Goal: Information Seeking & Learning: Learn about a topic

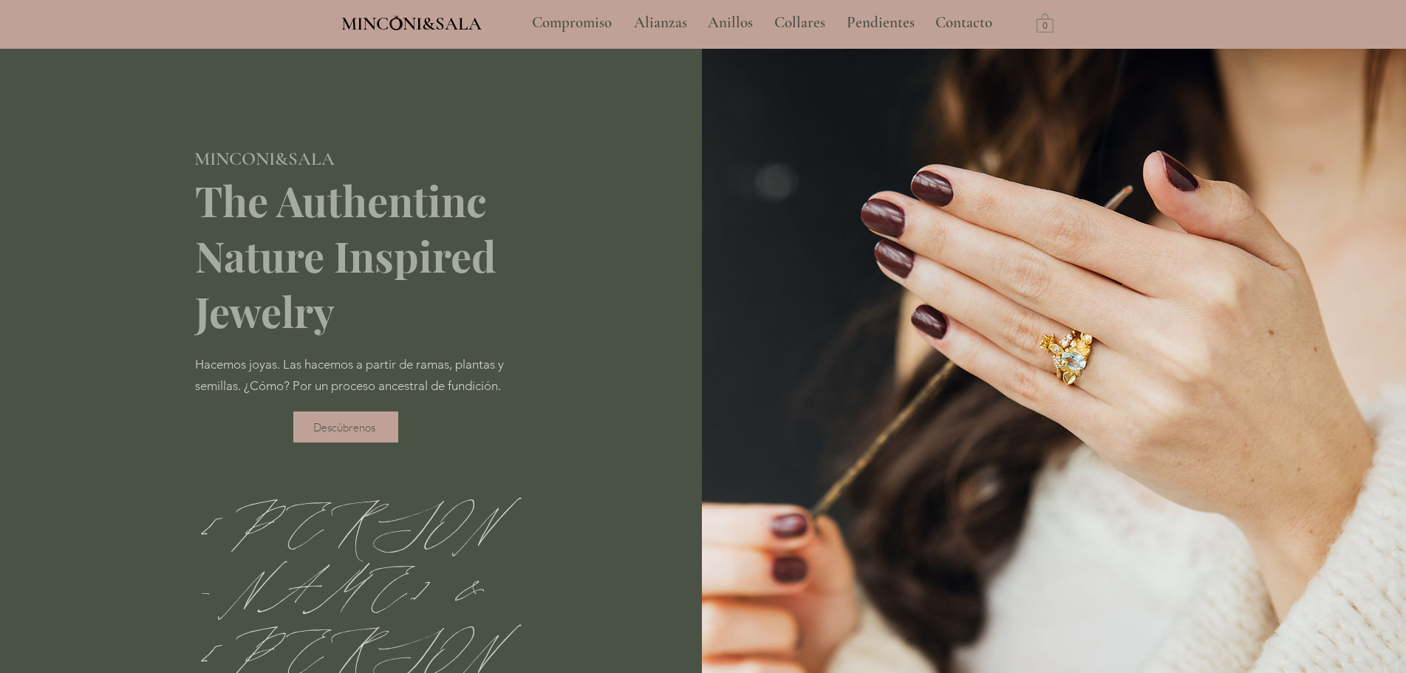
type input "**********"
select select "**********"
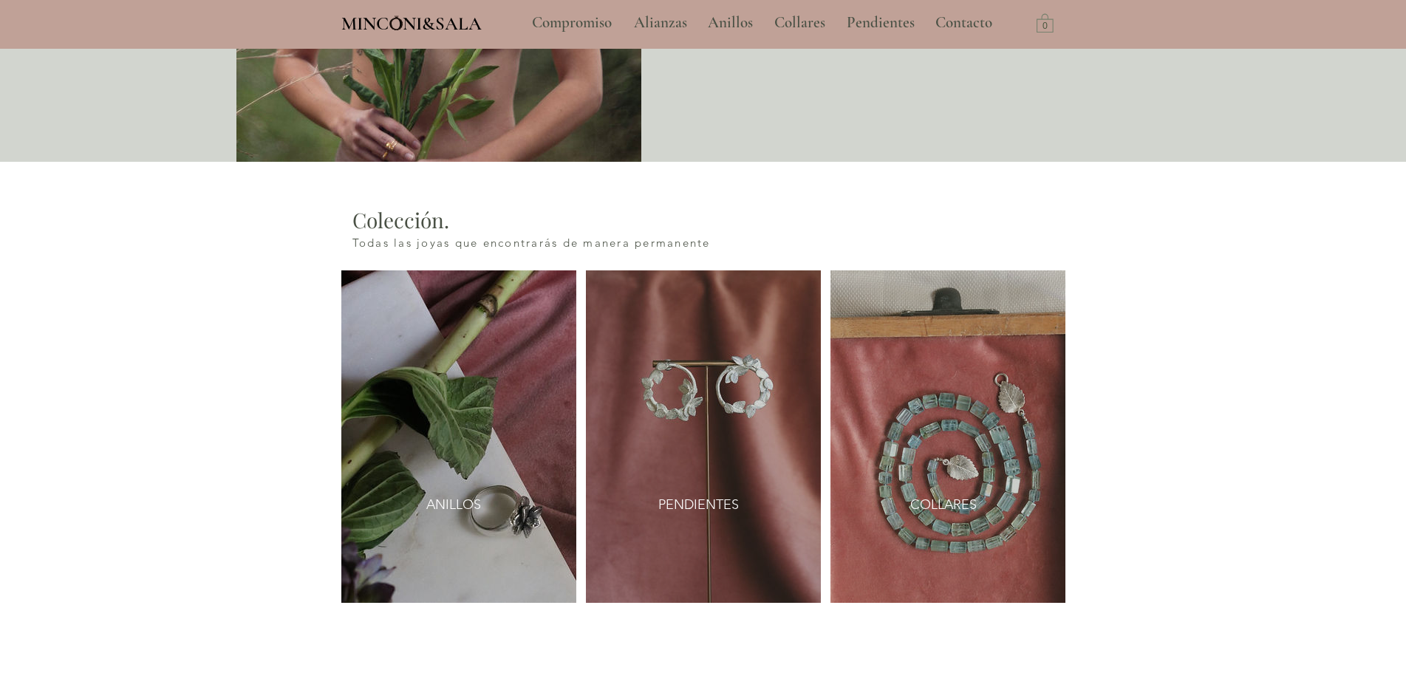
scroll to position [1774, 0]
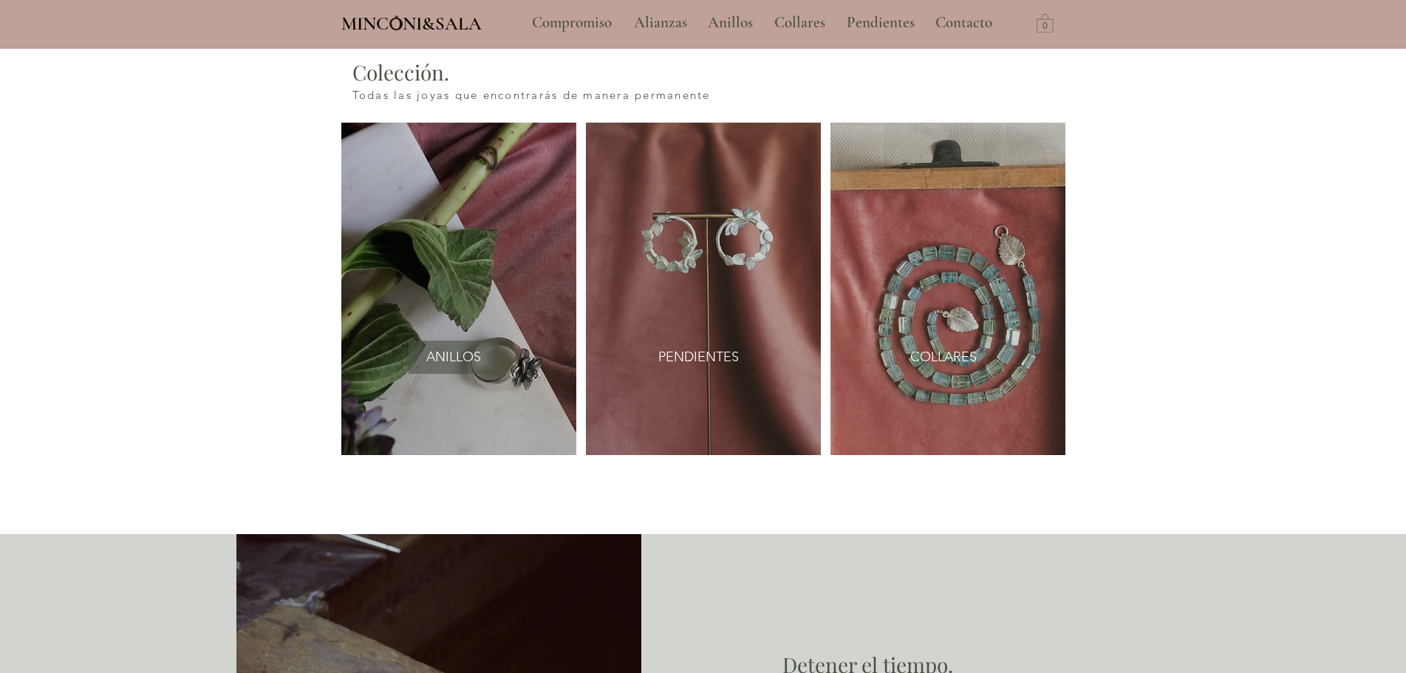
click at [446, 348] on span "ANILLOS" at bounding box center [453, 357] width 55 height 18
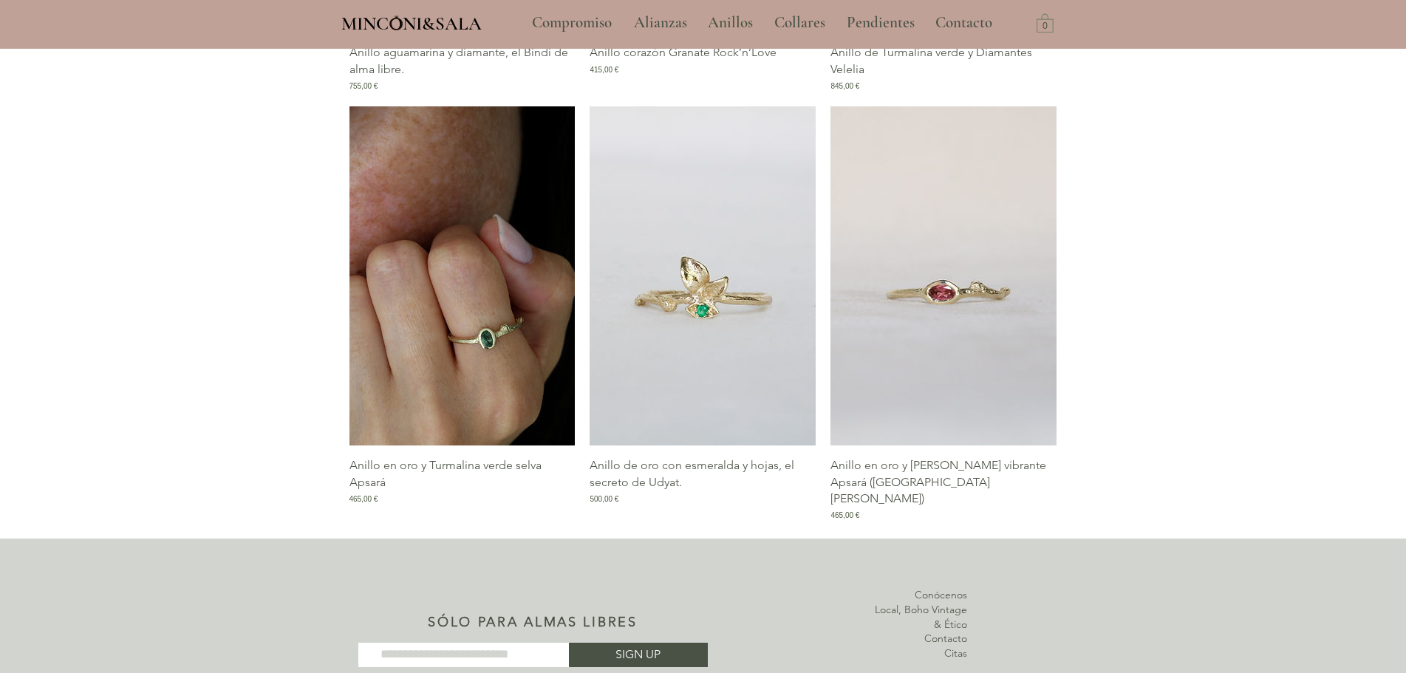
scroll to position [1848, 0]
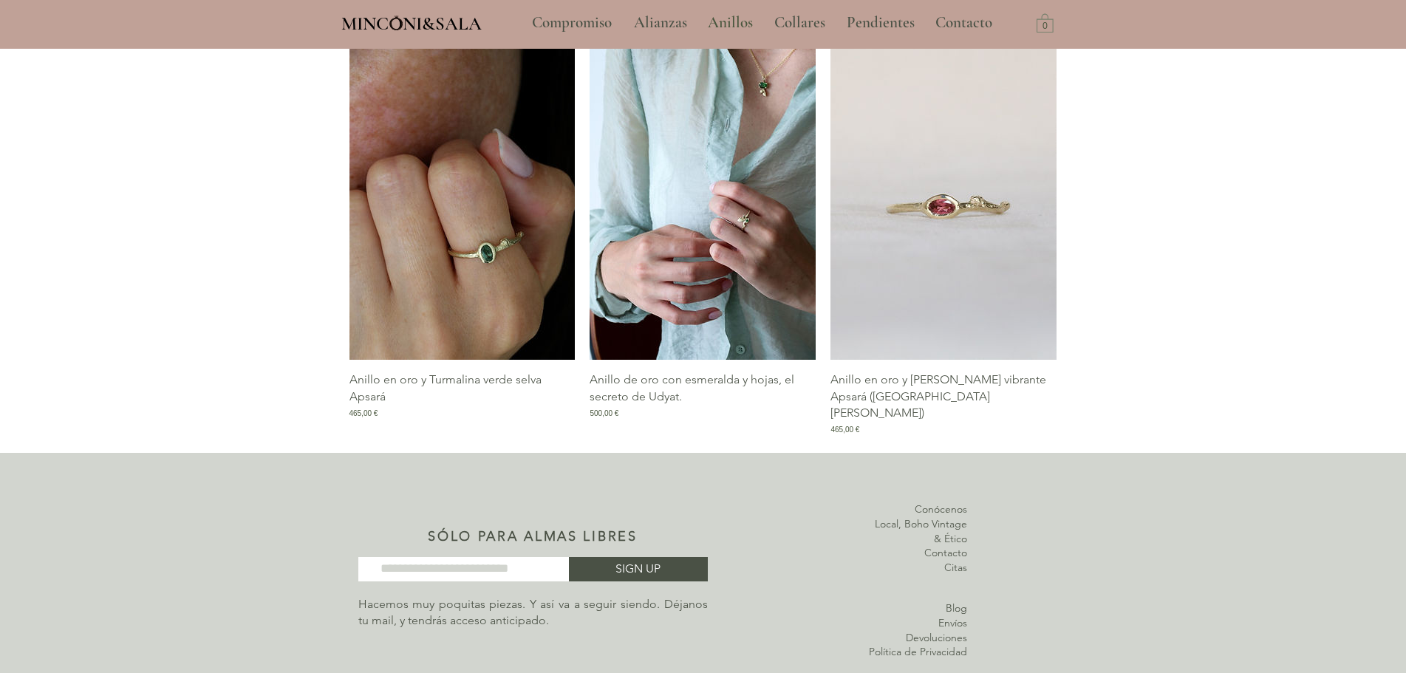
click at [713, 194] on img "Galería de Anillo de oro con esmeralda y hojas, el secreto de Udyat." at bounding box center [703, 190] width 226 height 339
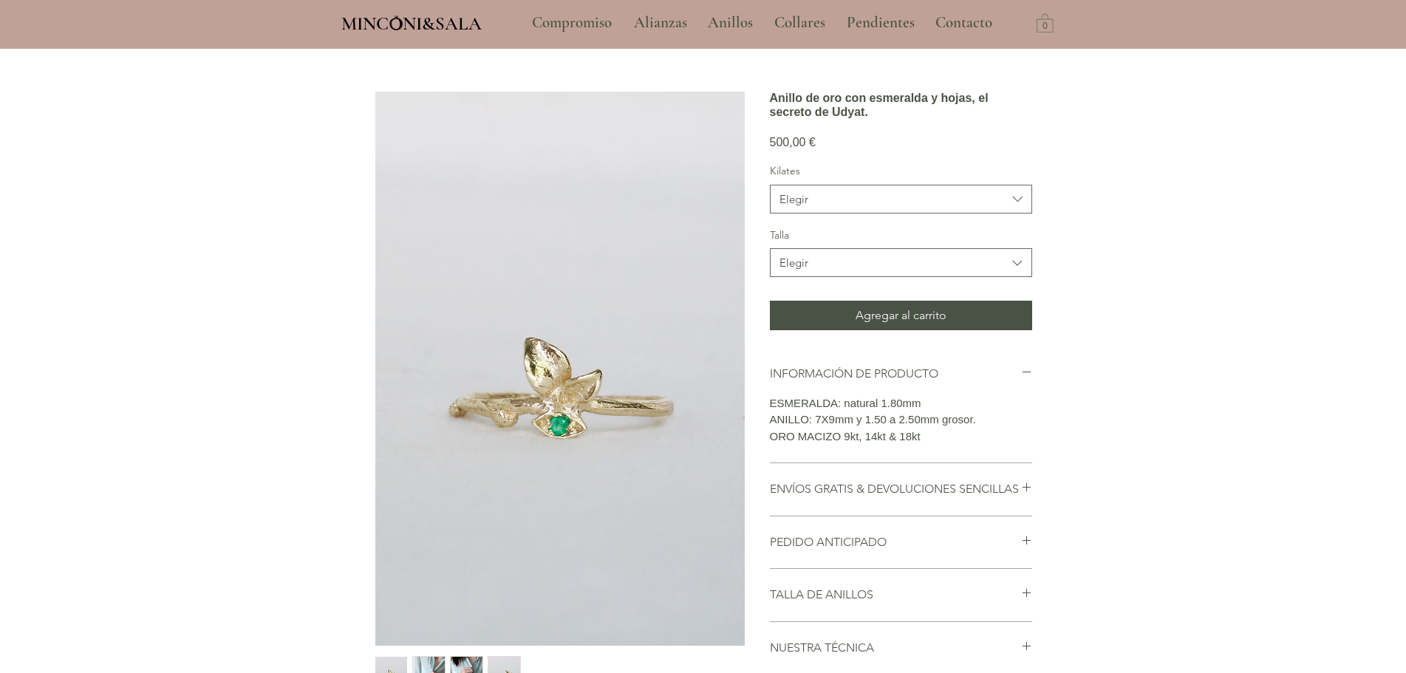
scroll to position [148, 0]
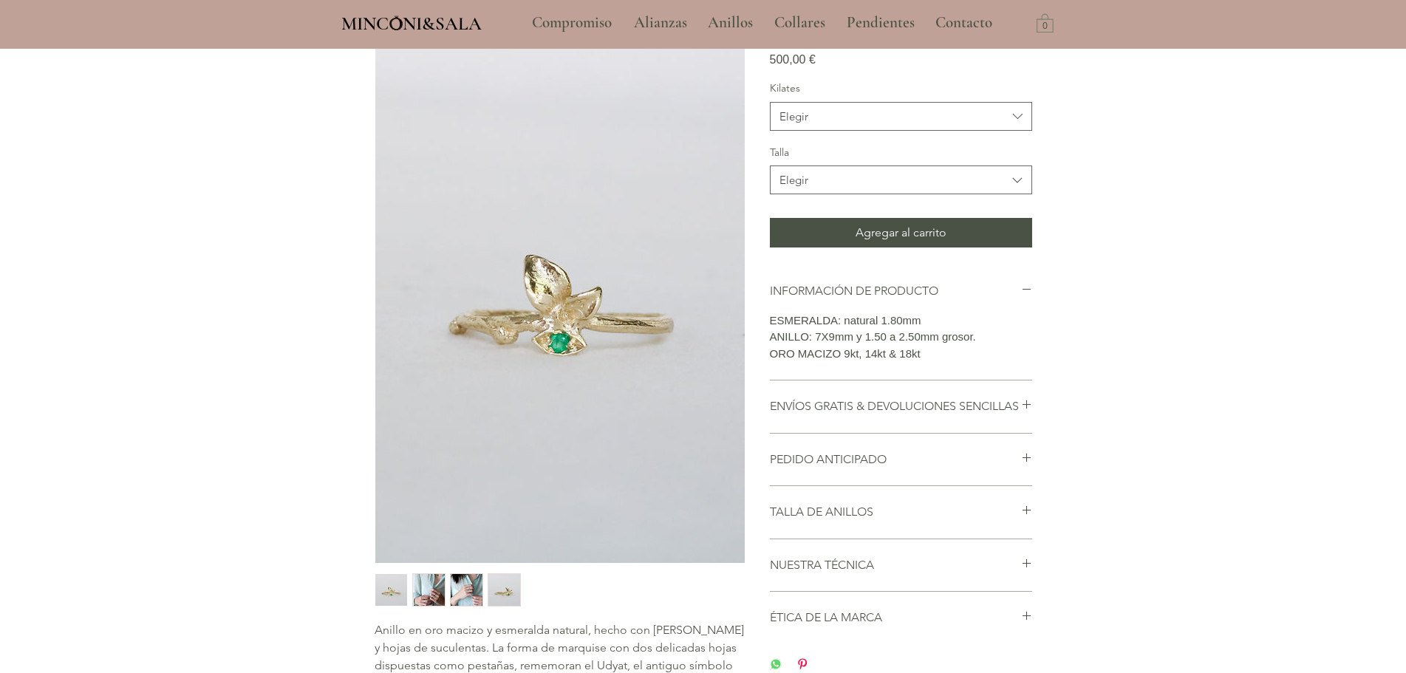
click at [415, 588] on img "2 / 4" at bounding box center [429, 590] width 32 height 32
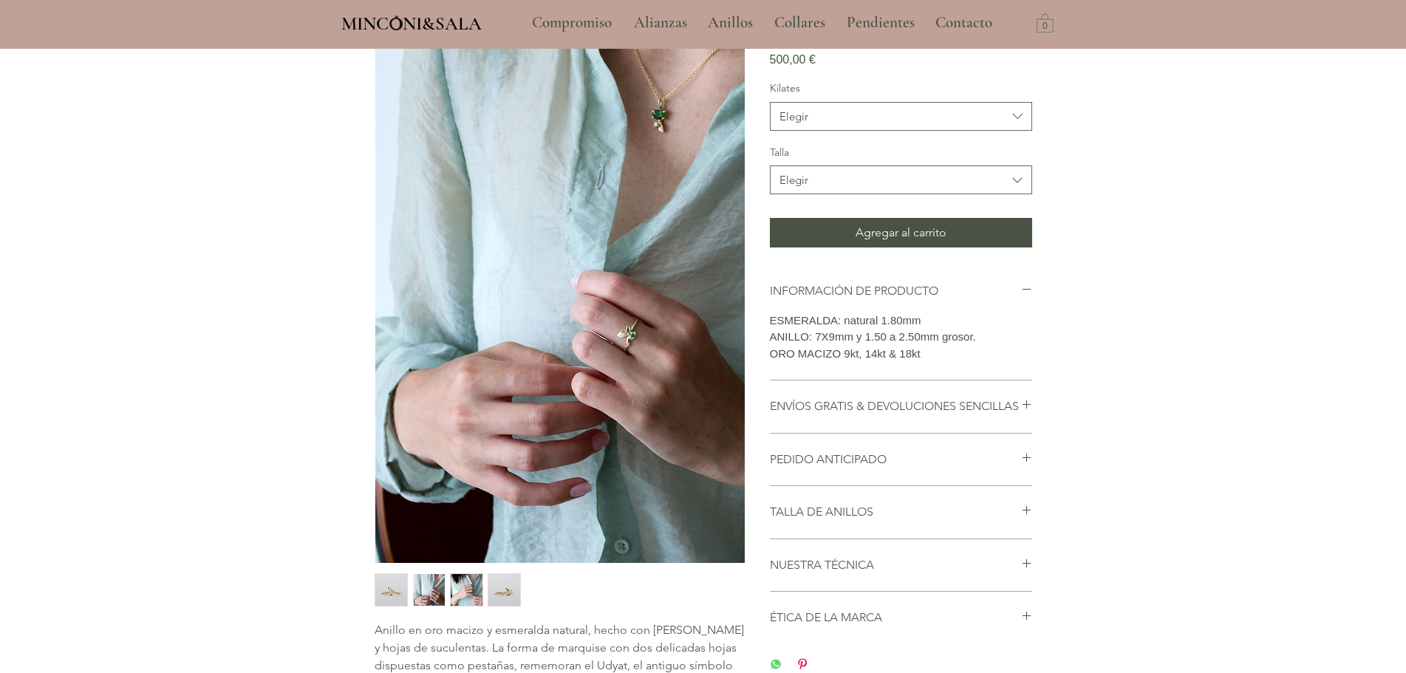
click at [453, 588] on img "3 / 4" at bounding box center [467, 590] width 32 height 32
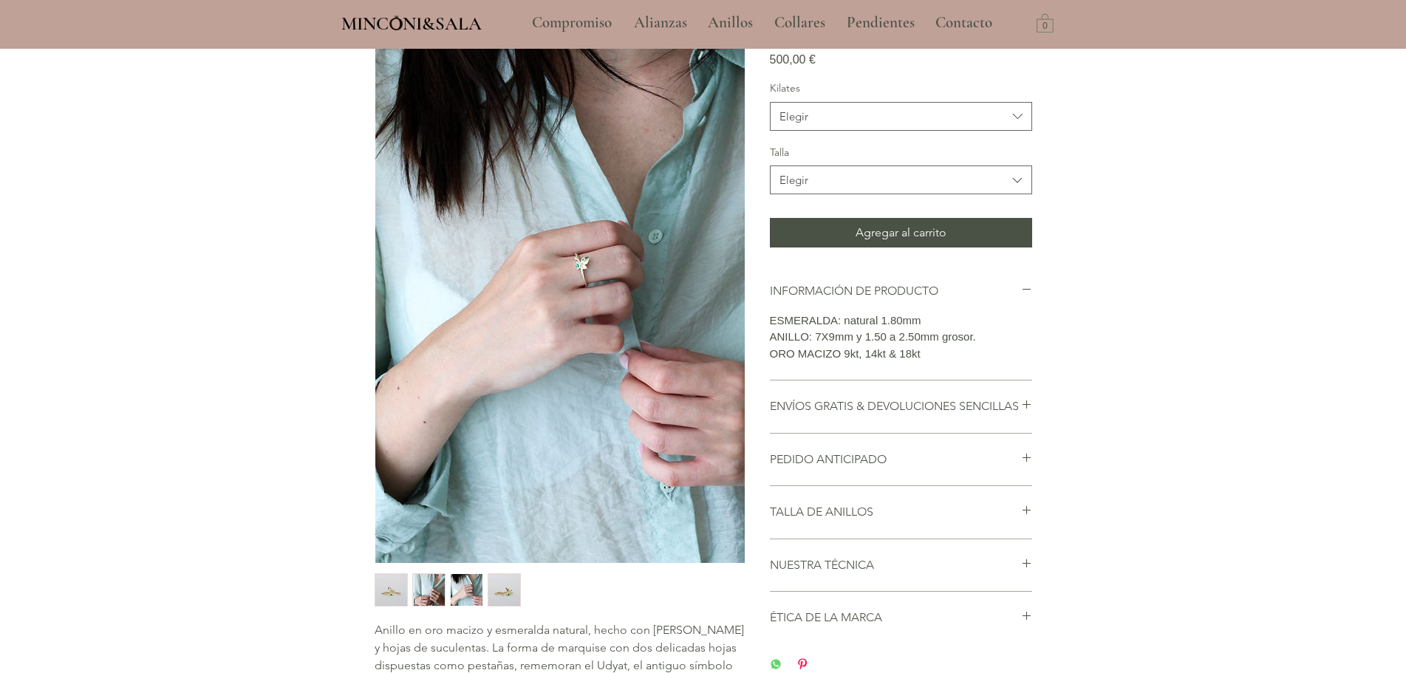
click at [502, 585] on img "4 / 4" at bounding box center [505, 590] width 32 height 32
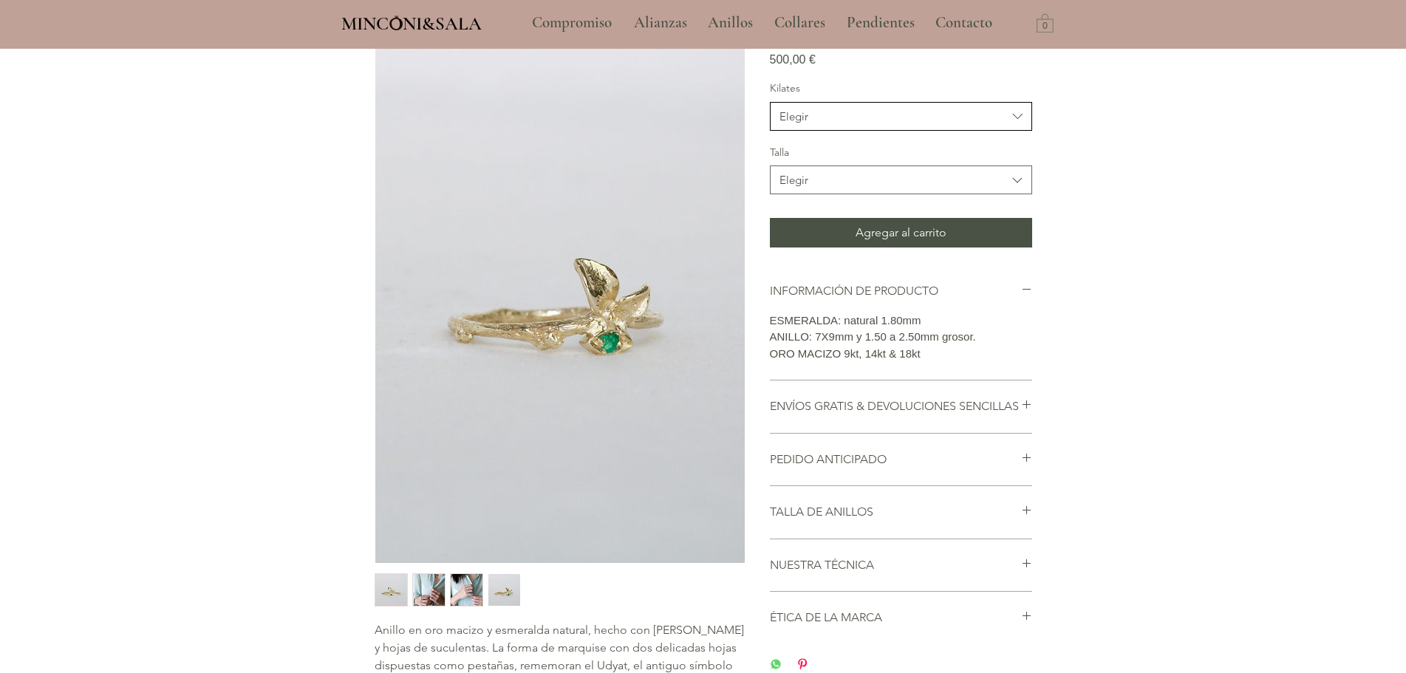
click at [848, 131] on button "Elegir" at bounding box center [901, 116] width 262 height 29
click at [849, 131] on button "Elegir" at bounding box center [901, 116] width 262 height 29
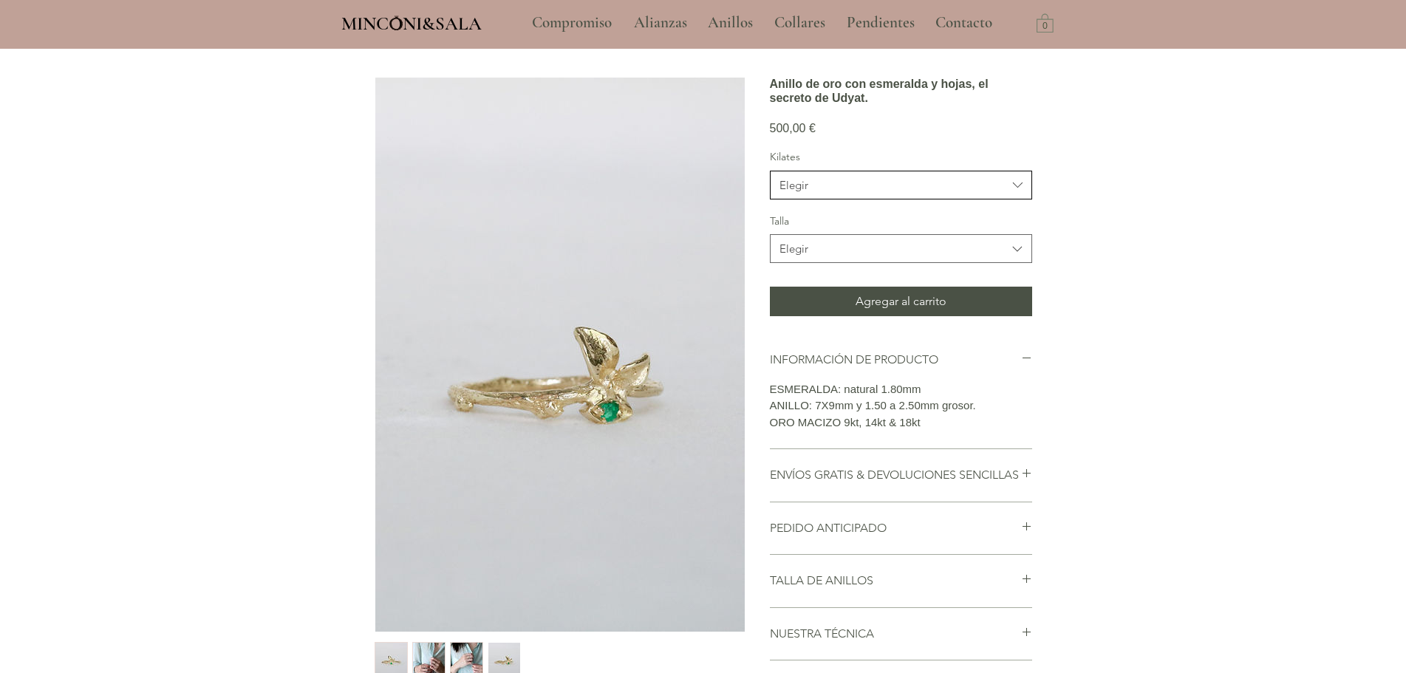
scroll to position [0, 0]
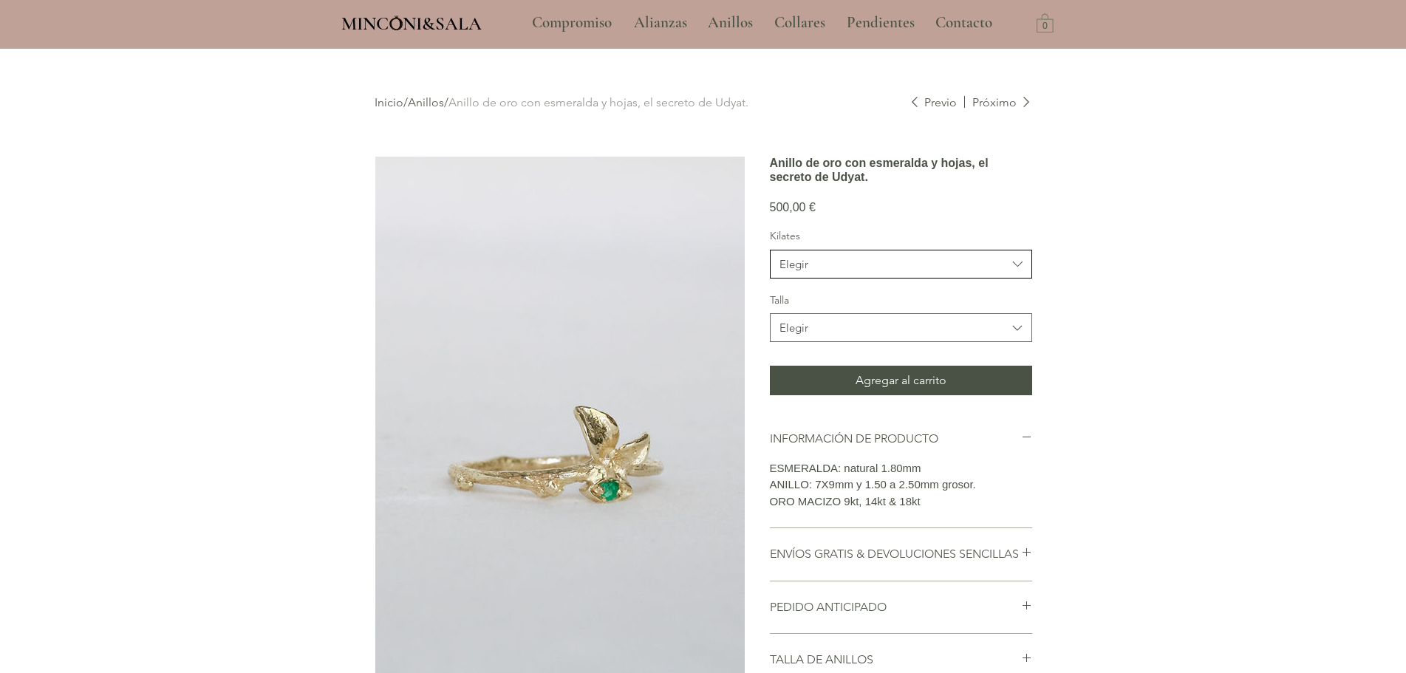
click at [896, 272] on span "Elegir" at bounding box center [894, 264] width 228 height 16
click at [837, 364] on span "18kt" at bounding box center [901, 357] width 243 height 16
click at [950, 336] on span "Elegir" at bounding box center [894, 328] width 228 height 16
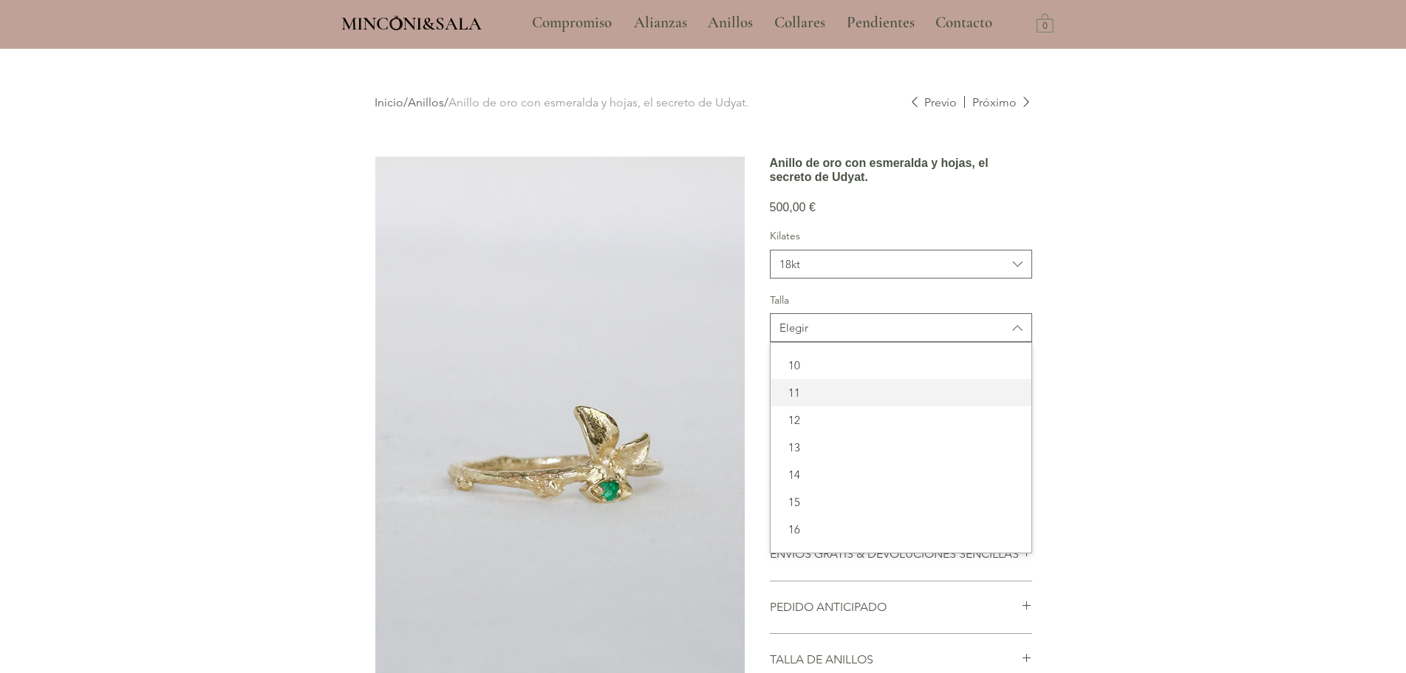
click at [881, 401] on span "11" at bounding box center [901, 393] width 243 height 16
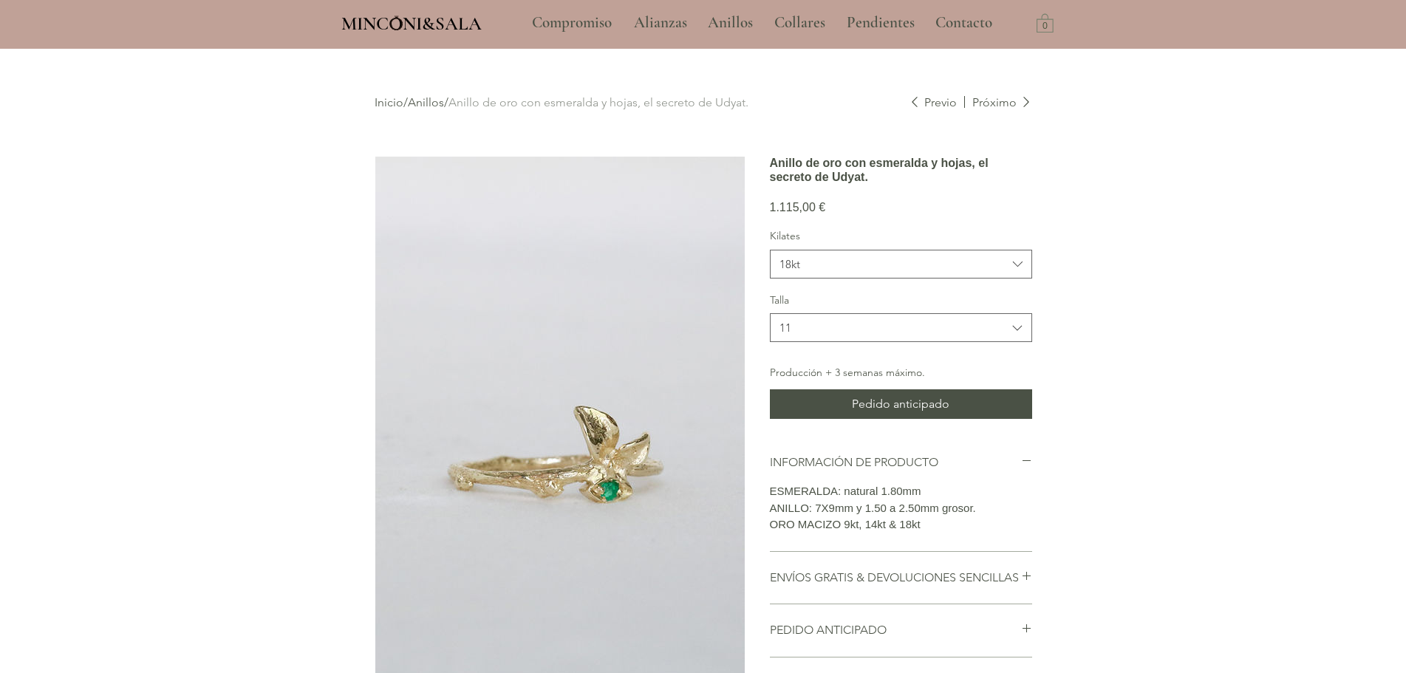
click at [1273, 438] on div "main content" at bounding box center [703, 524] width 1406 height 951
click at [990, 272] on span "18kt" at bounding box center [894, 264] width 228 height 16
click at [969, 337] on span "14kt" at bounding box center [901, 330] width 243 height 16
click at [1103, 313] on div "main content" at bounding box center [703, 524] width 1406 height 951
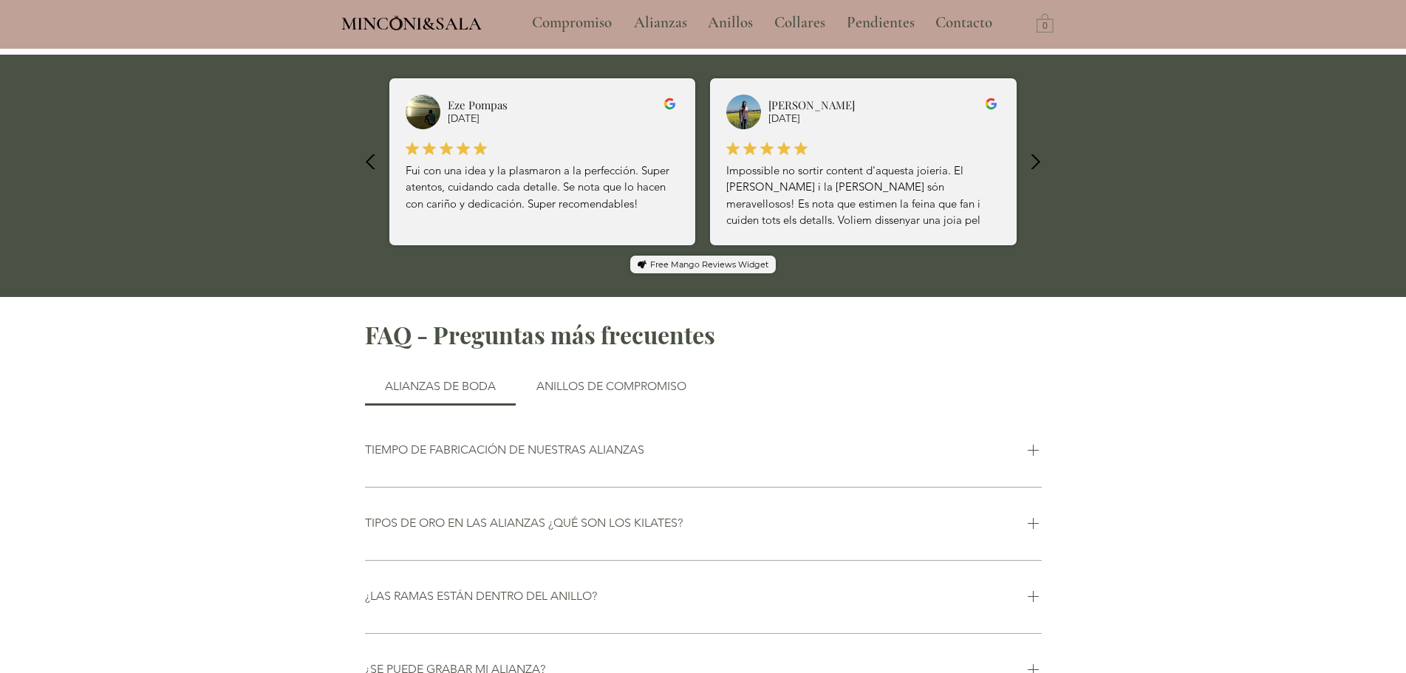
scroll to position [1109, 0]
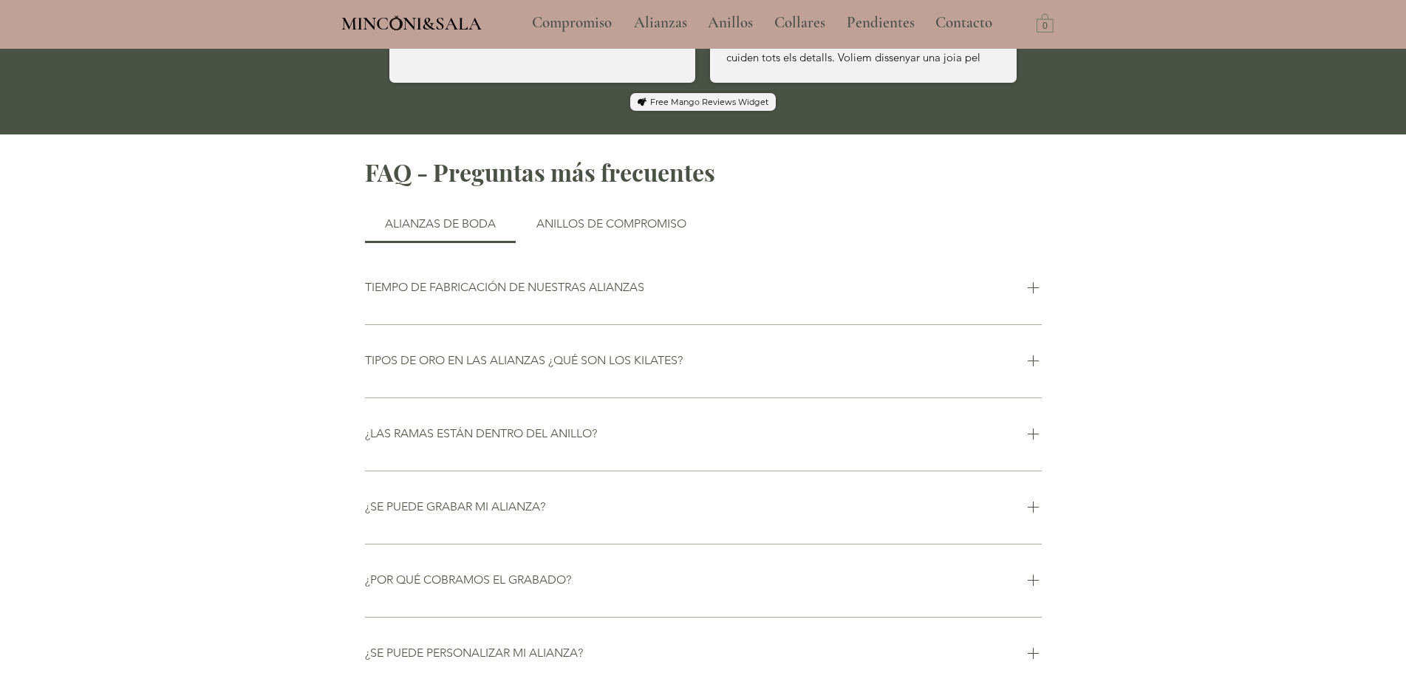
click at [421, 298] on div "TIEMPO DE FABRICACIÓN DE NUESTRAS ALIANZAS" at bounding box center [703, 288] width 677 height 55
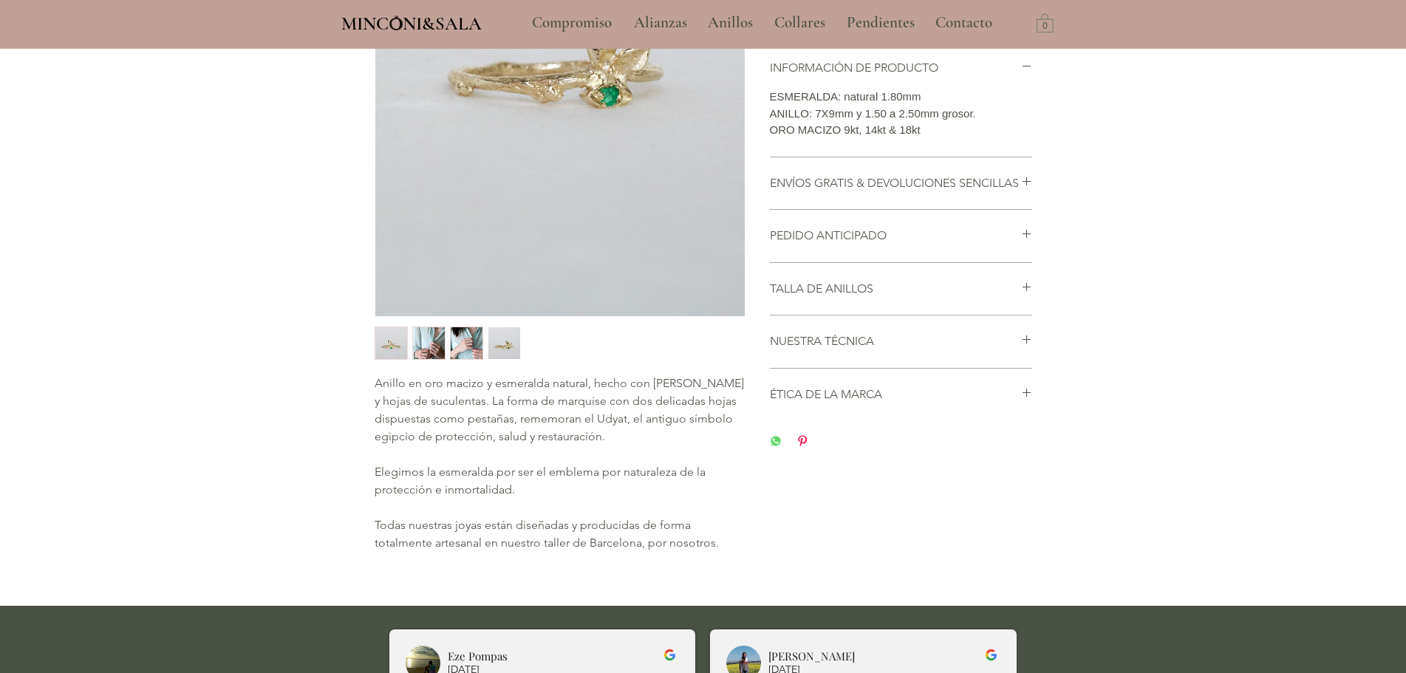
scroll to position [0, 0]
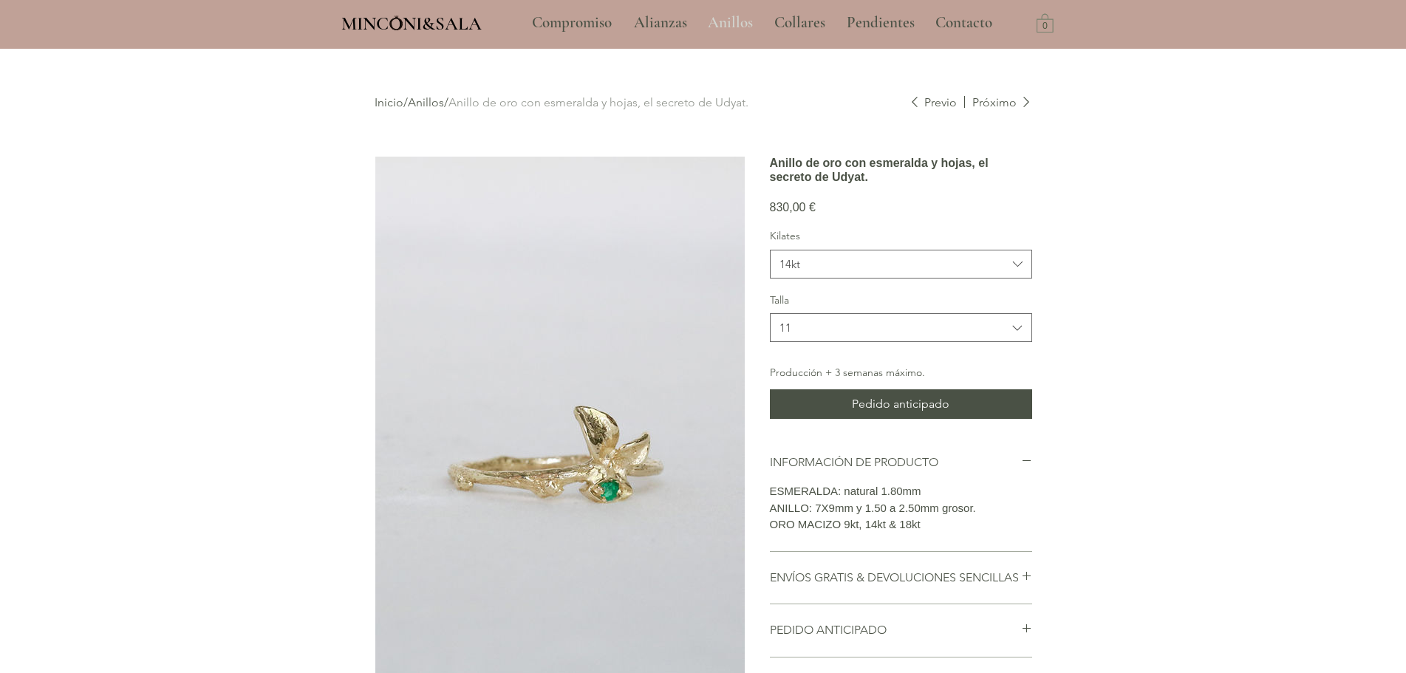
click at [728, 24] on p "Anillos" at bounding box center [731, 22] width 60 height 37
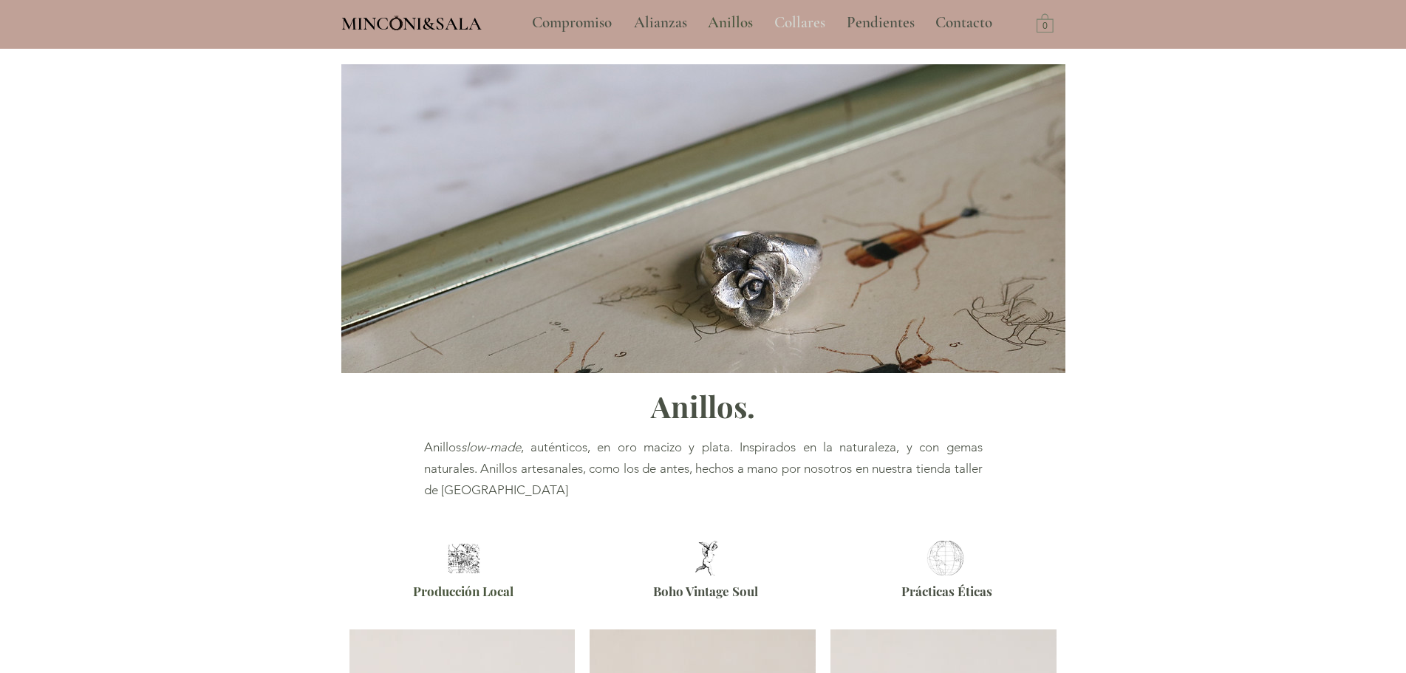
click at [800, 19] on p "Collares" at bounding box center [800, 22] width 66 height 37
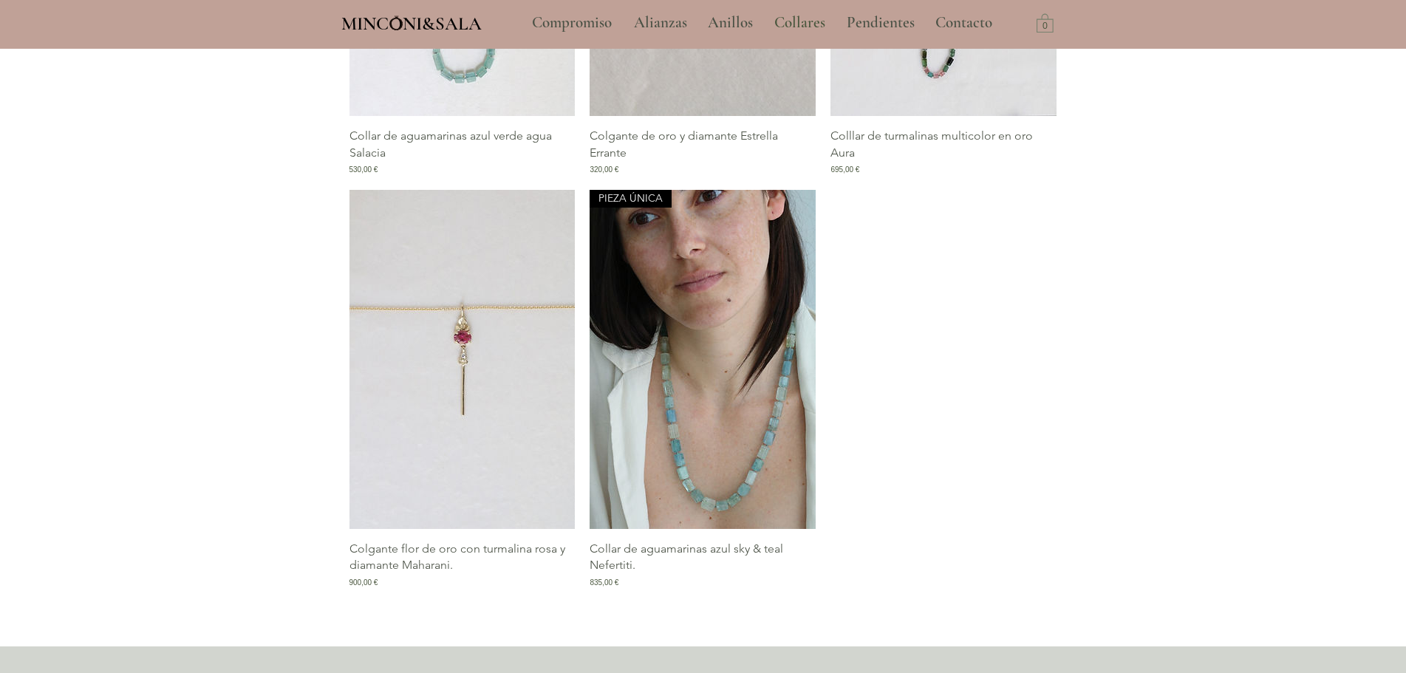
scroll to position [2513, 0]
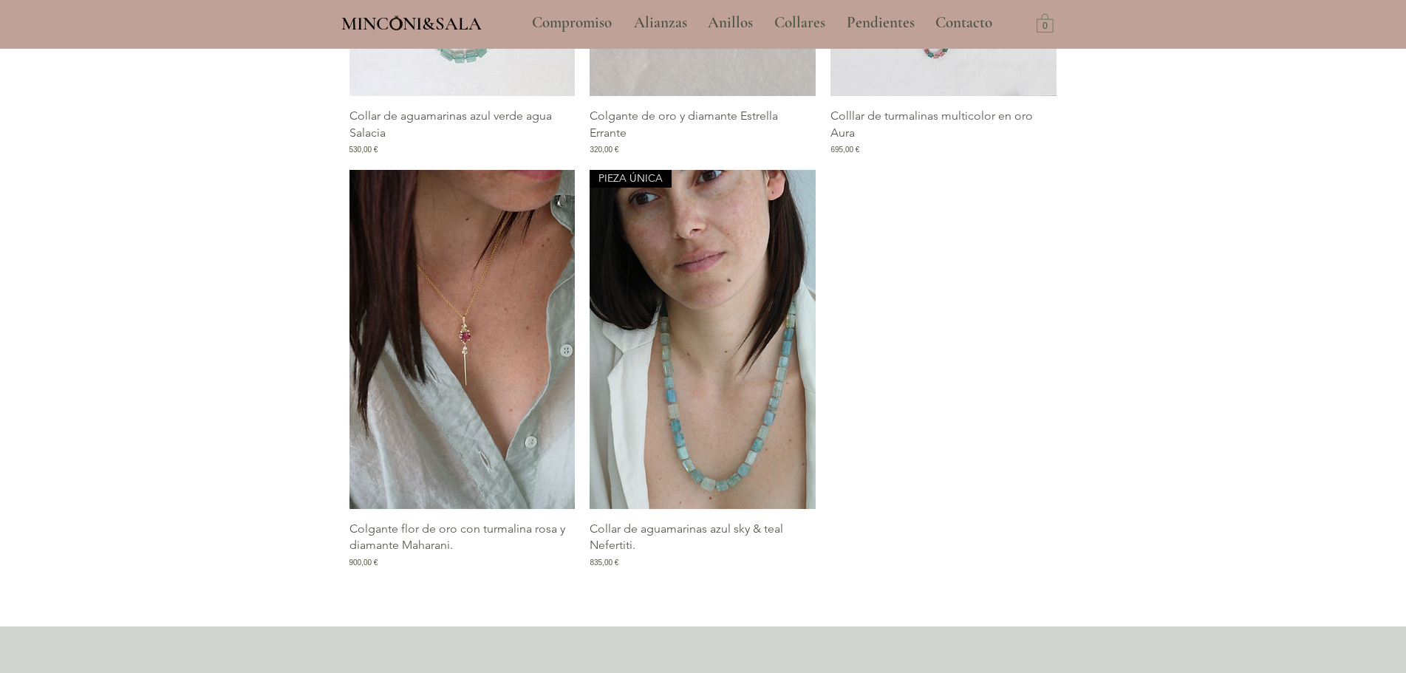
click at [374, 337] on img "Galería de Colgante flor de oro con turmalina rosa y diamante Maharani." at bounding box center [463, 339] width 226 height 339
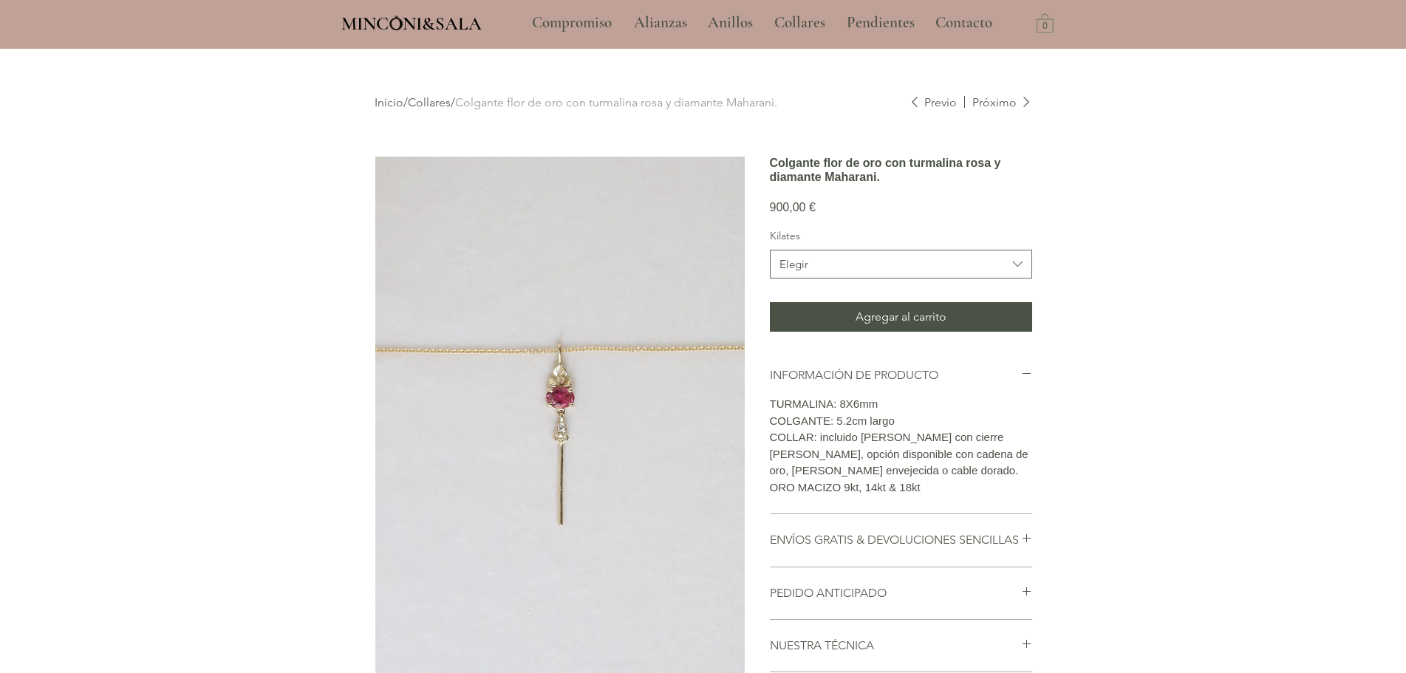
scroll to position [296, 0]
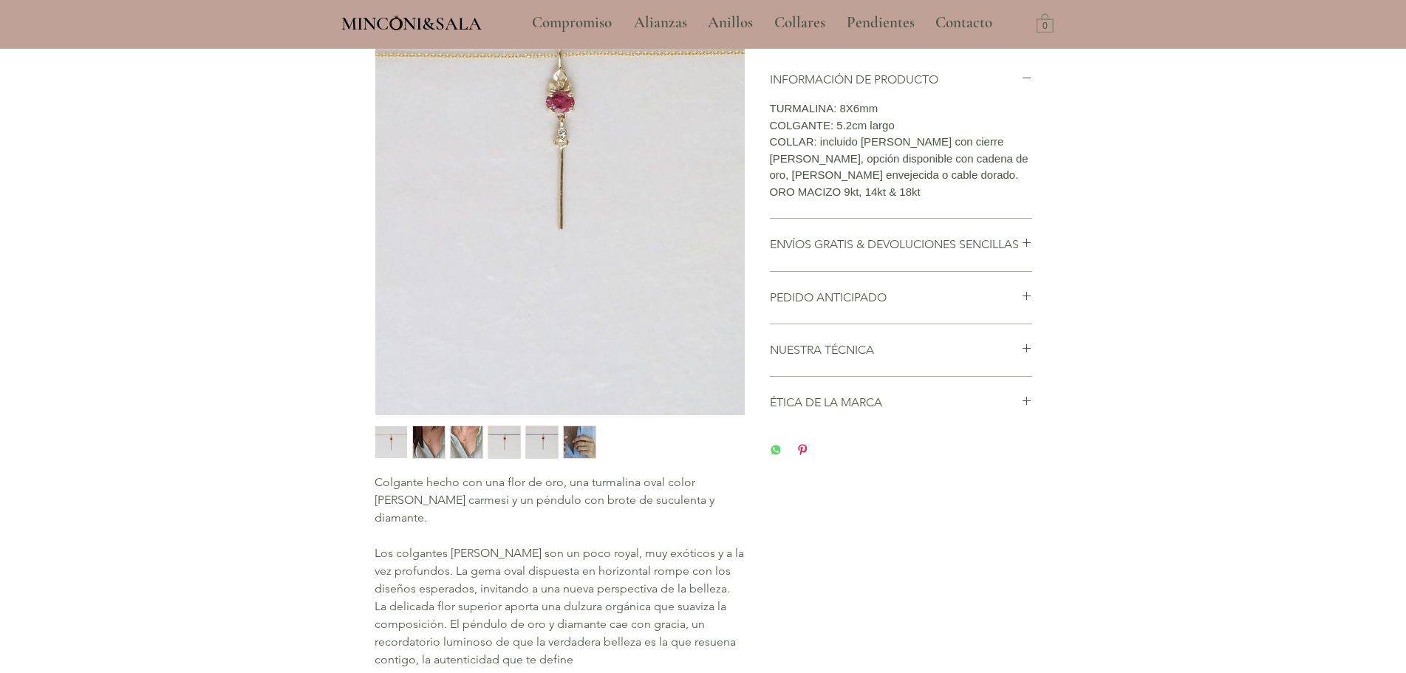
click at [466, 440] on img "3 / 6" at bounding box center [467, 442] width 32 height 32
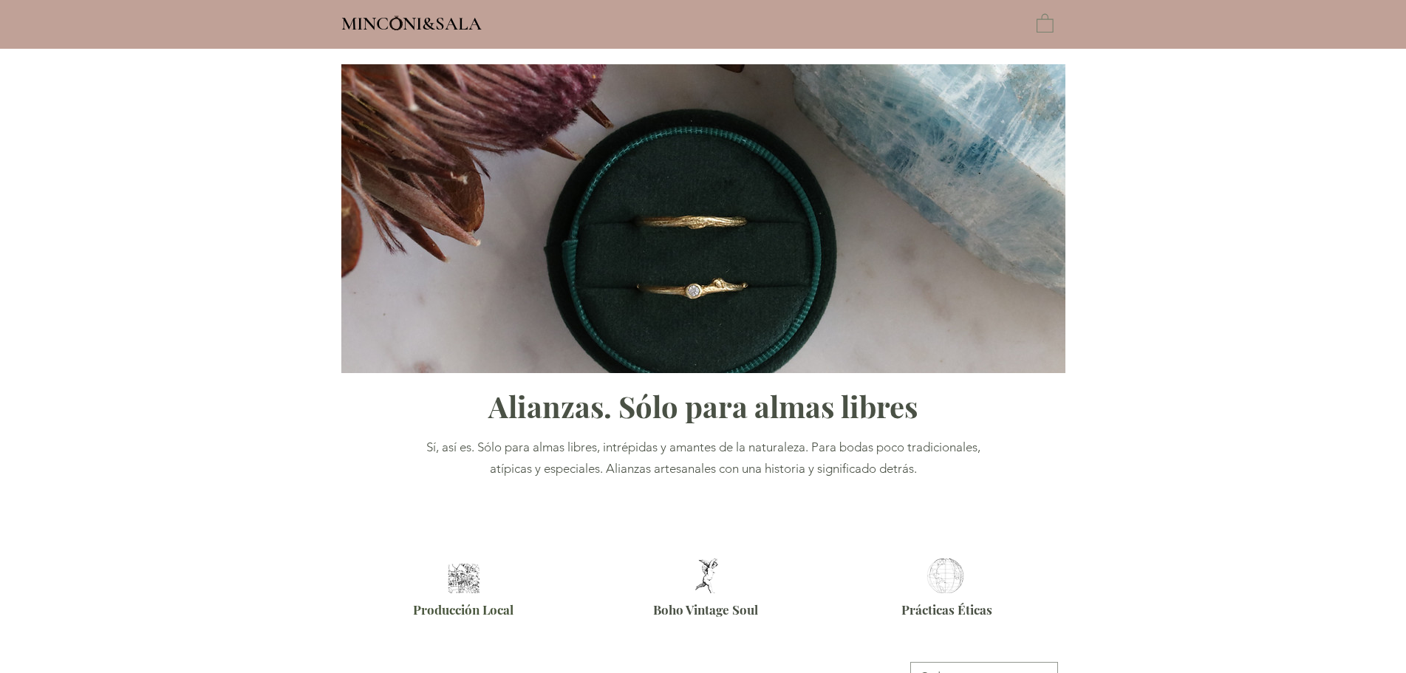
type input "**********"
select select "**********"
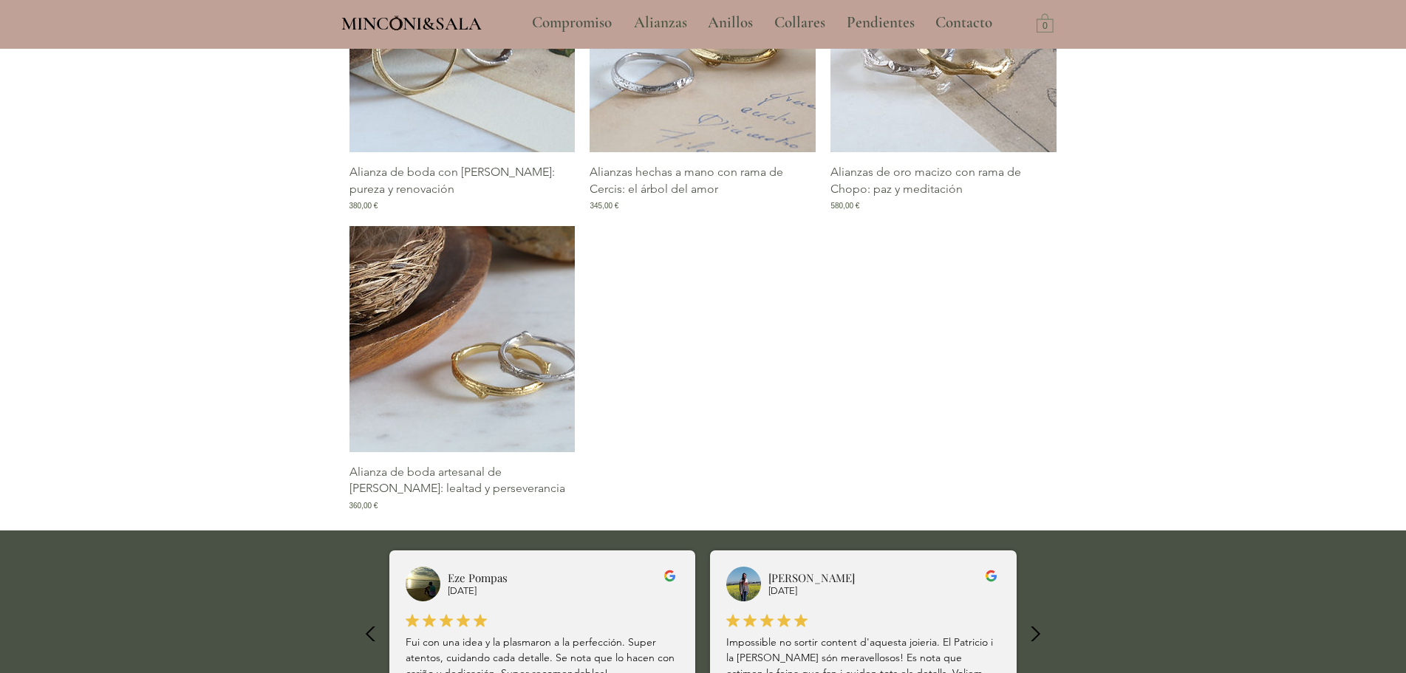
scroll to position [1256, 0]
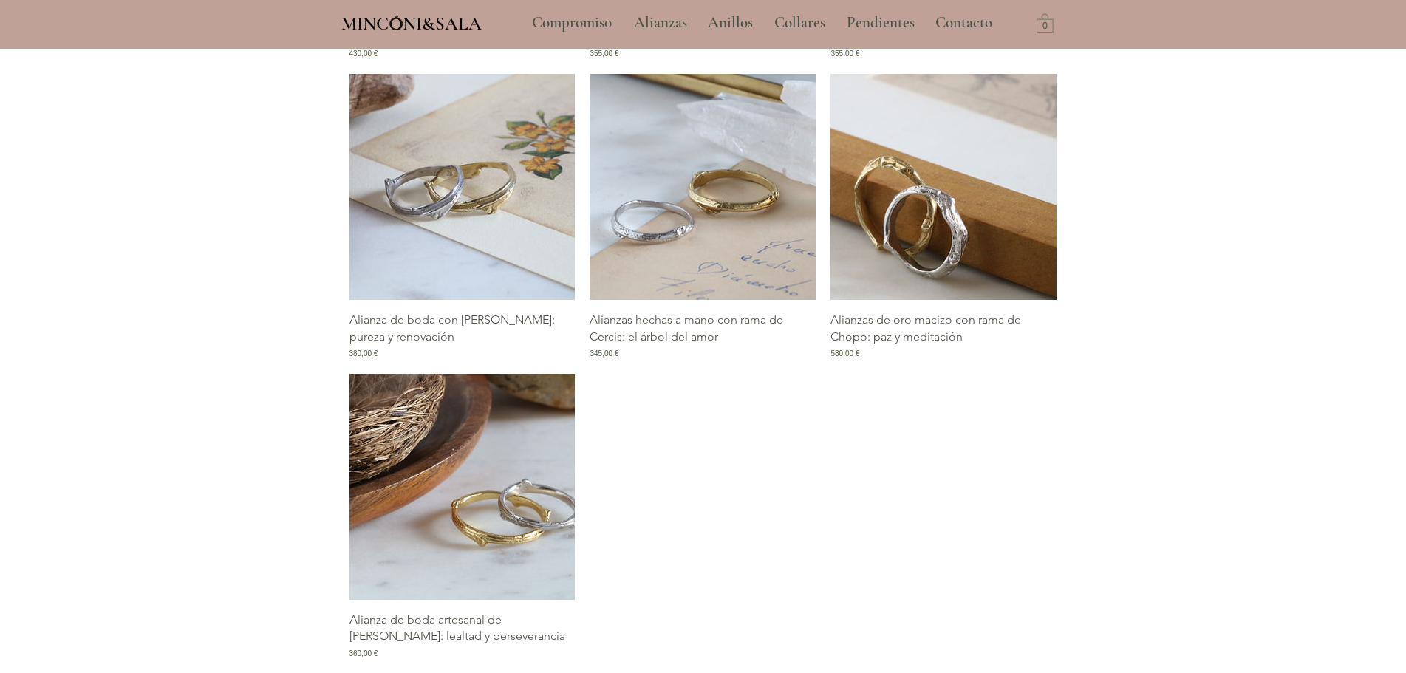
click at [949, 217] on img "Galería de Alianzas de oro macizo con rama de Chopo: paz y meditación" at bounding box center [944, 187] width 226 height 226
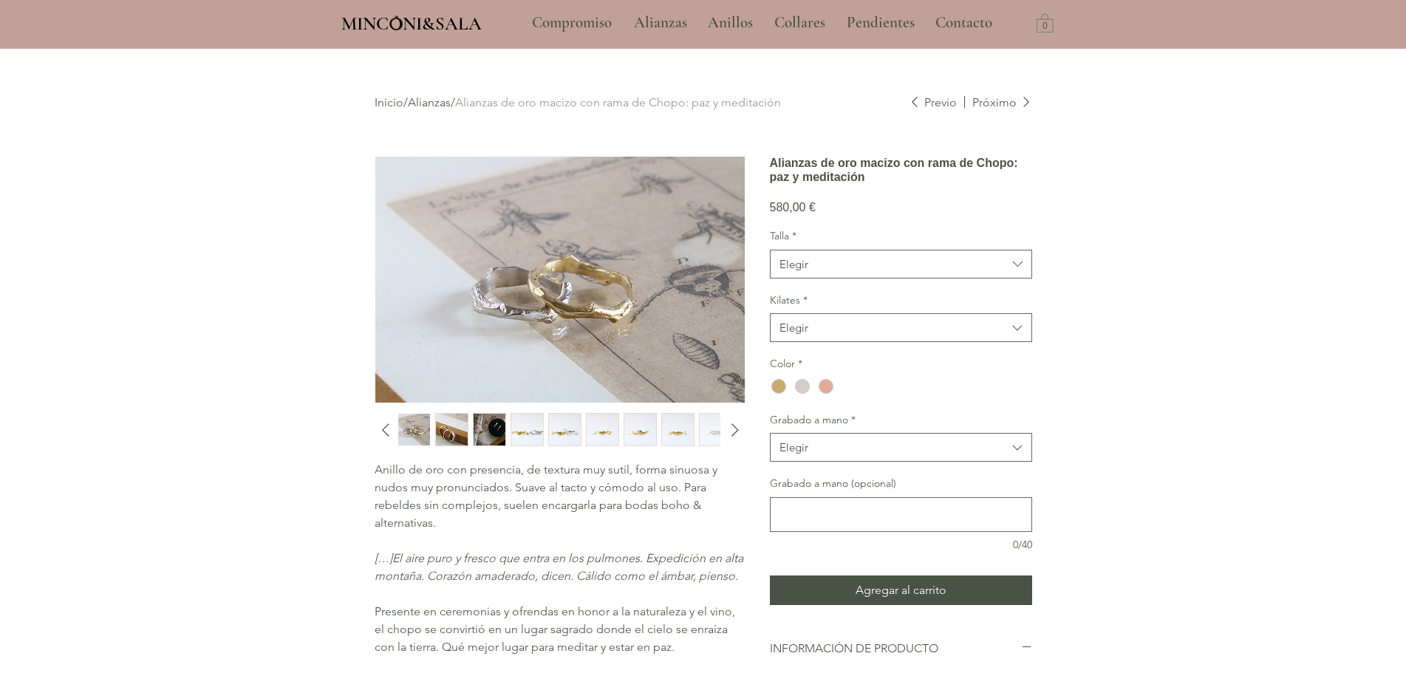
click at [436, 427] on img "2 / 10" at bounding box center [452, 430] width 32 height 32
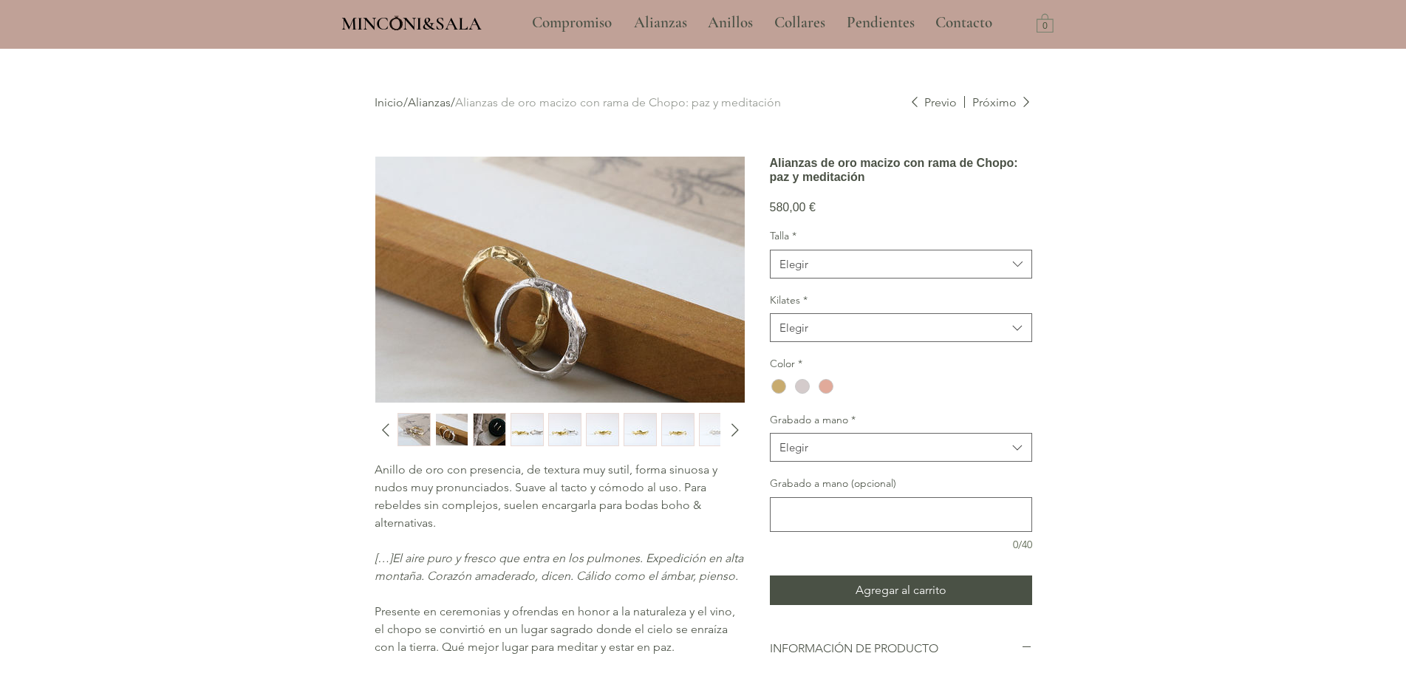
click at [520, 427] on img "4 / 10" at bounding box center [527, 430] width 32 height 32
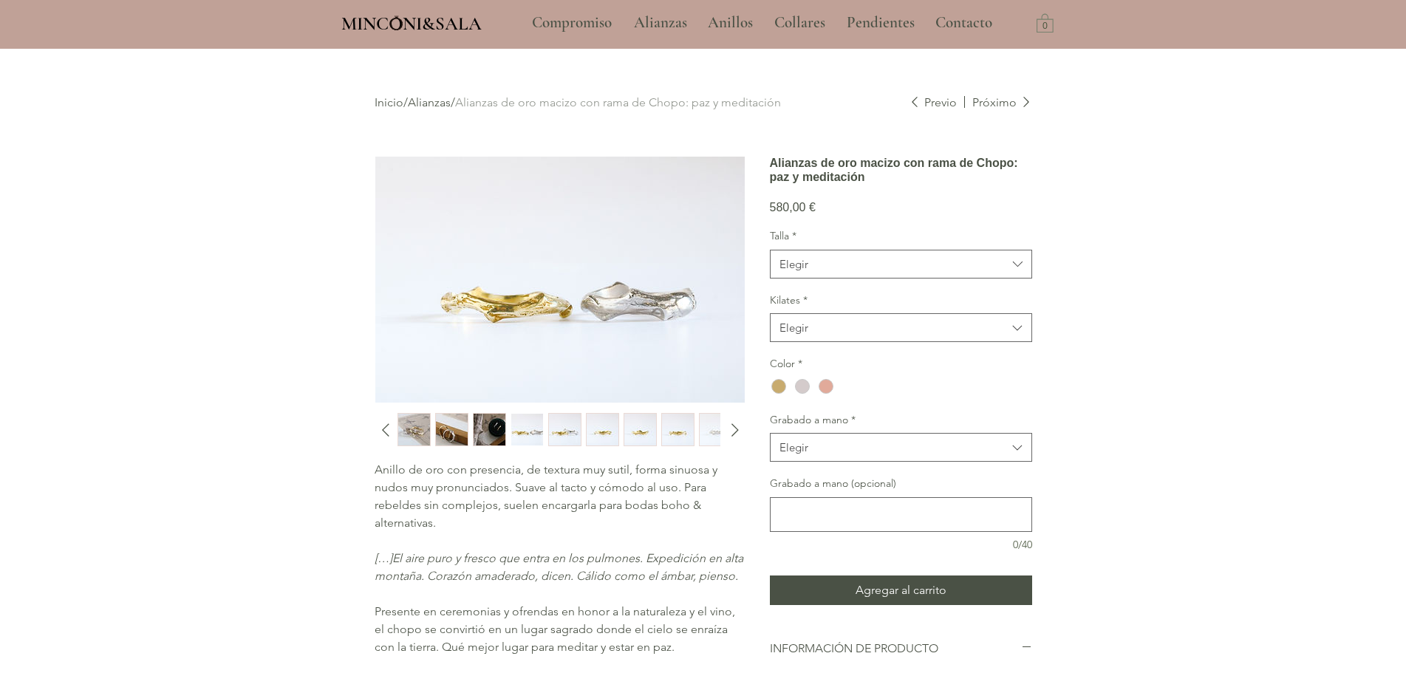
click at [477, 422] on img "3 / 10" at bounding box center [490, 430] width 32 height 32
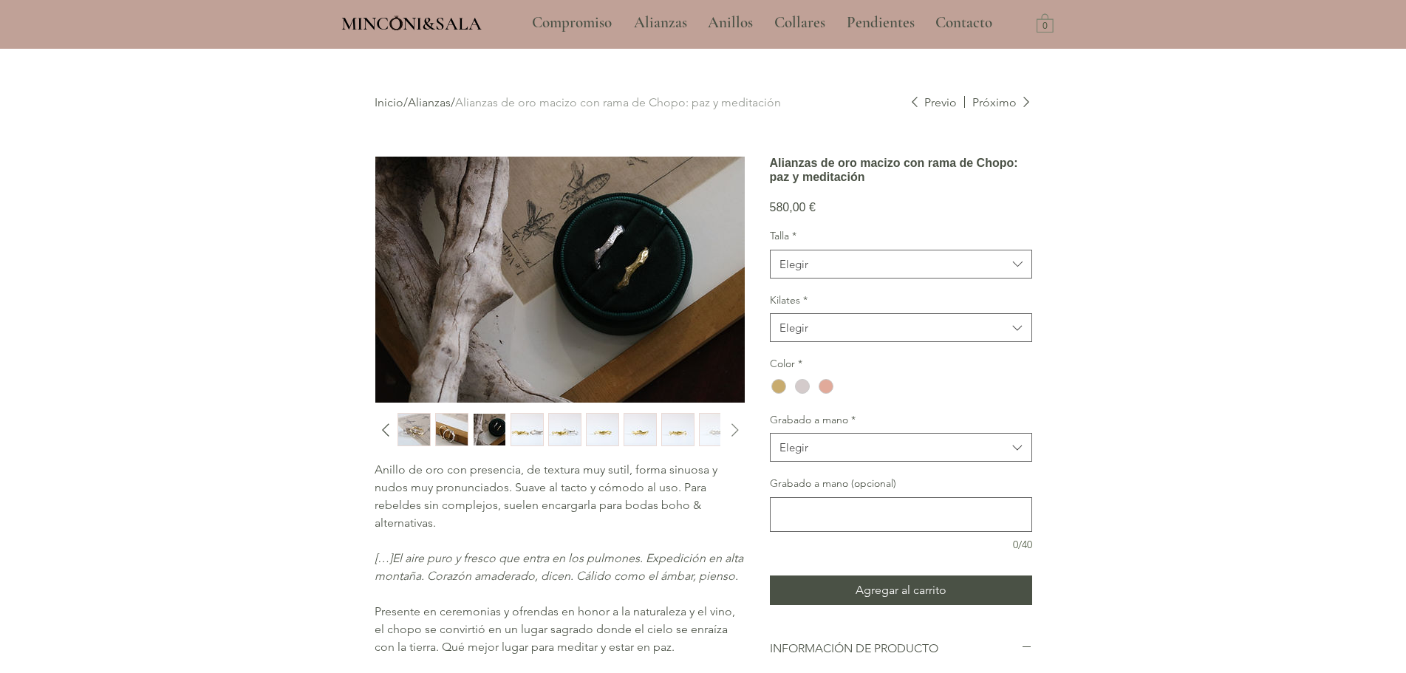
click at [742, 429] on icon "Diapositiva siguiente" at bounding box center [735, 430] width 22 height 22
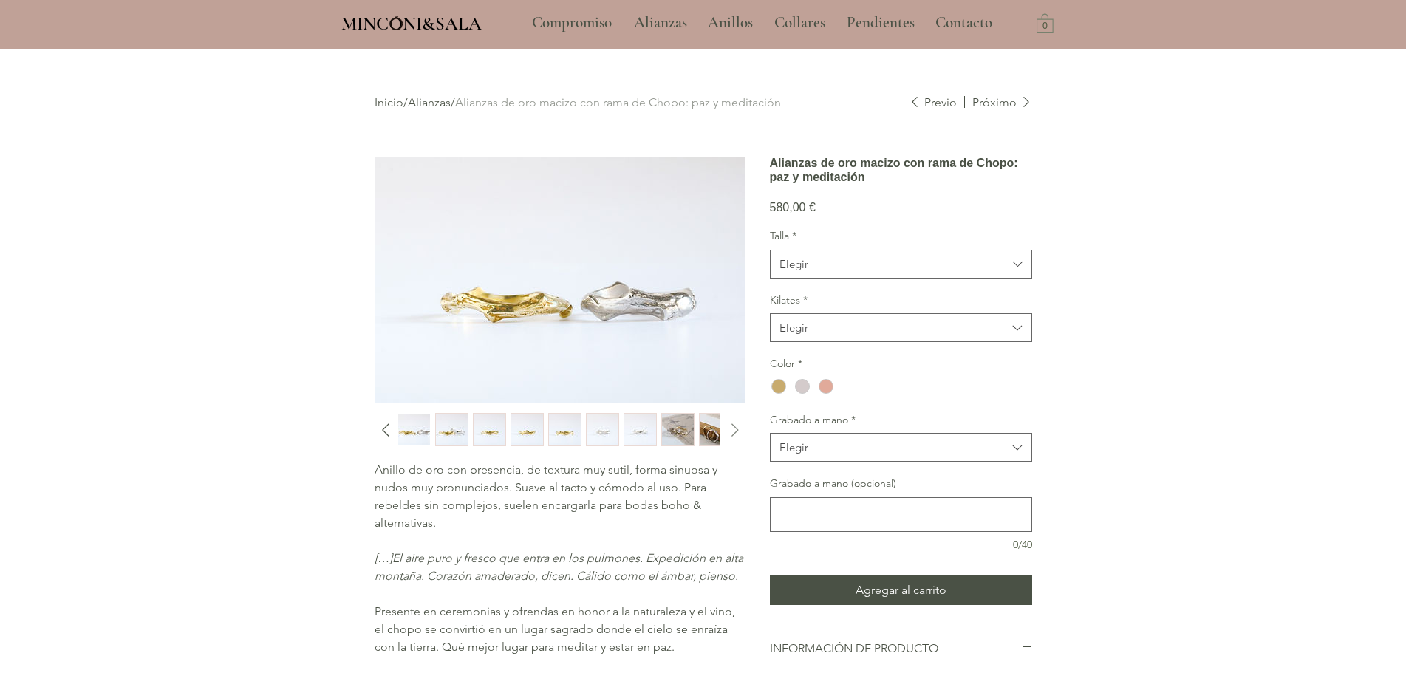
click at [742, 429] on icon "Diapositiva siguiente" at bounding box center [735, 430] width 22 height 22
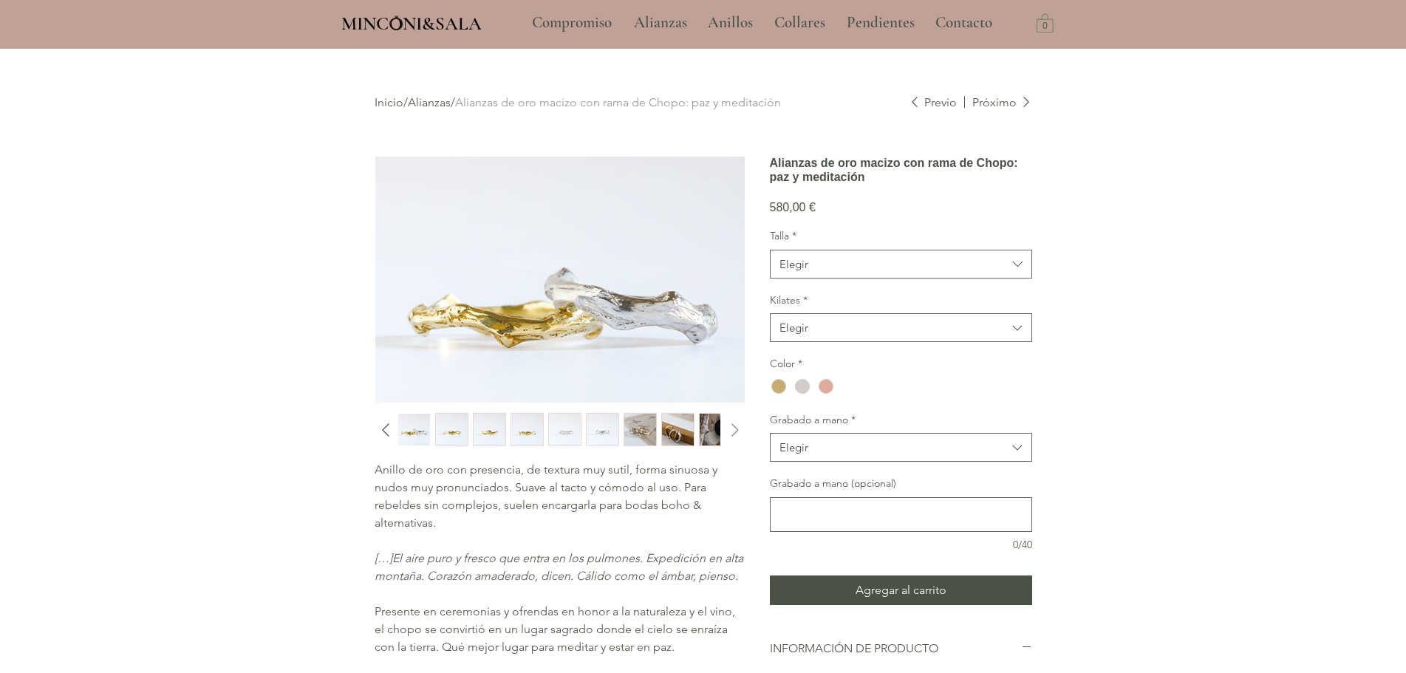
click at [742, 429] on icon "Diapositiva siguiente" at bounding box center [735, 430] width 22 height 22
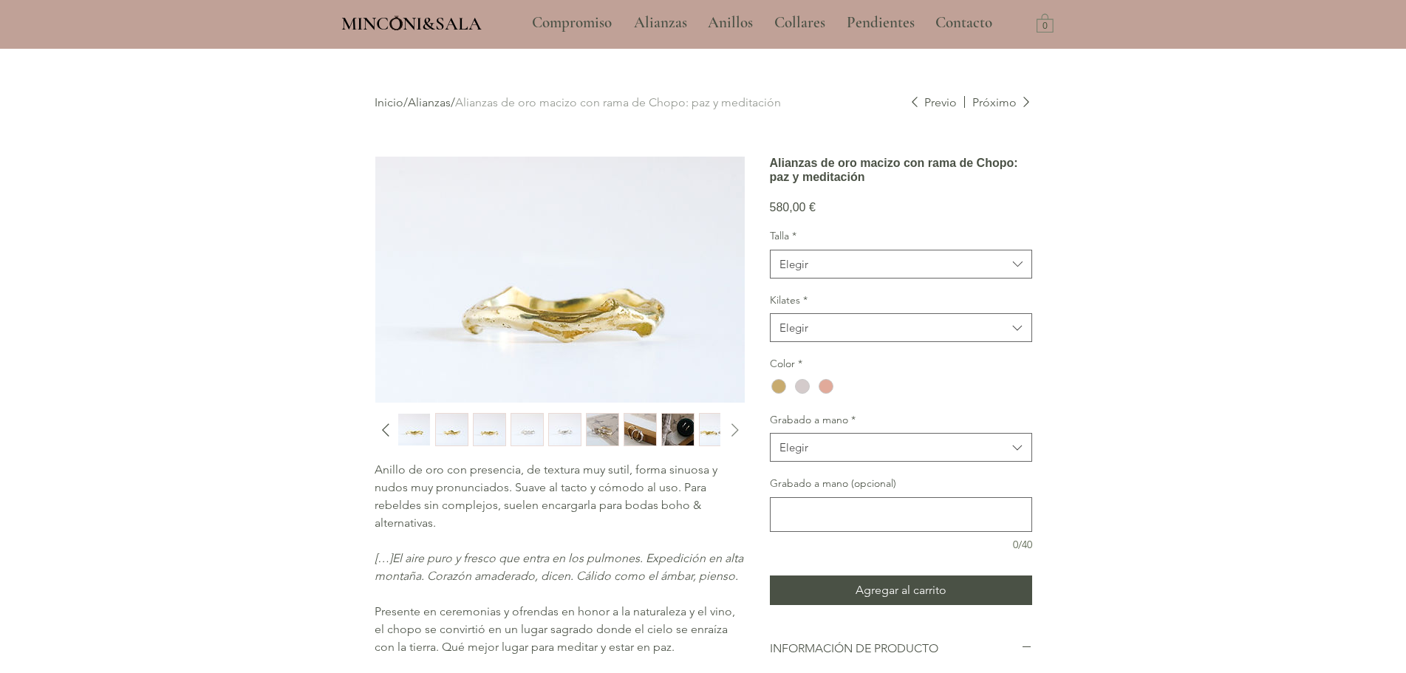
click at [742, 429] on icon "Diapositiva siguiente" at bounding box center [735, 430] width 22 height 22
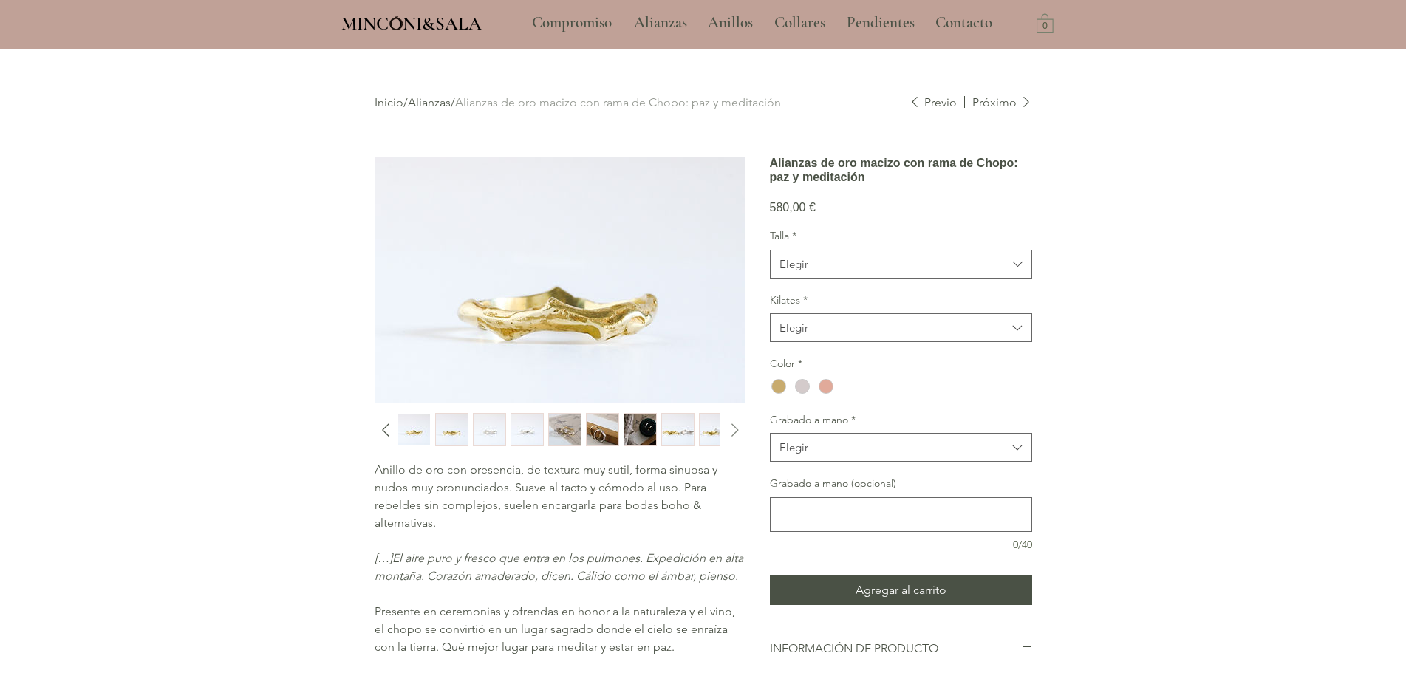
click at [742, 429] on icon "Diapositiva siguiente" at bounding box center [735, 430] width 22 height 22
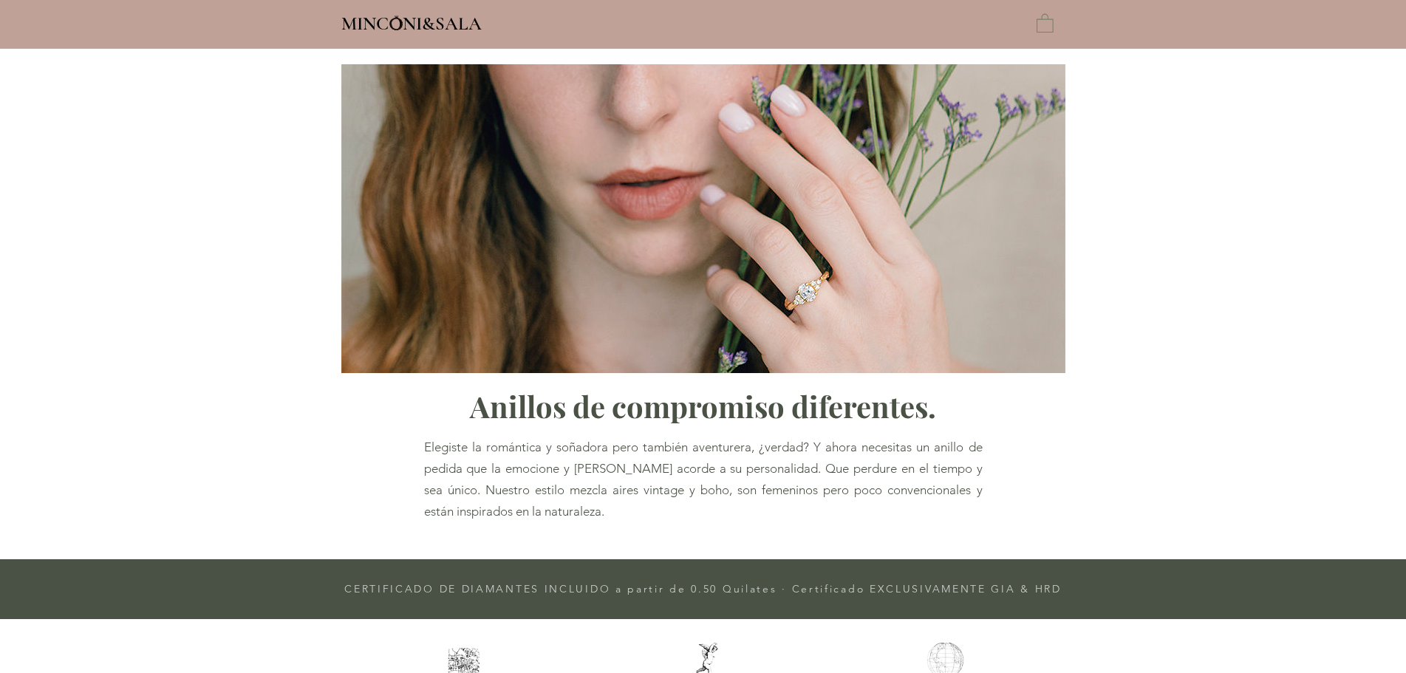
type input "**********"
select select "**********"
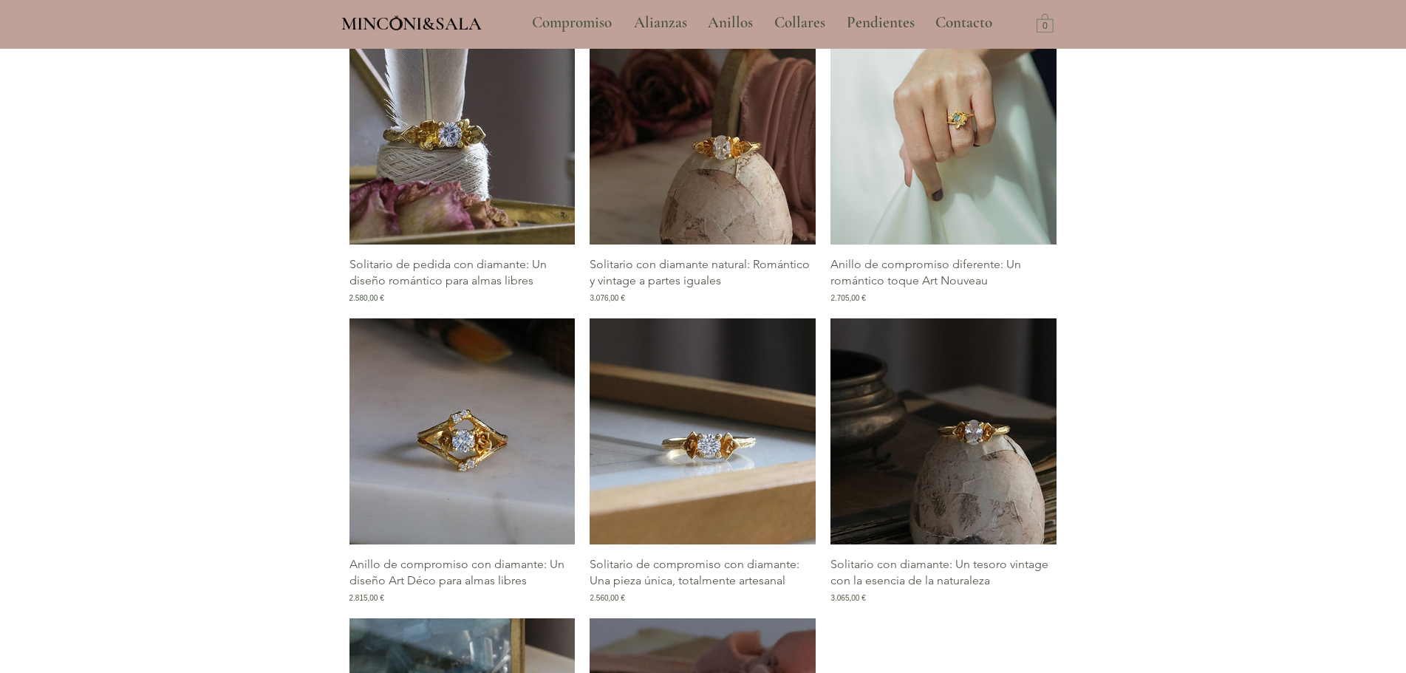
scroll to position [2217, 0]
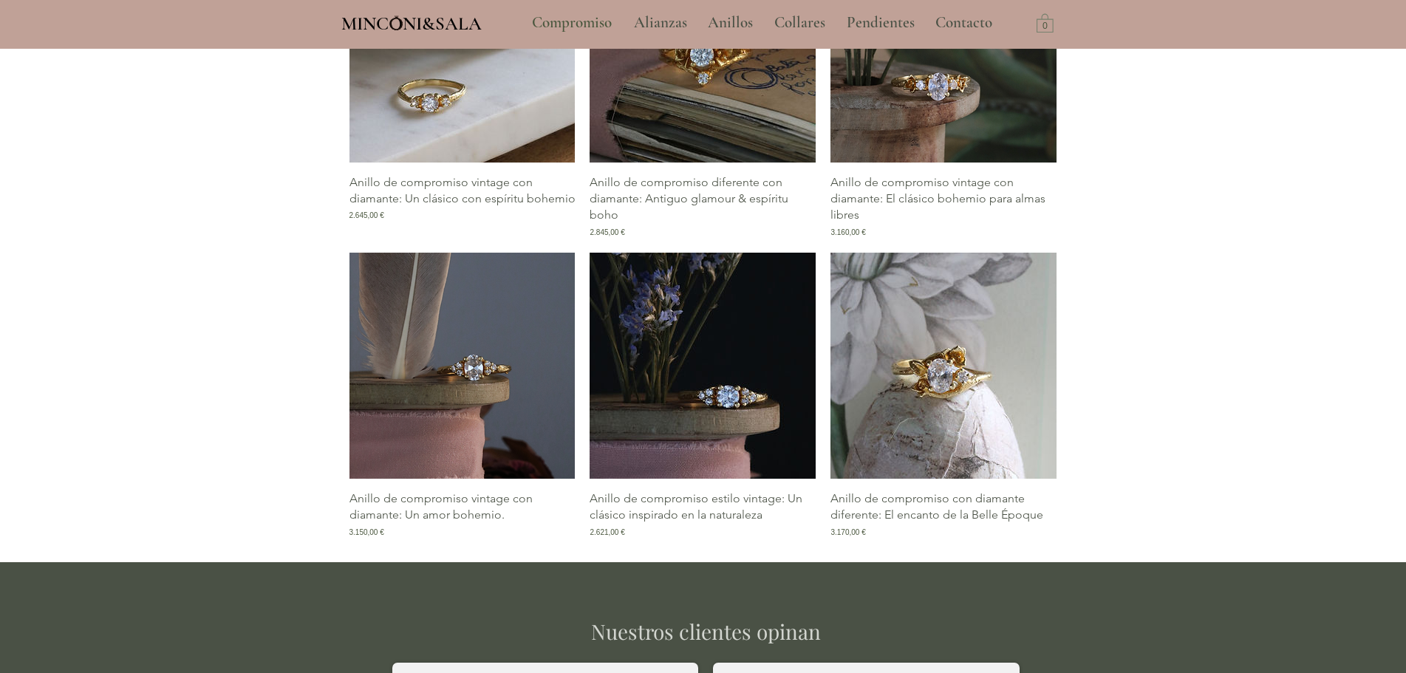
scroll to position [2809, 0]
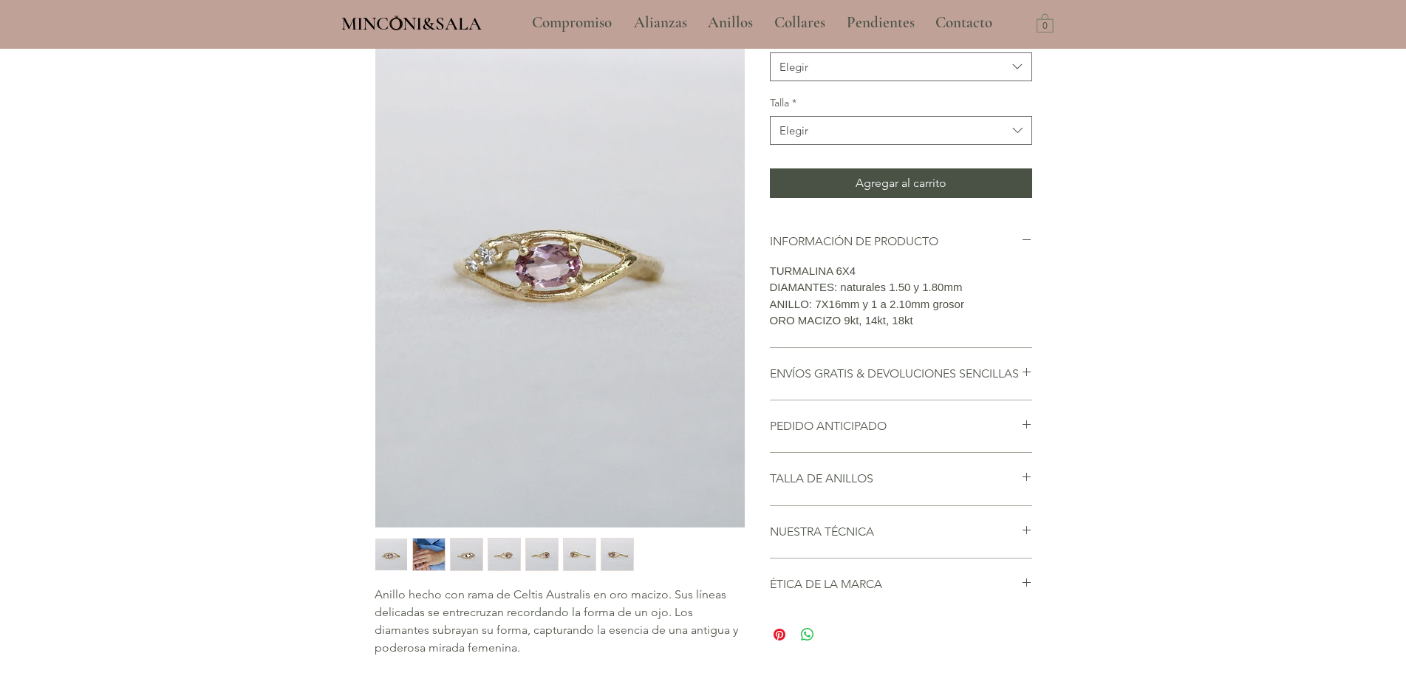
scroll to position [370, 0]
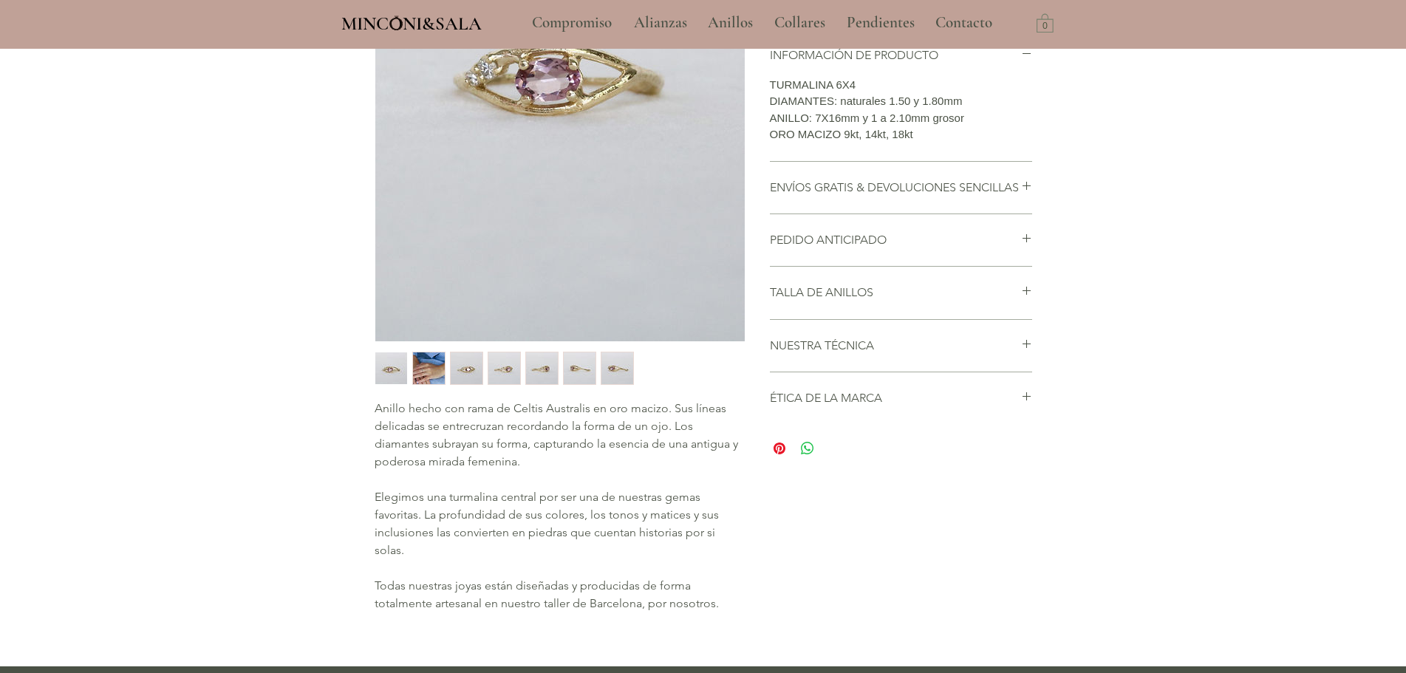
click at [439, 369] on img "2 / 7" at bounding box center [429, 369] width 32 height 32
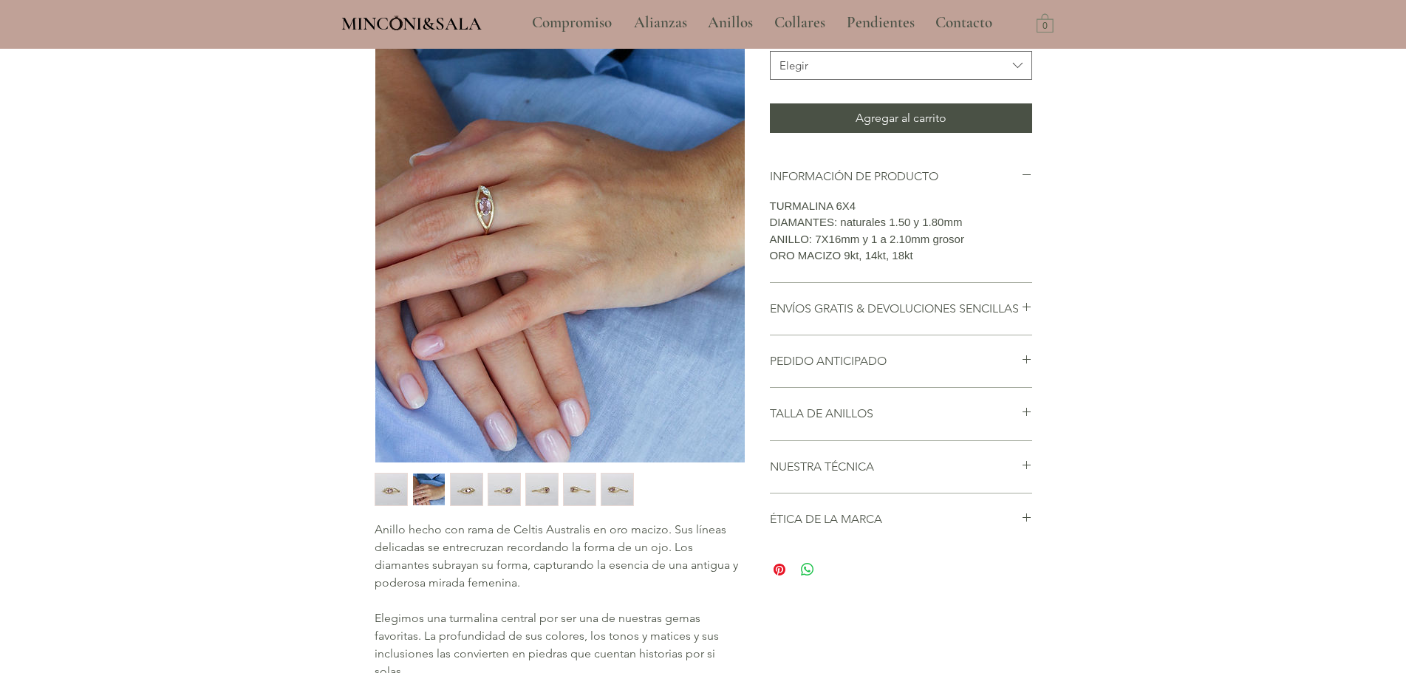
scroll to position [222, 0]
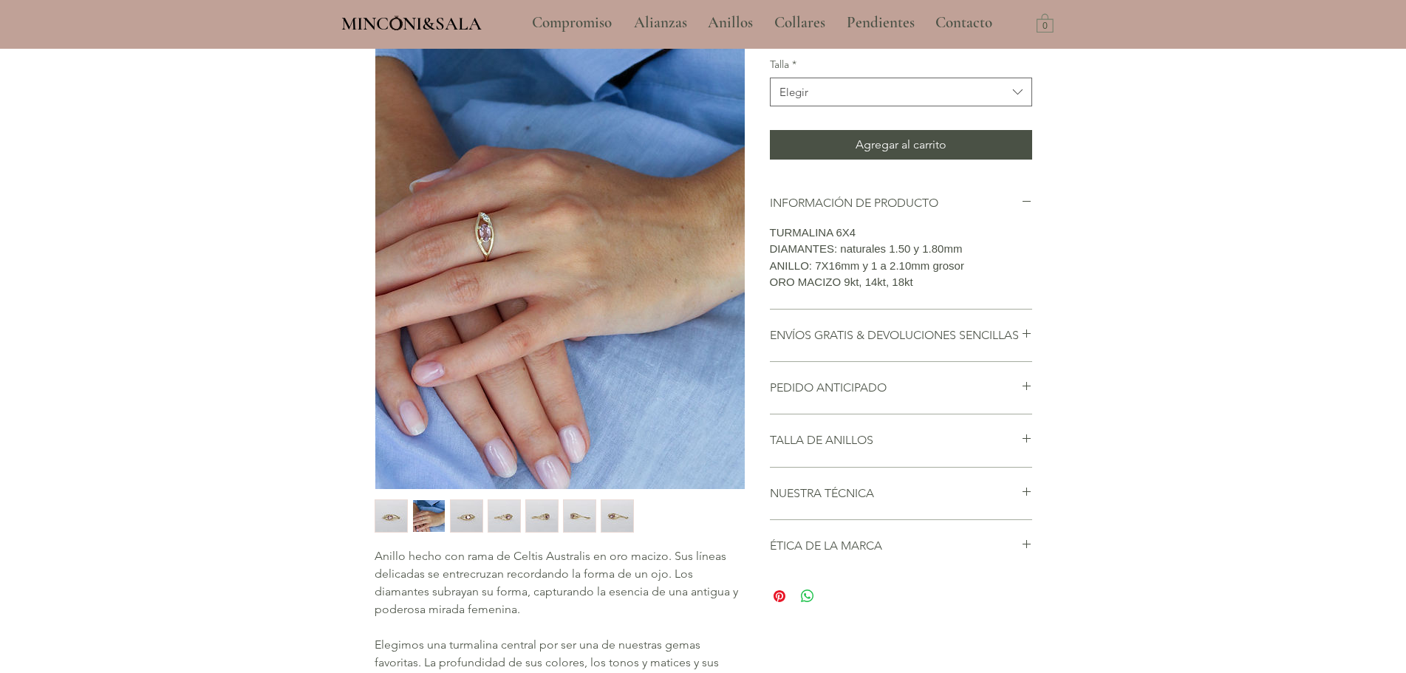
click at [480, 504] on img "3 / 7" at bounding box center [467, 516] width 32 height 32
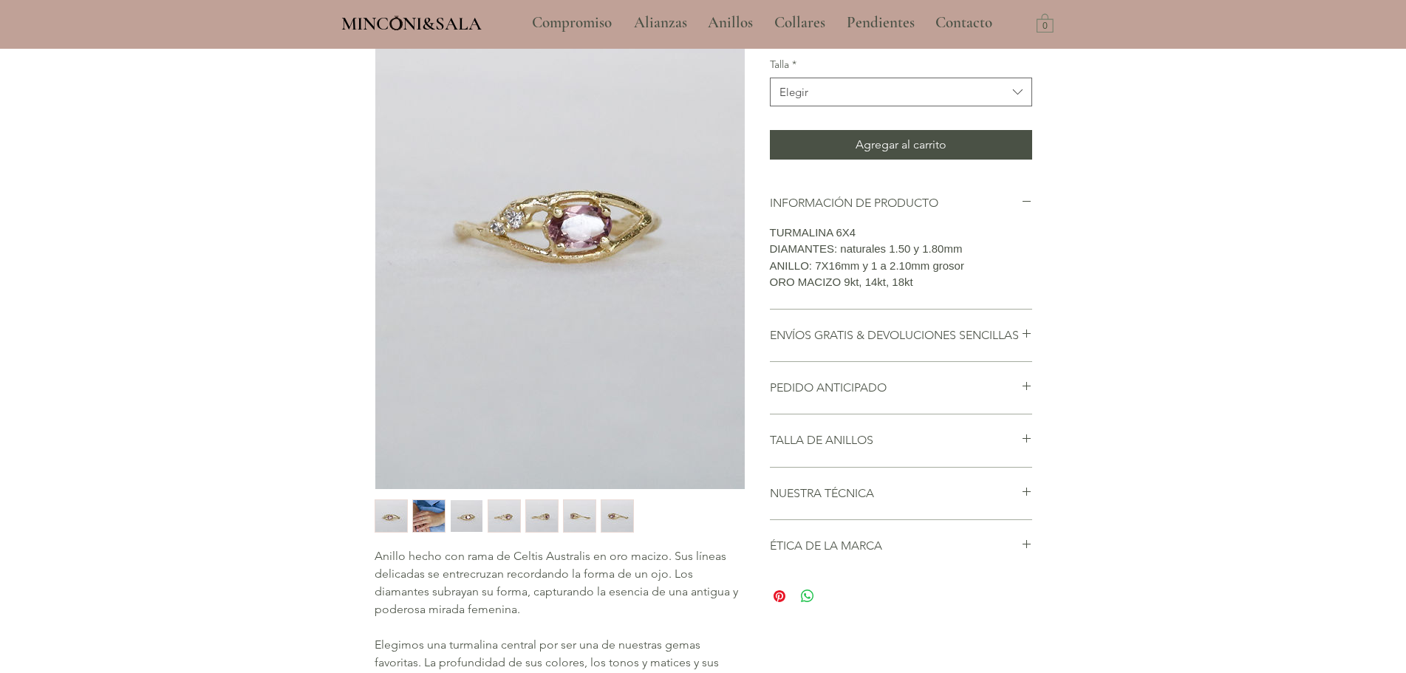
click at [529, 508] on img "5 / 7" at bounding box center [542, 516] width 32 height 32
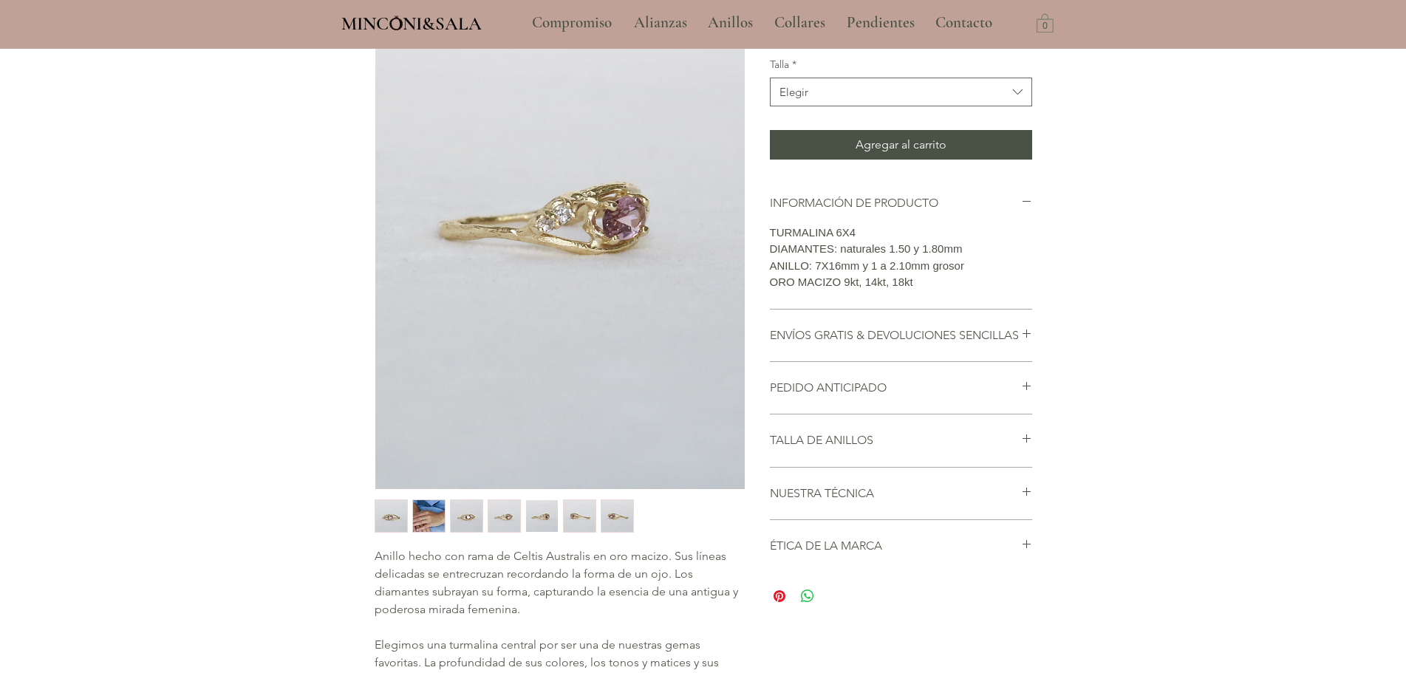
click at [602, 506] on img "7 / 7" at bounding box center [618, 516] width 32 height 32
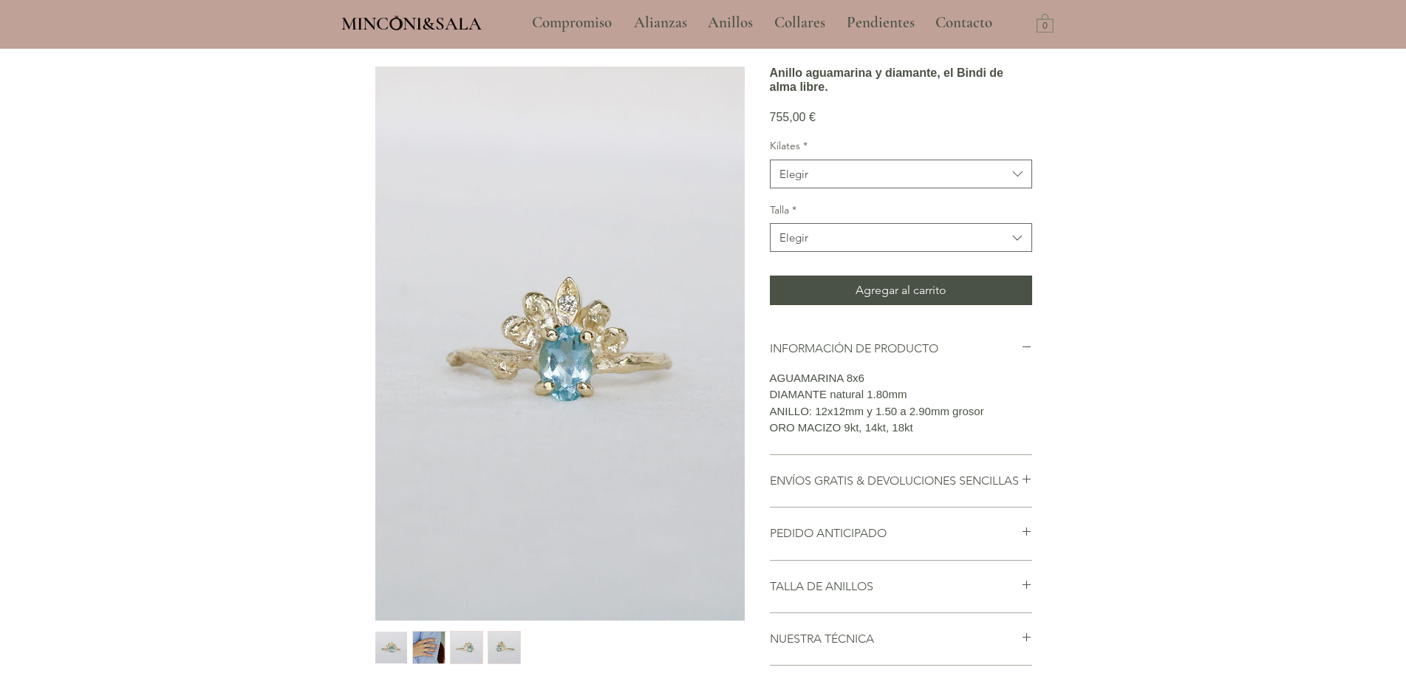
scroll to position [222, 0]
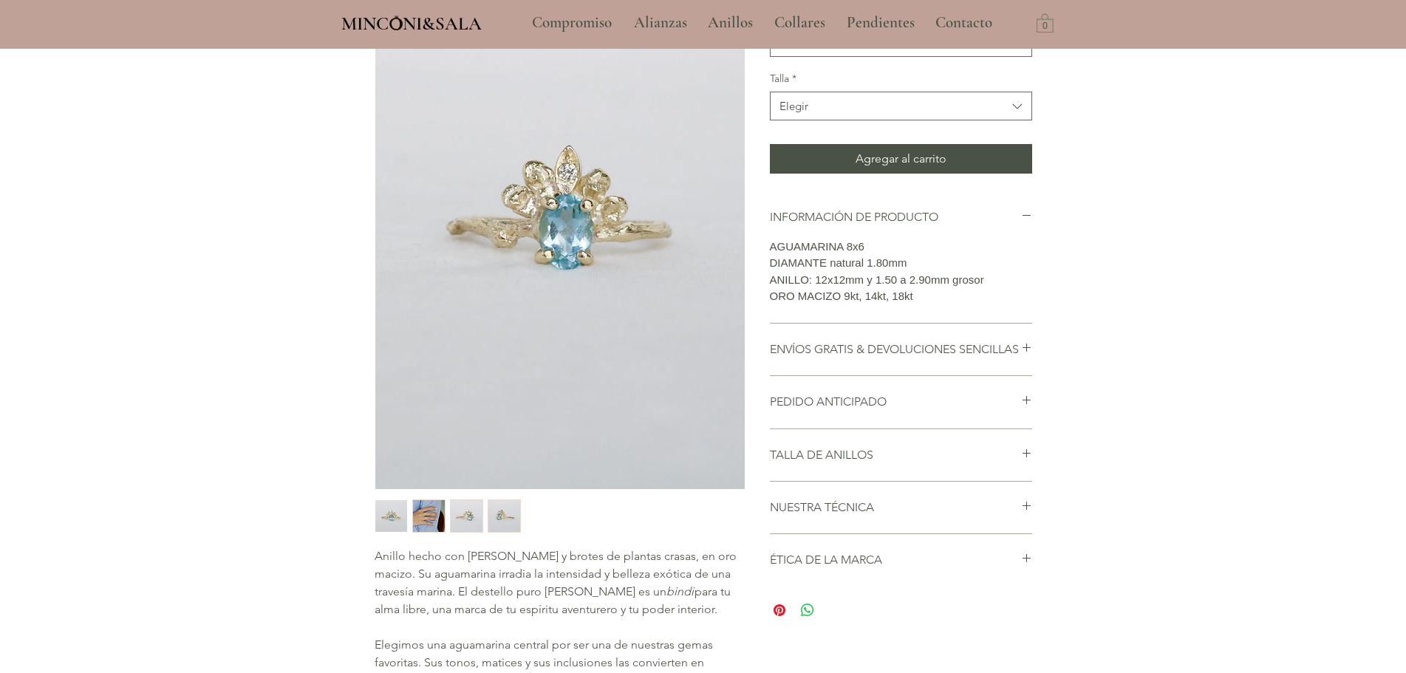
click at [438, 503] on img "2 / 4" at bounding box center [429, 516] width 32 height 32
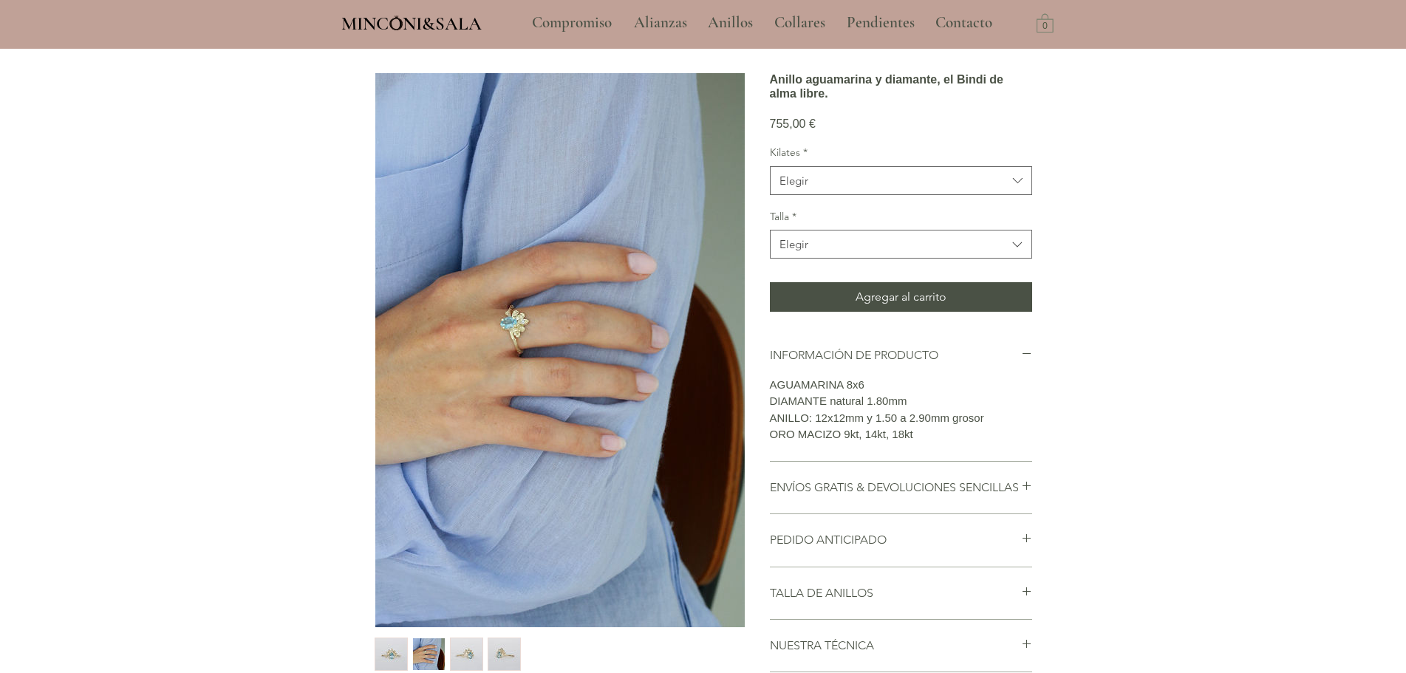
scroll to position [74, 0]
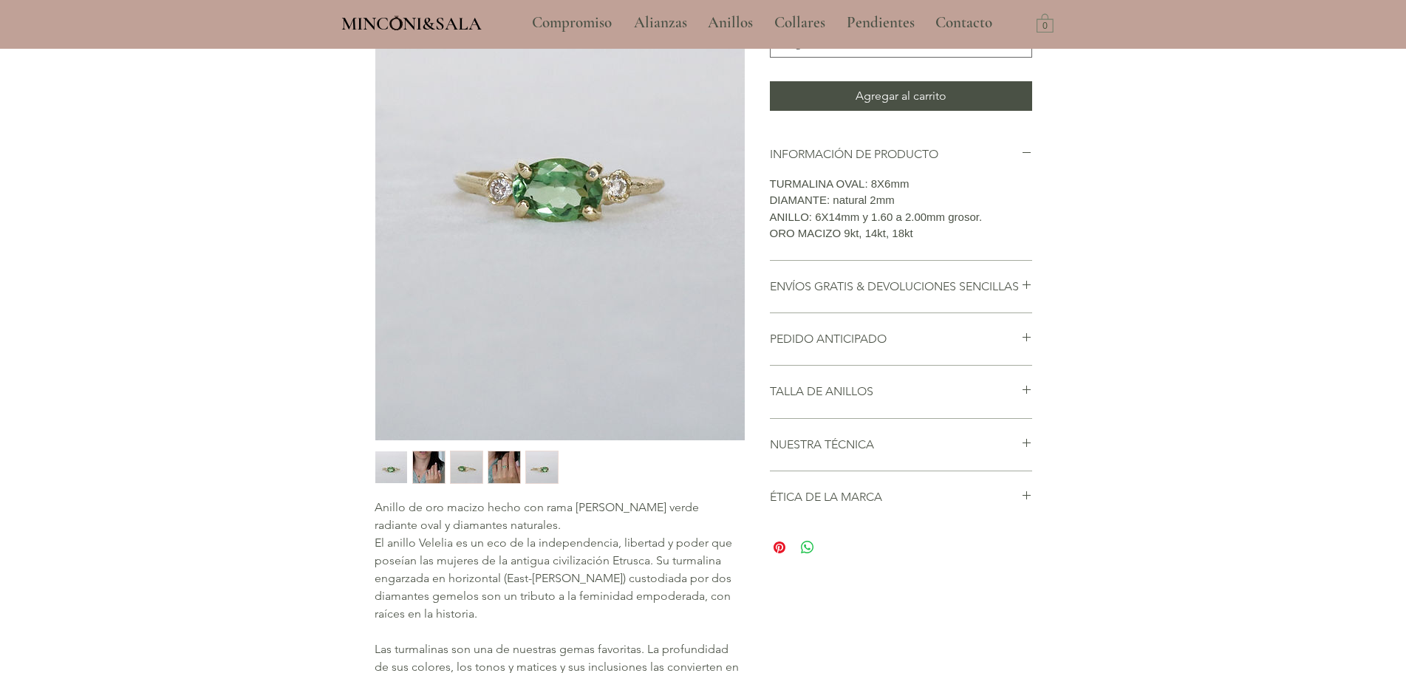
scroll to position [296, 0]
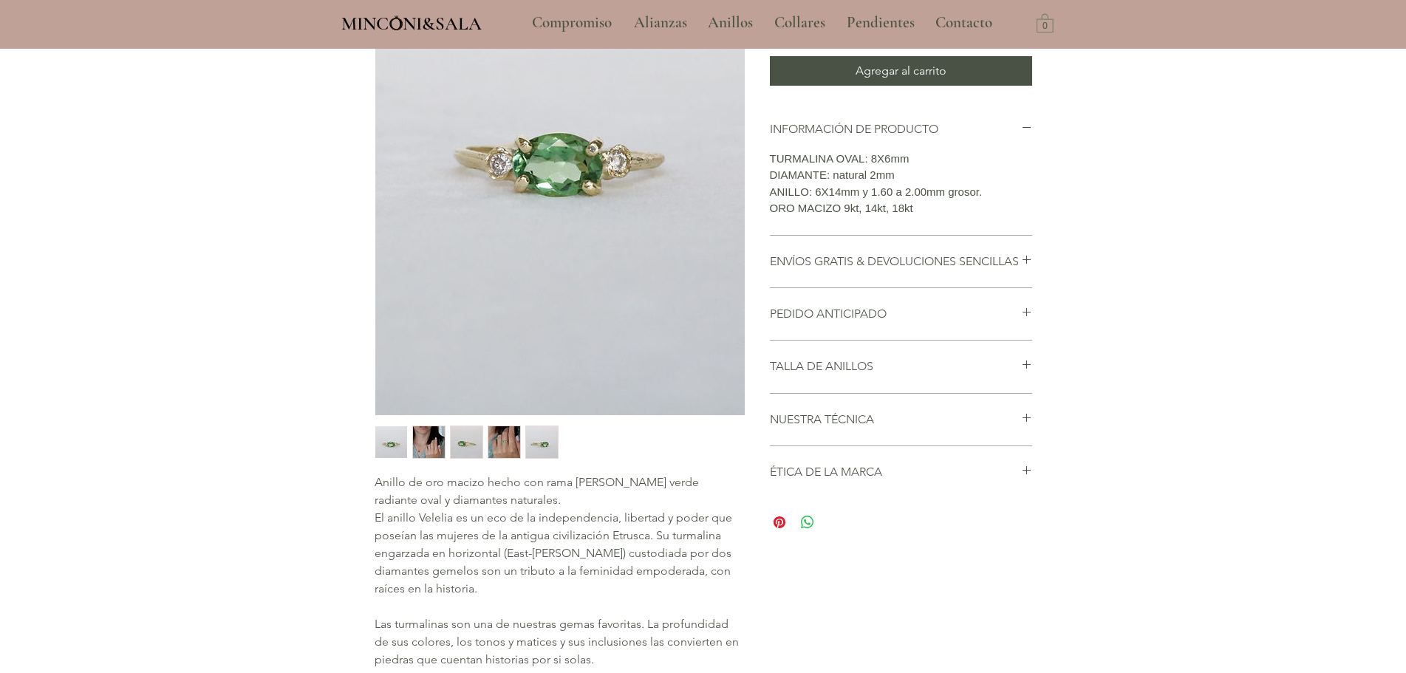
click at [418, 436] on img "2 / 5" at bounding box center [429, 442] width 32 height 32
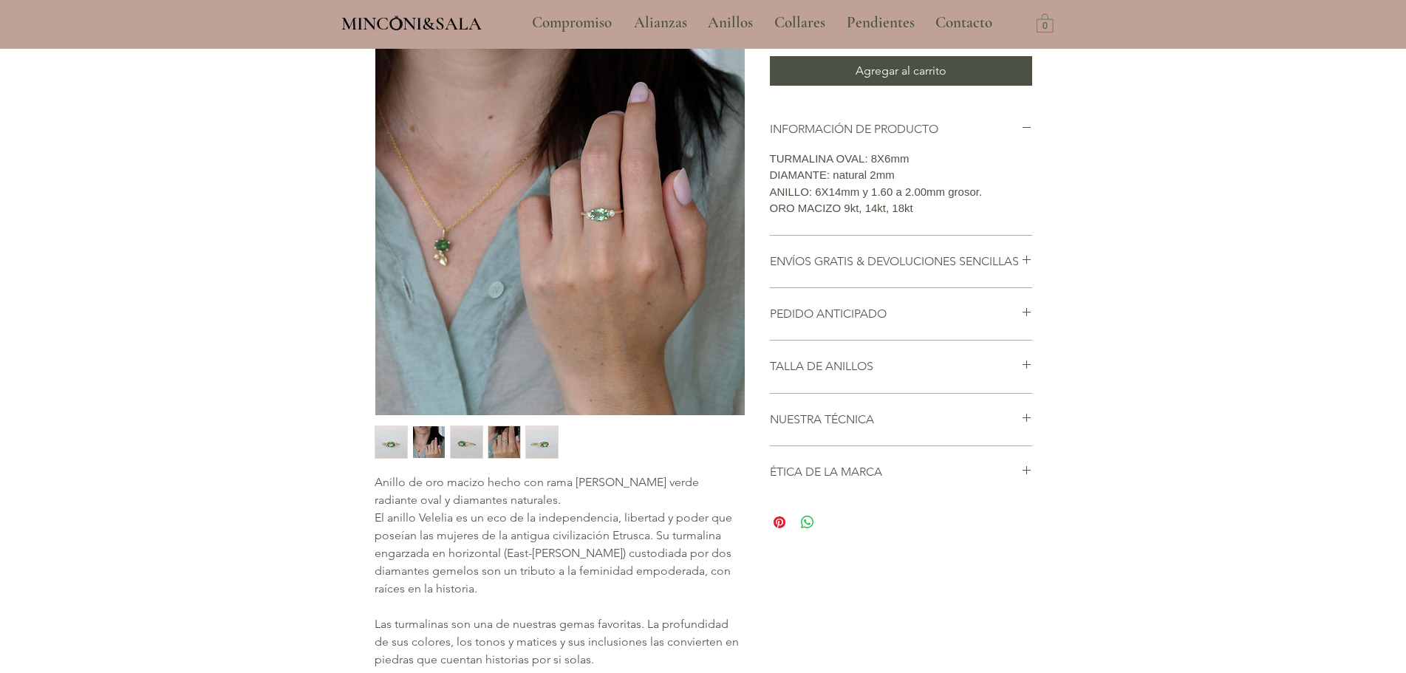
scroll to position [148, 0]
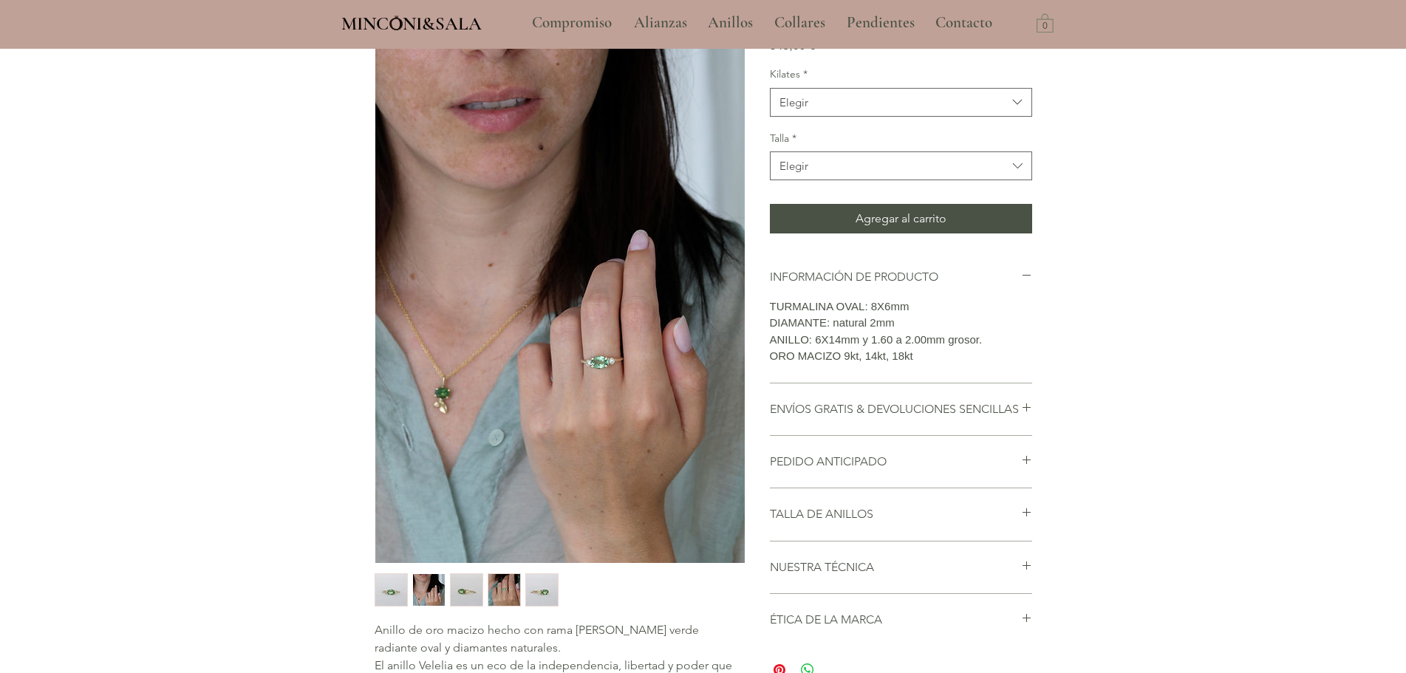
click at [528, 591] on img "5 / 5" at bounding box center [542, 590] width 32 height 32
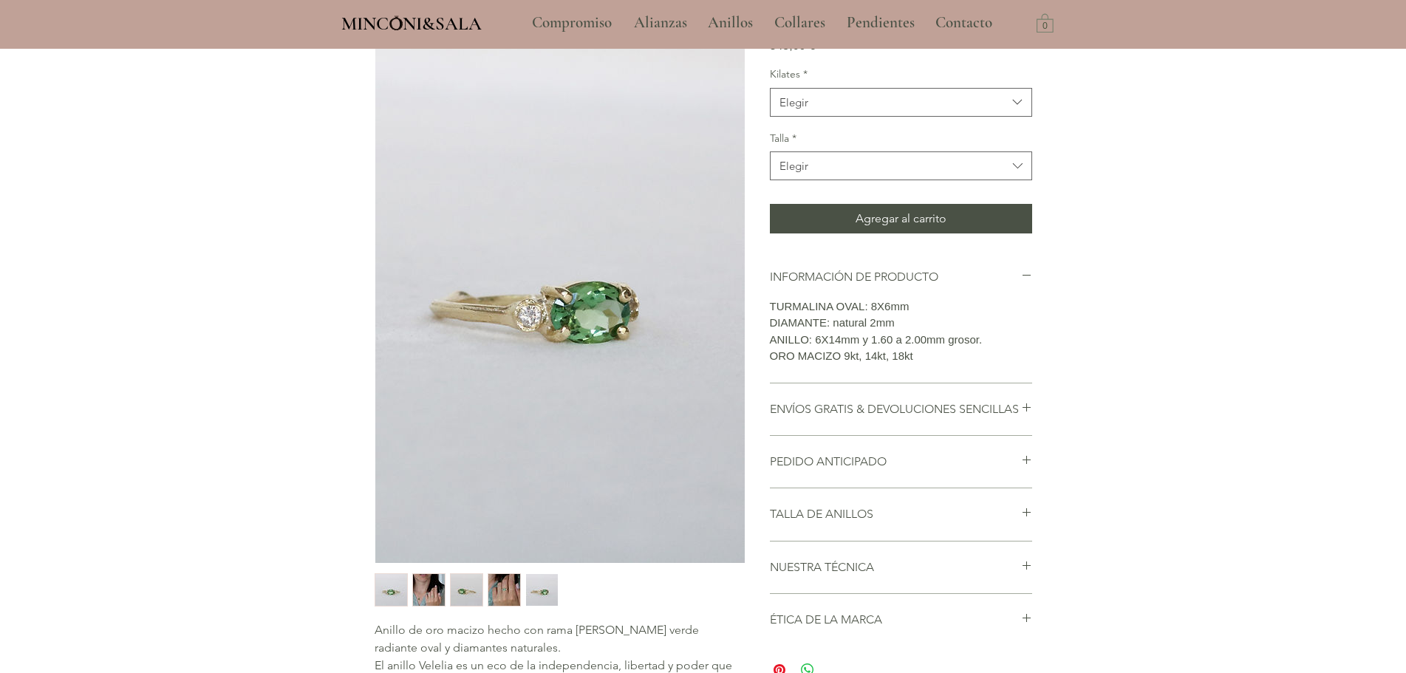
click at [506, 584] on img "4 / 5" at bounding box center [505, 590] width 32 height 32
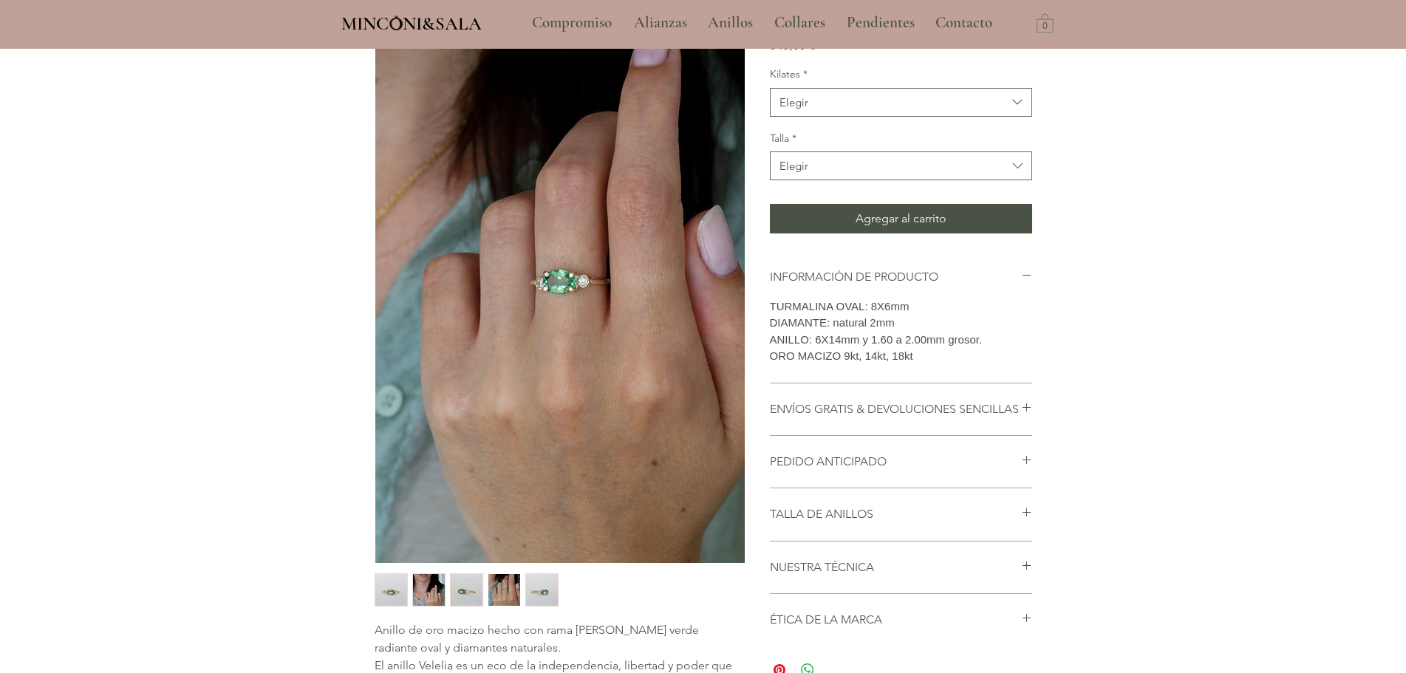
click at [470, 584] on img "3 / 5" at bounding box center [467, 590] width 32 height 32
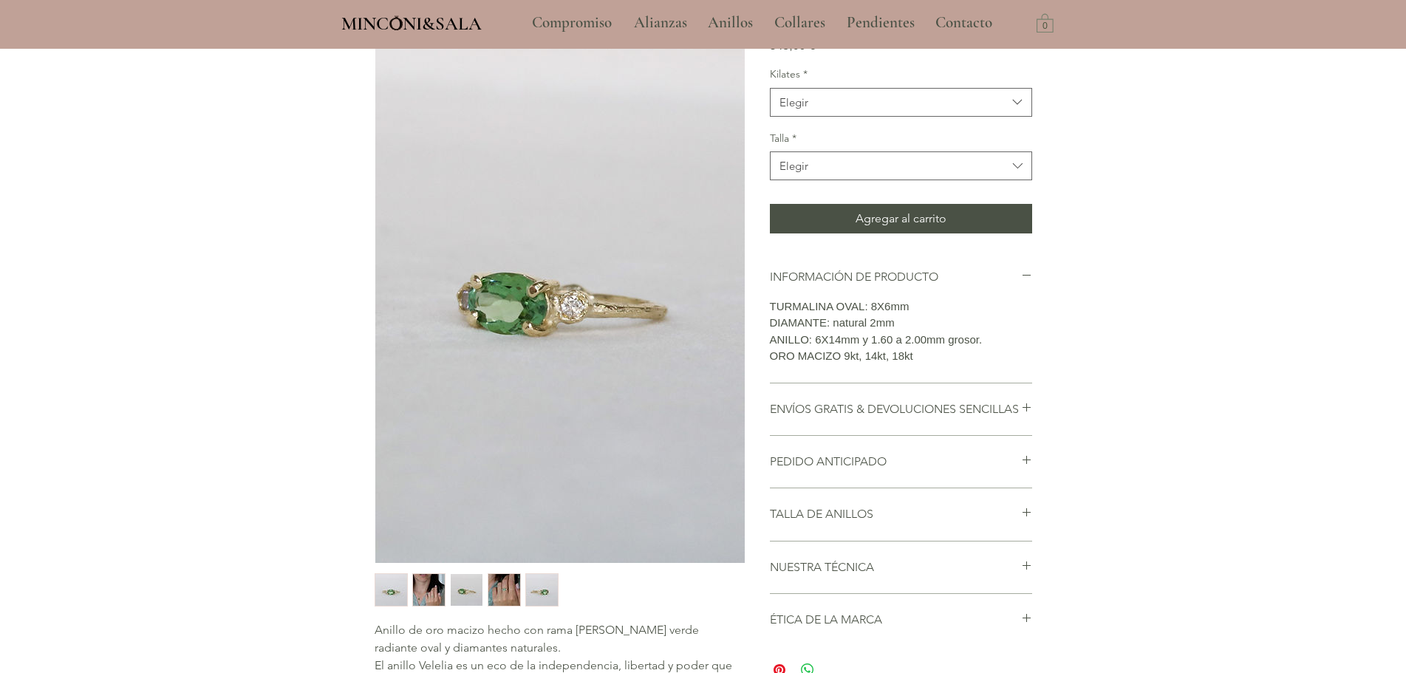
click at [412, 585] on div "2 / 5" at bounding box center [428, 590] width 33 height 33
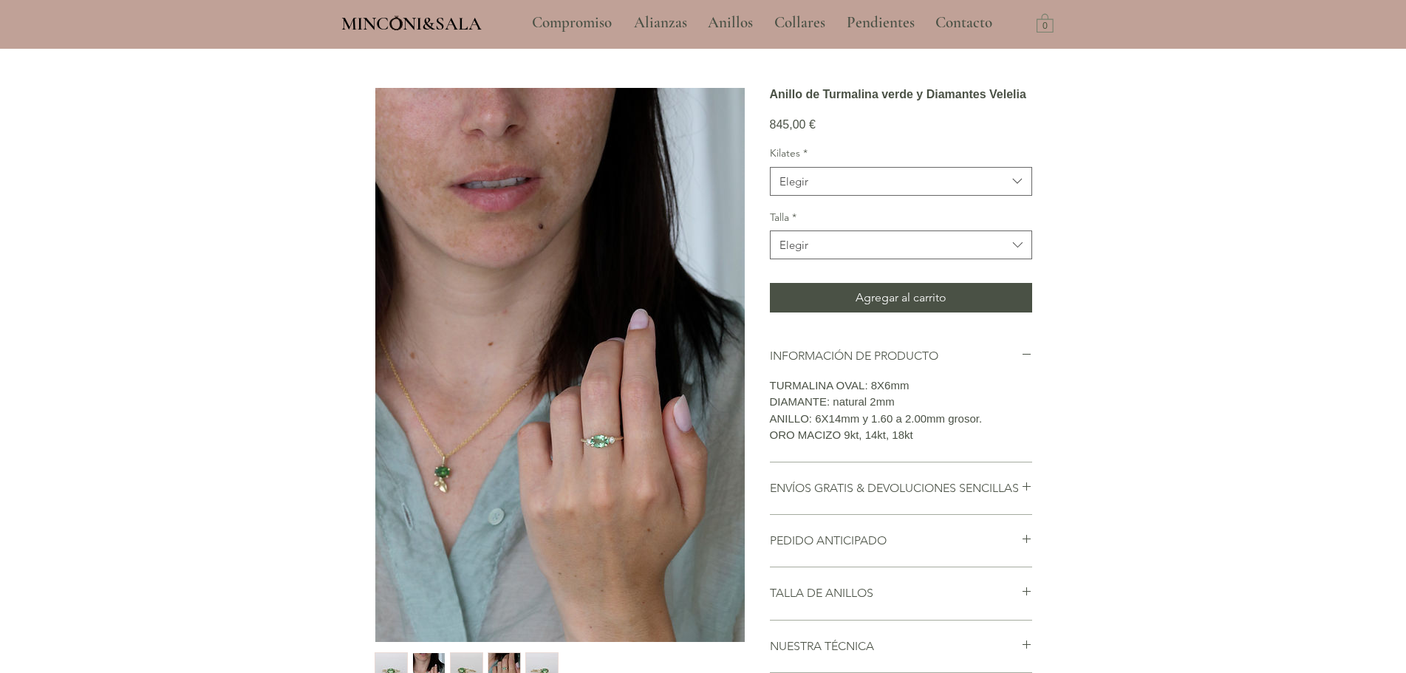
scroll to position [0, 0]
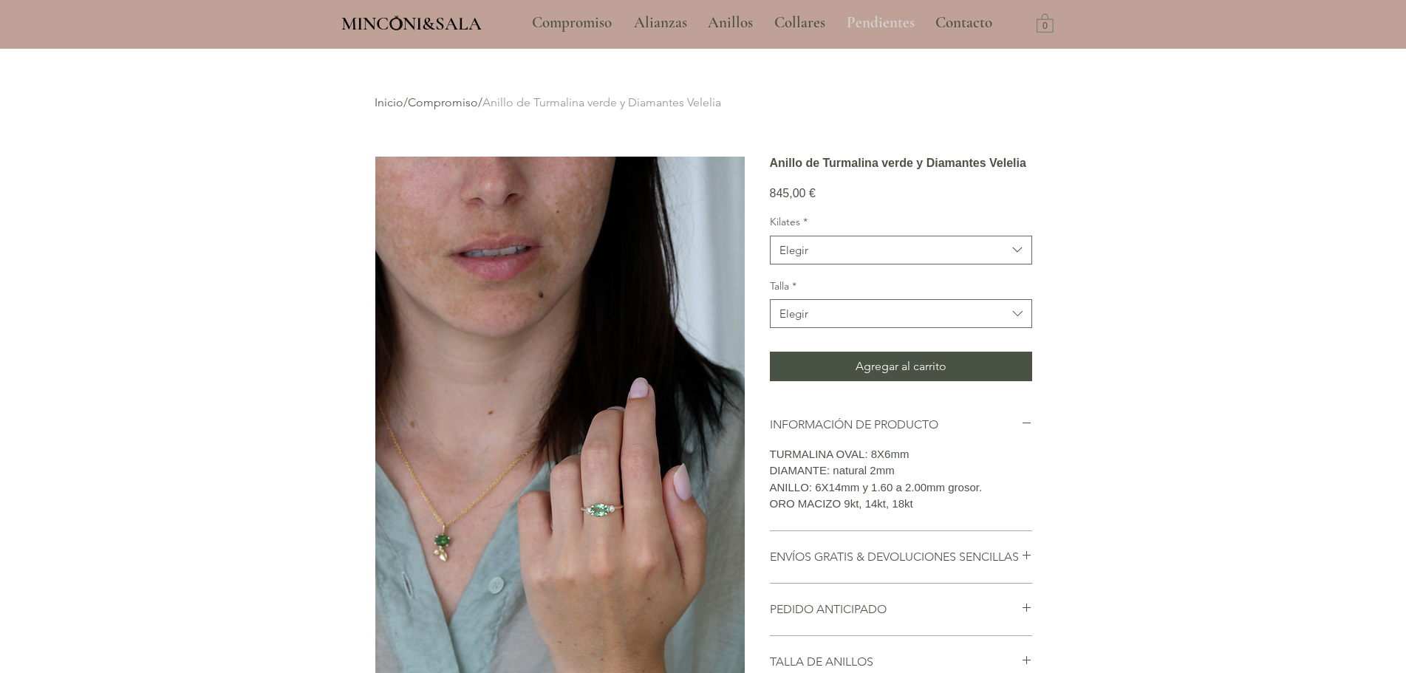
click at [868, 25] on p "Pendientes" at bounding box center [881, 22] width 83 height 37
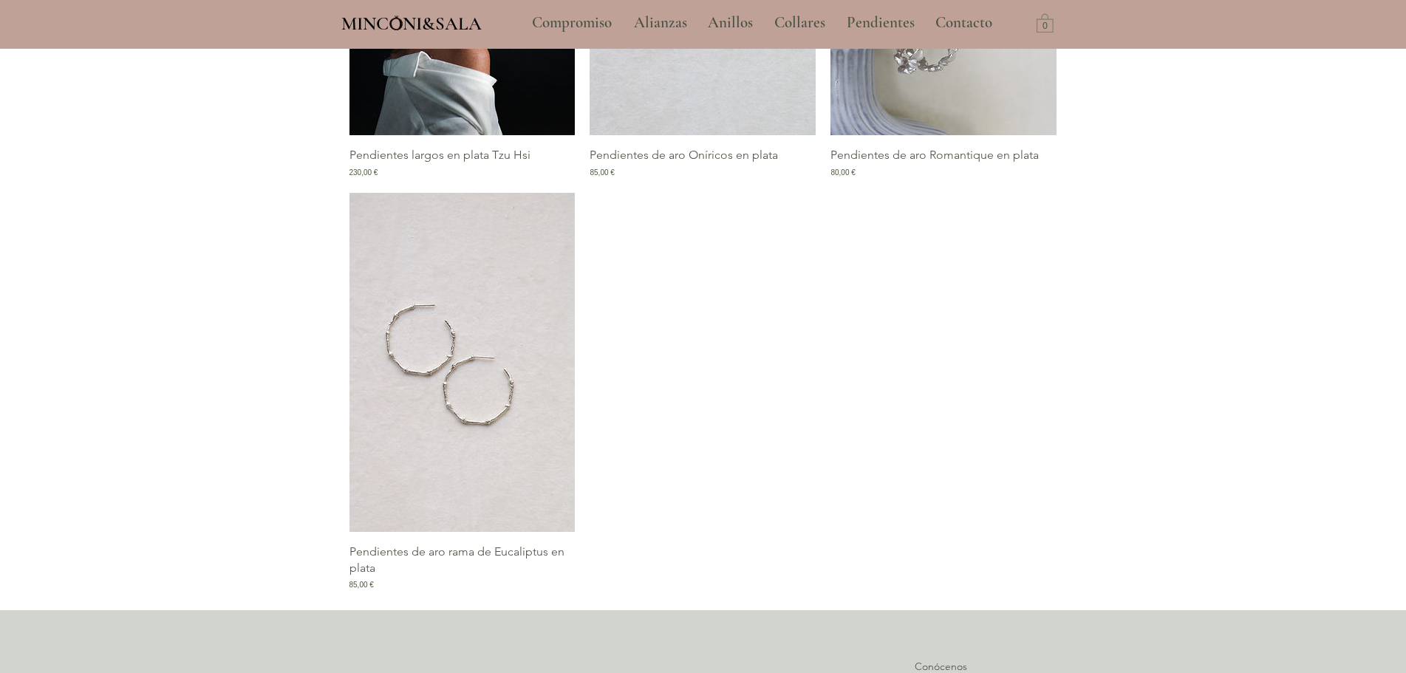
scroll to position [2297, 0]
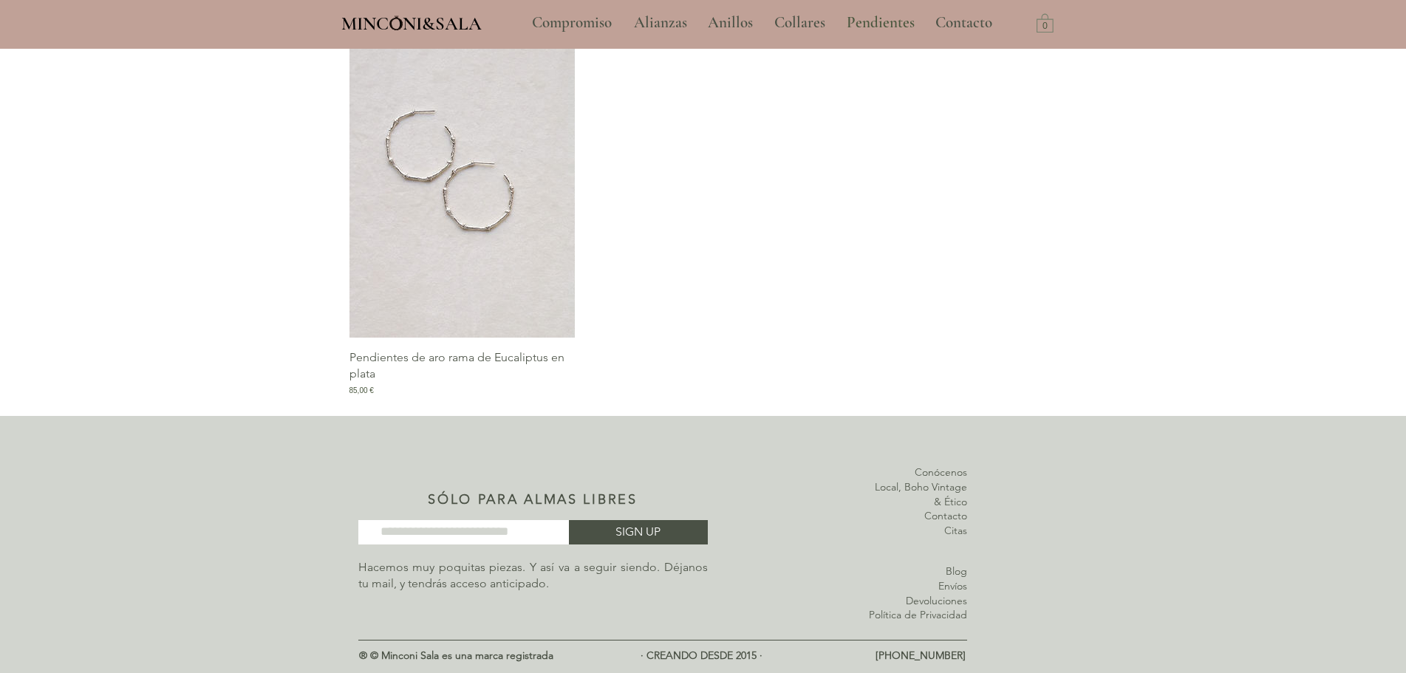
click at [960, 574] on link "Blog" at bounding box center [956, 571] width 21 height 13
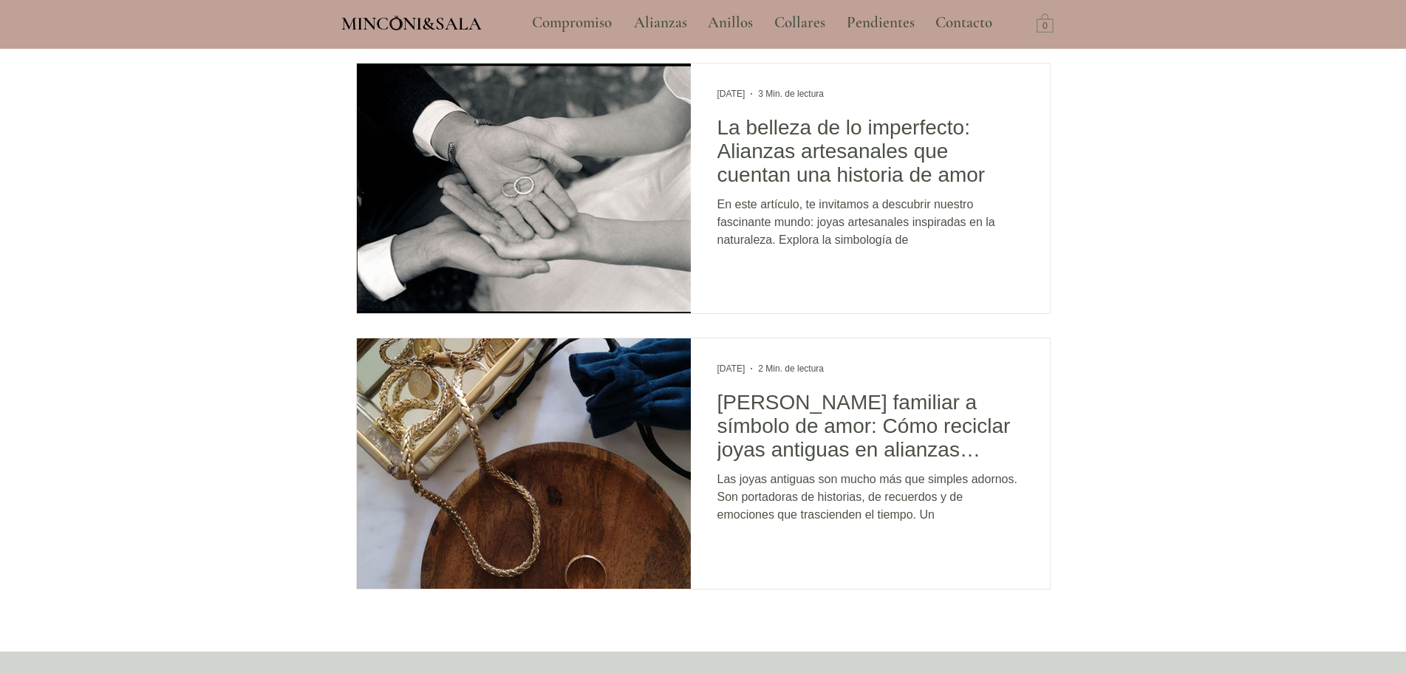
scroll to position [3326, 0]
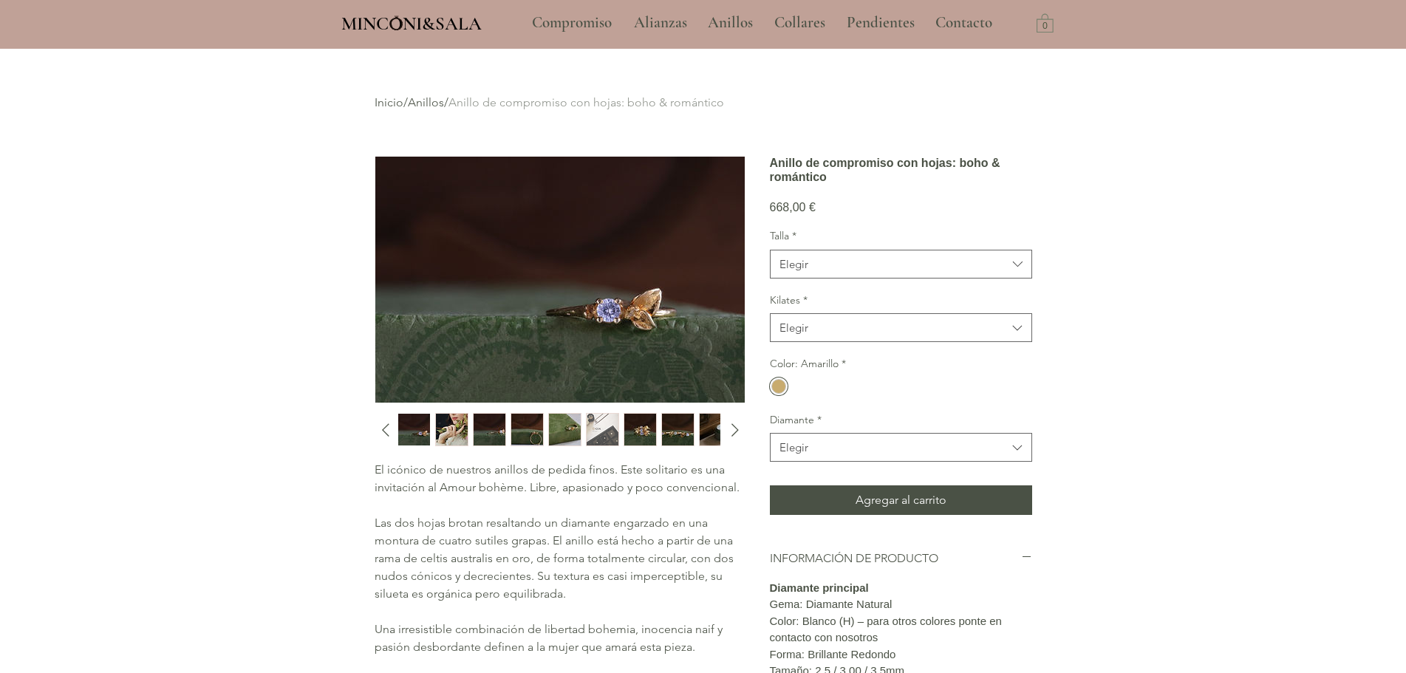
click at [452, 418] on img "2 / 10" at bounding box center [452, 430] width 32 height 32
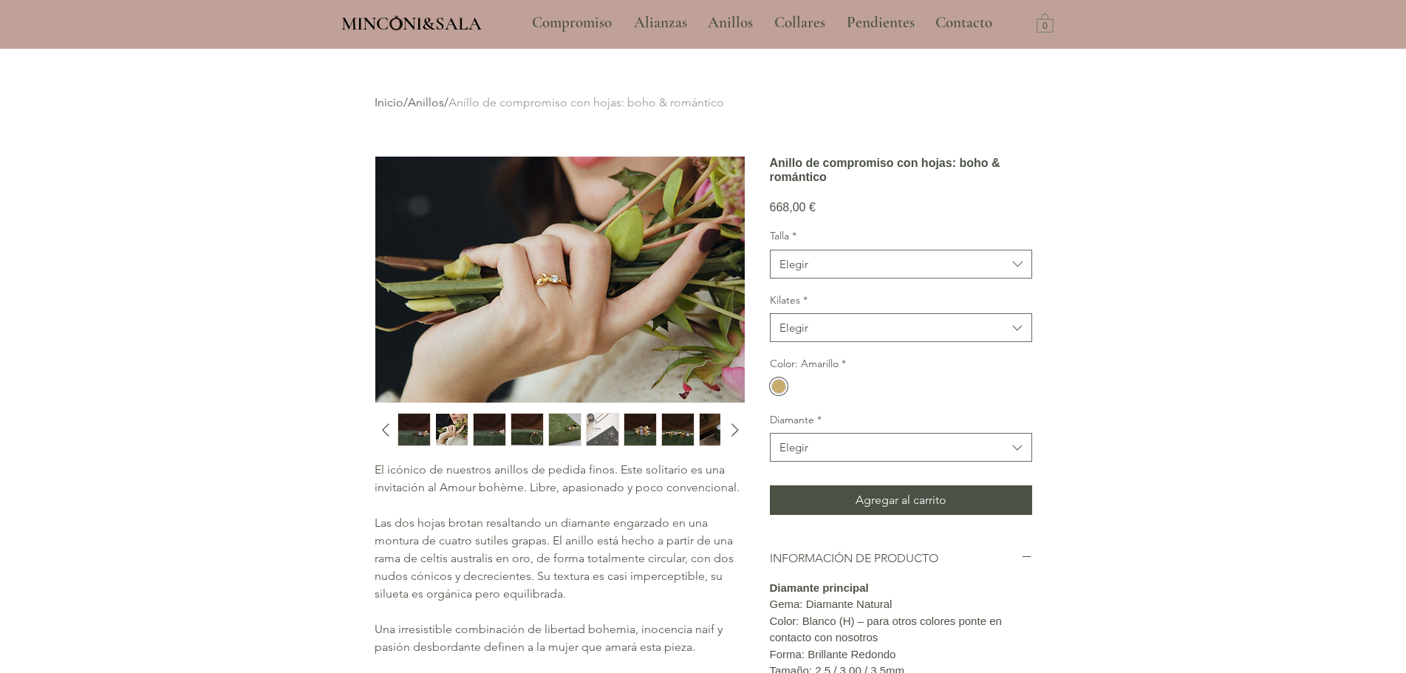
click at [487, 429] on img "3 / 10" at bounding box center [490, 430] width 32 height 32
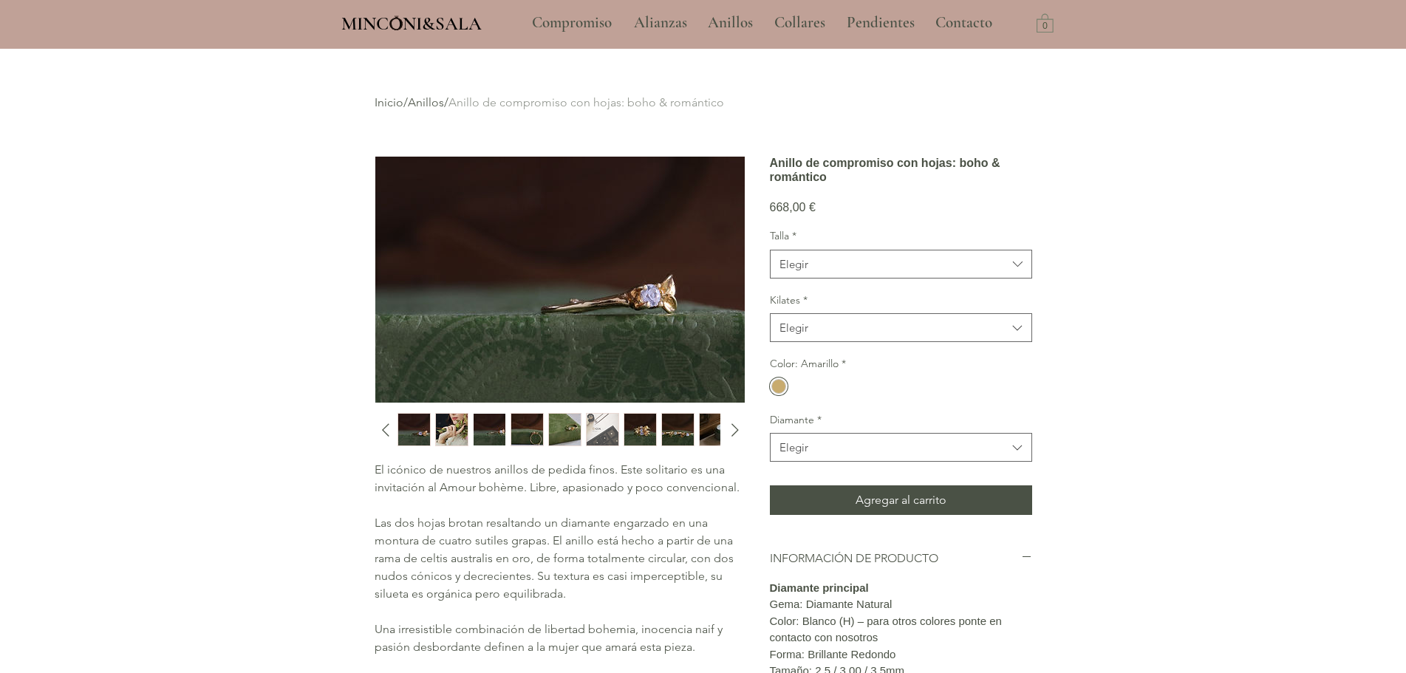
click at [529, 429] on img "4 / 10" at bounding box center [527, 430] width 32 height 32
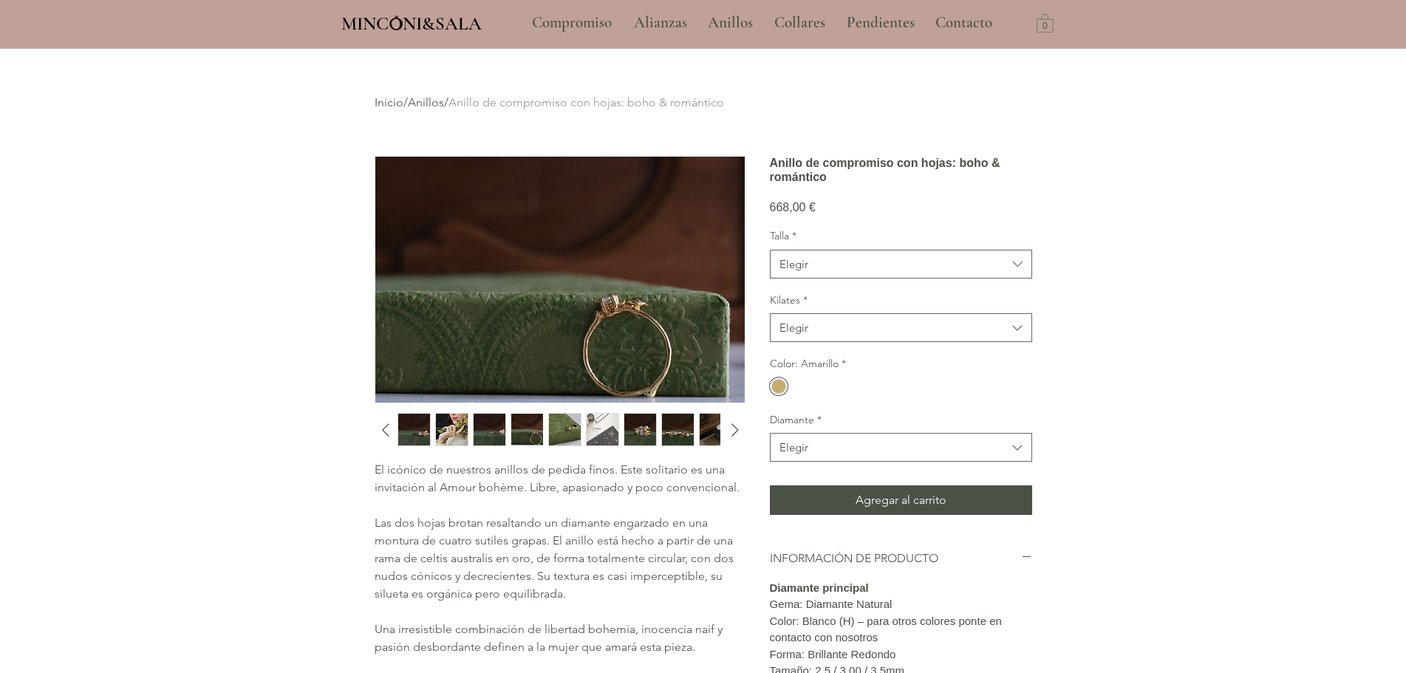
click at [565, 432] on img "5 / 10" at bounding box center [565, 430] width 32 height 32
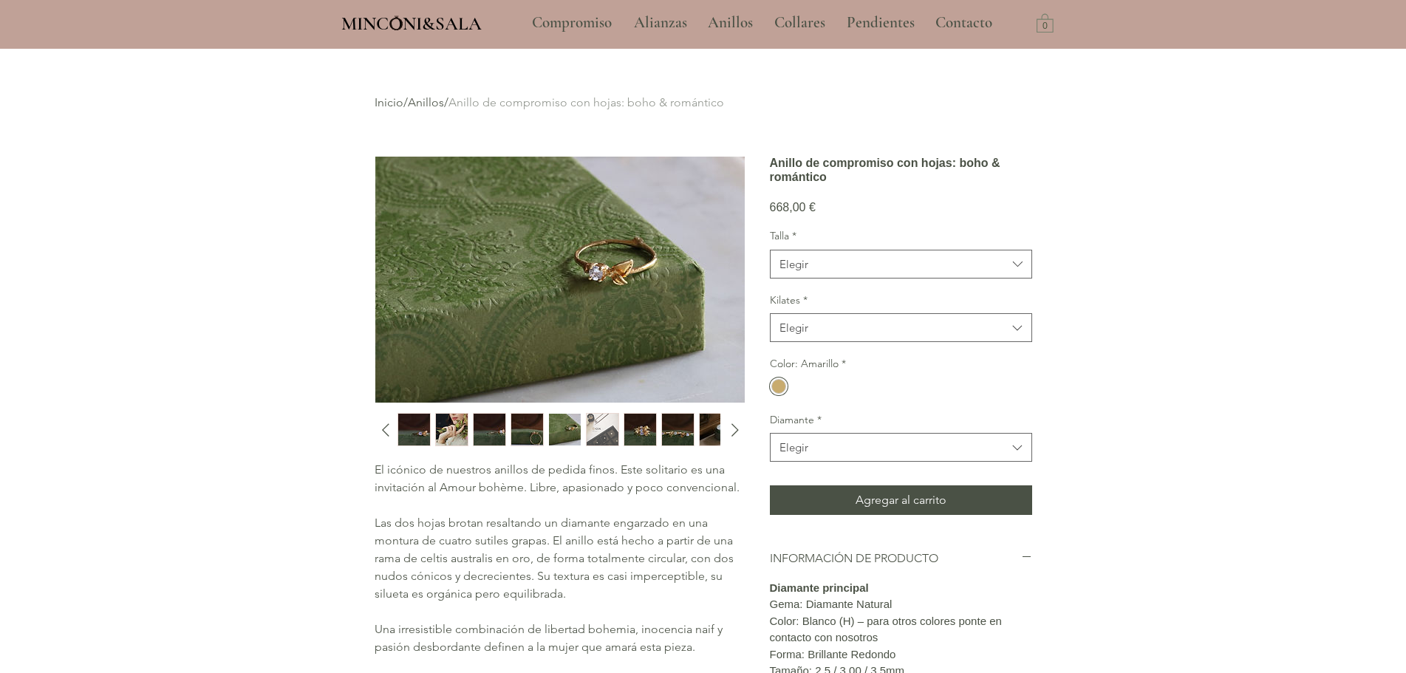
click at [622, 435] on div "main content" at bounding box center [558, 429] width 321 height 33
click at [679, 435] on img "8 / 10" at bounding box center [678, 430] width 32 height 32
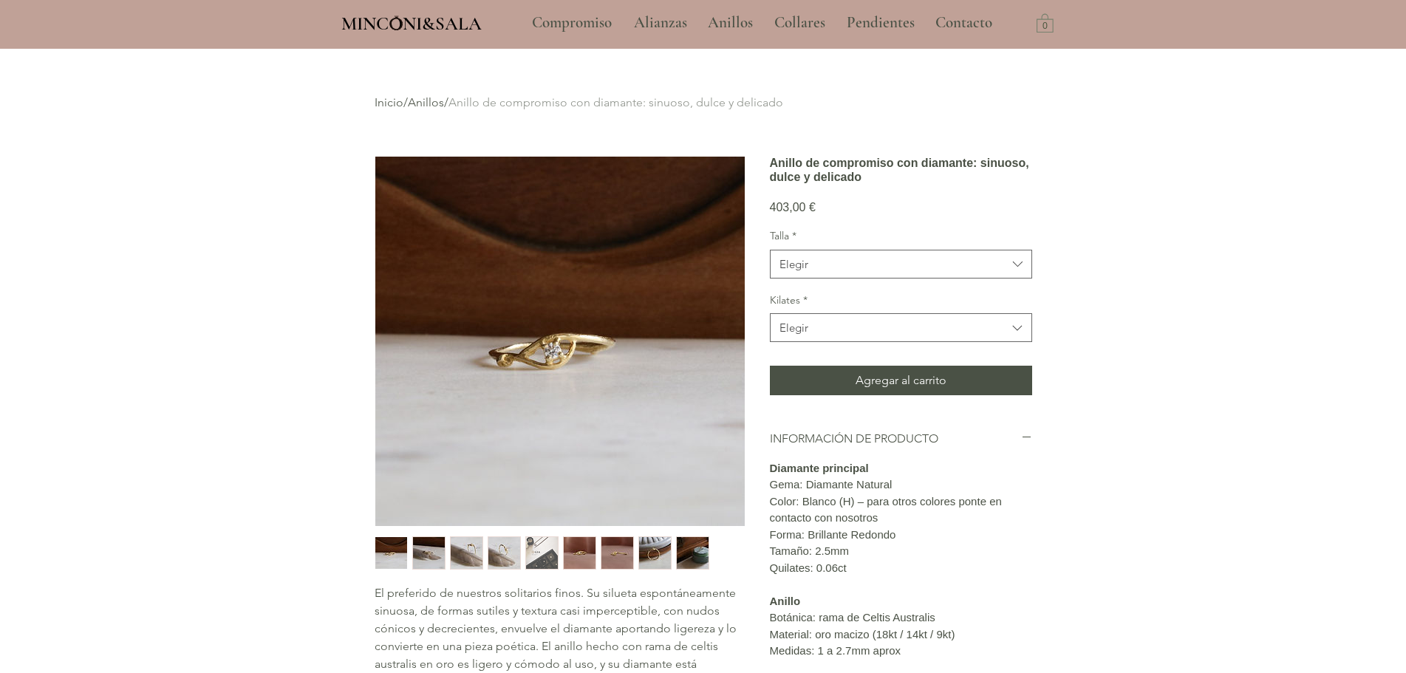
click at [437, 558] on img "2 / 9" at bounding box center [429, 553] width 32 height 32
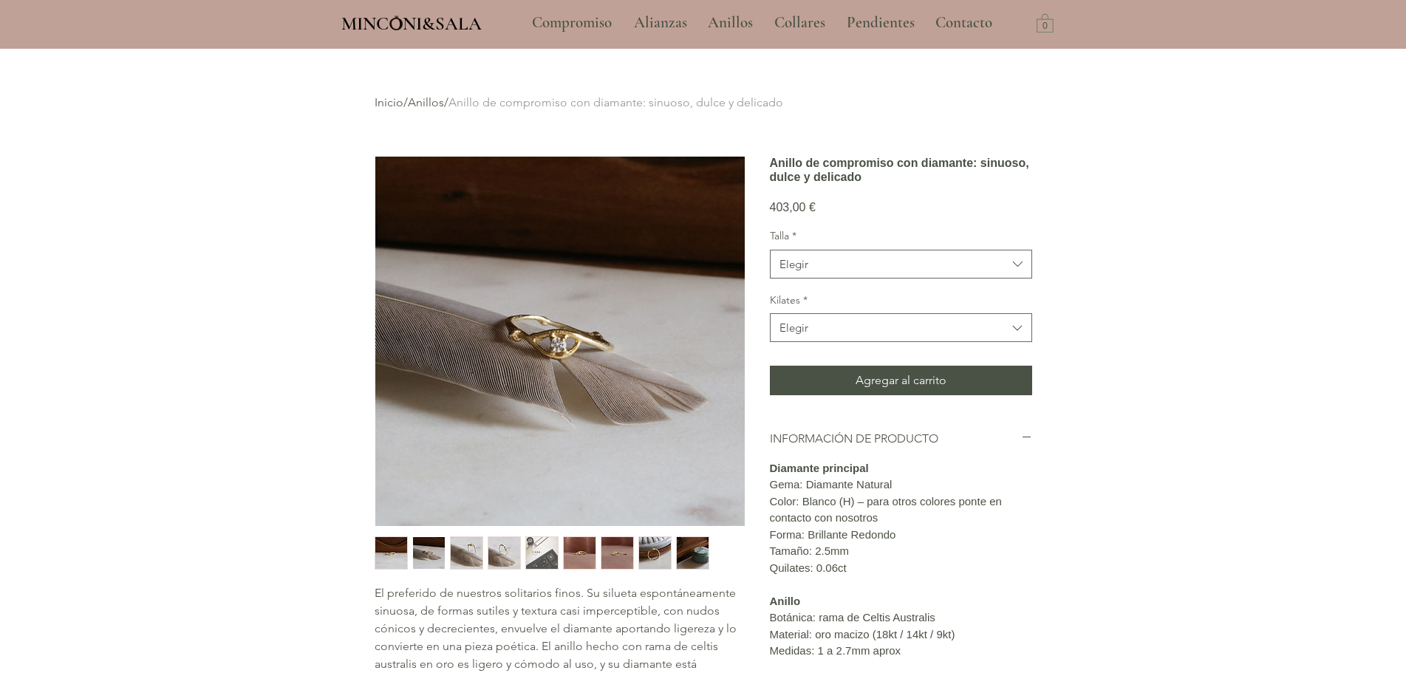
click at [459, 555] on img "3 / 9" at bounding box center [467, 553] width 32 height 32
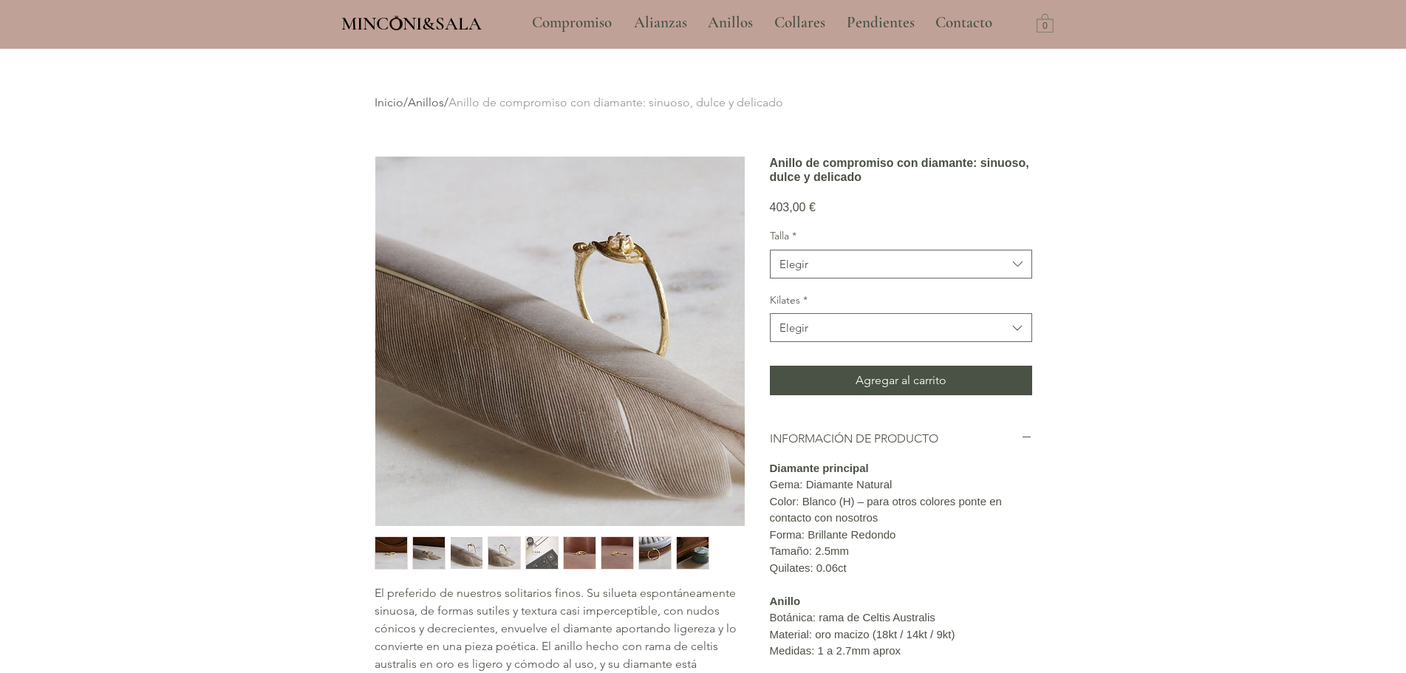
click at [688, 559] on img "9 / 9" at bounding box center [693, 553] width 32 height 32
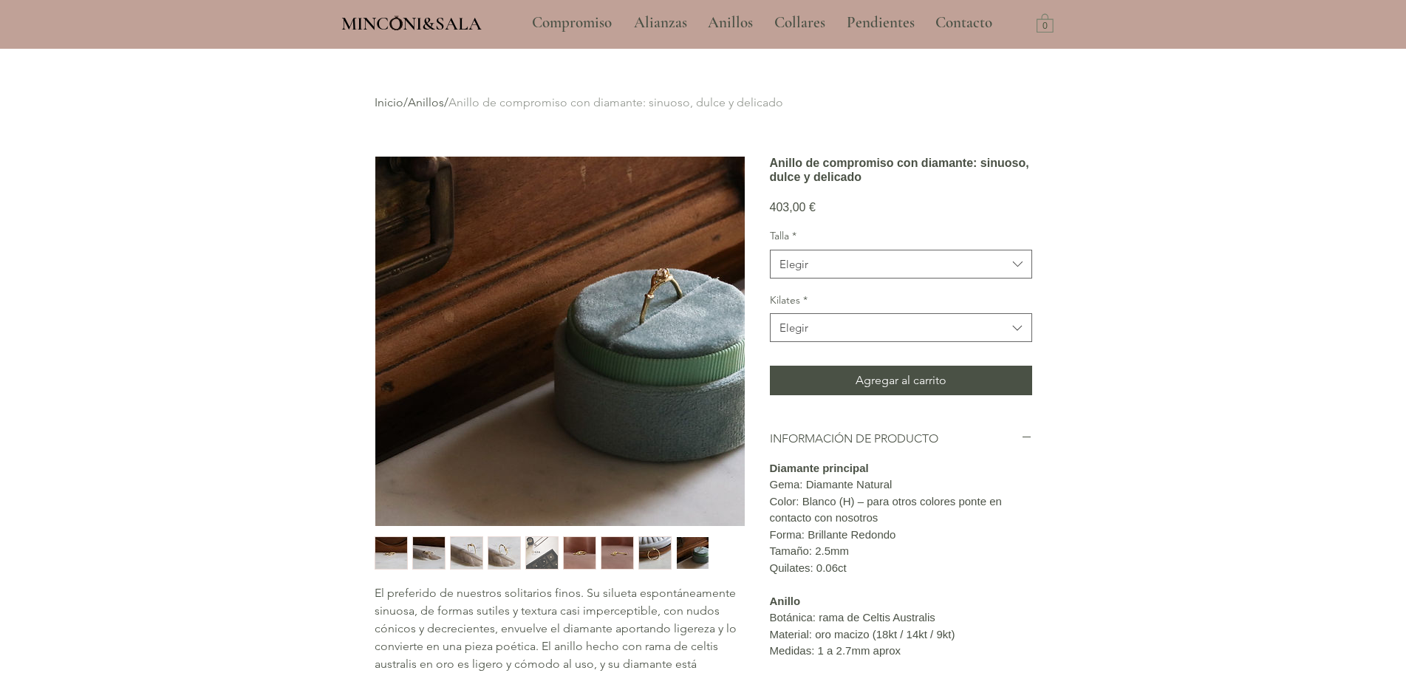
click at [652, 559] on img "8 / 9" at bounding box center [655, 553] width 32 height 32
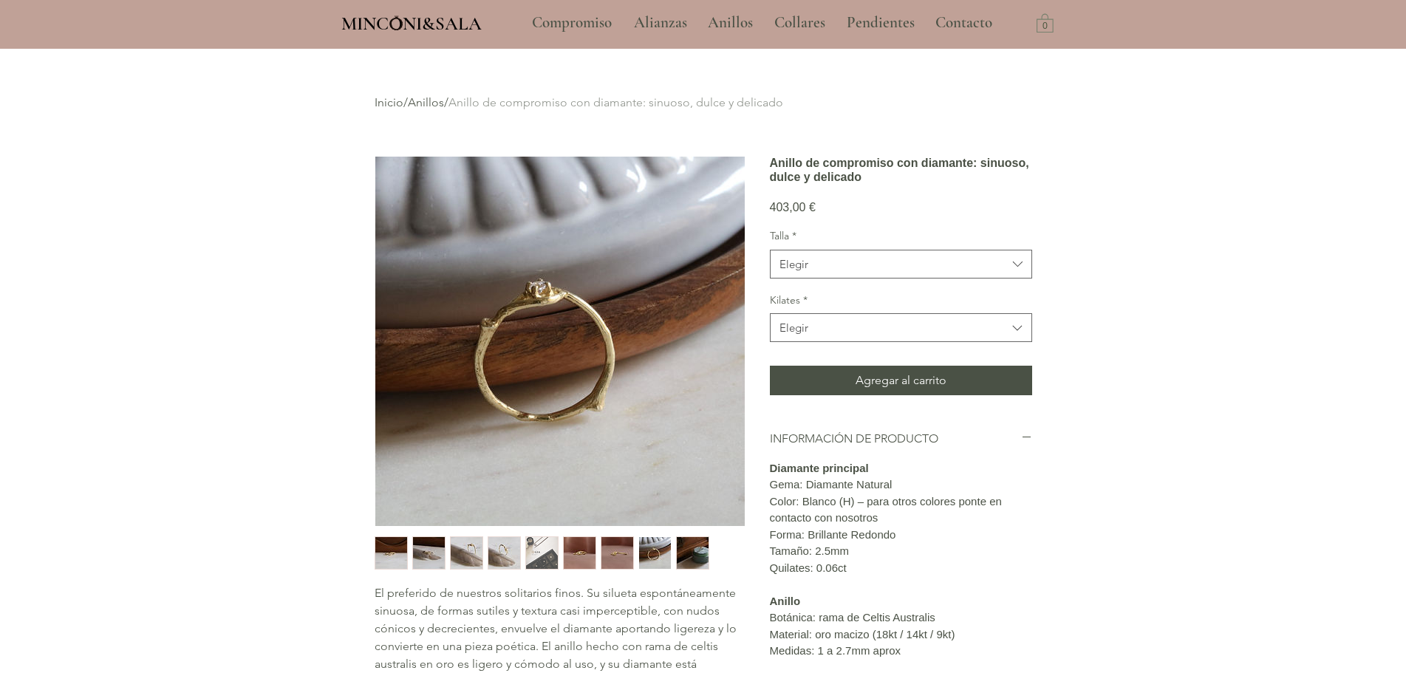
click at [610, 553] on img "7 / 9" at bounding box center [618, 553] width 32 height 32
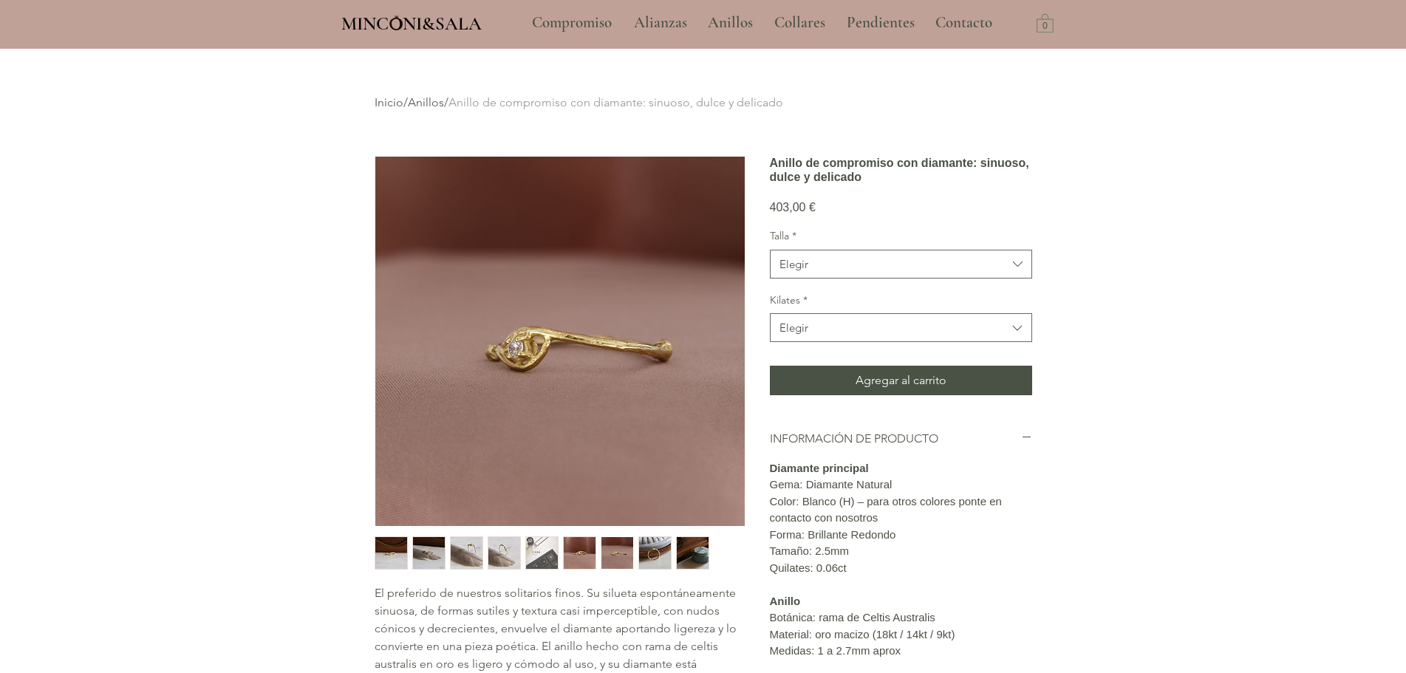
click at [537, 548] on img "5 / 9" at bounding box center [542, 553] width 32 height 32
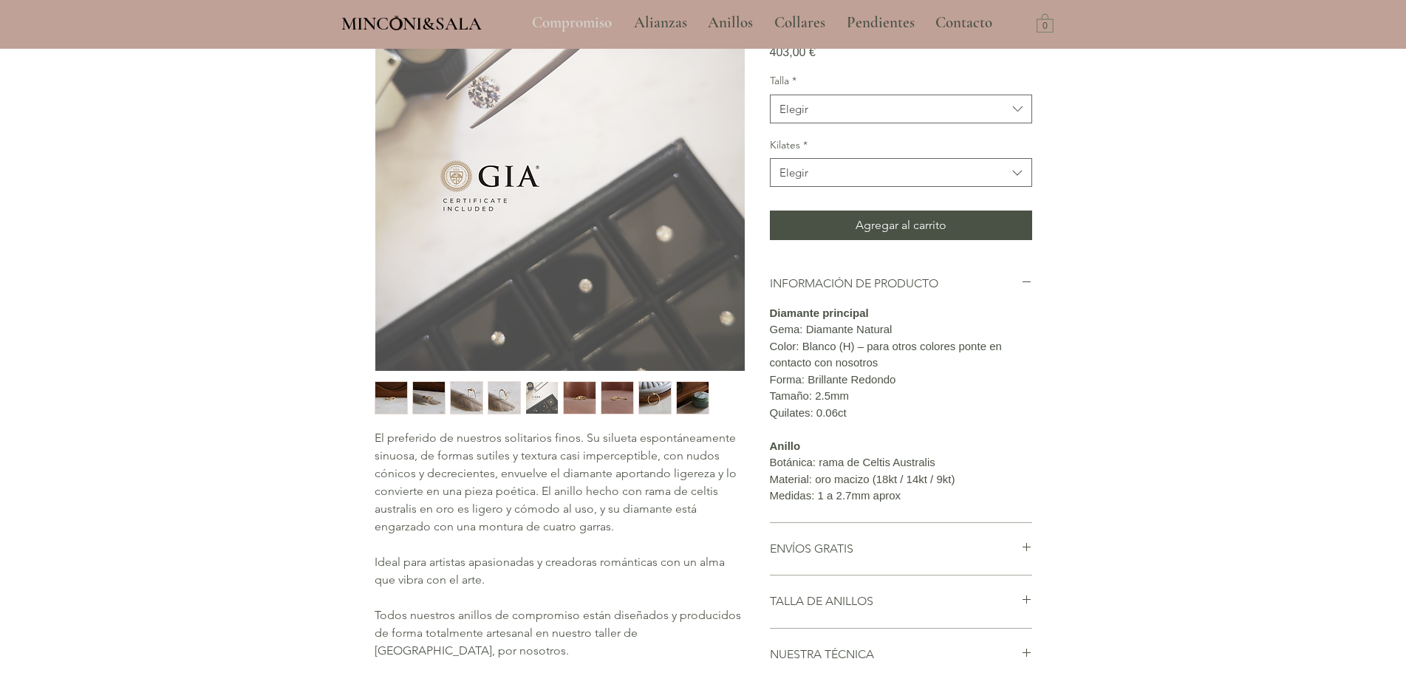
scroll to position [148, 0]
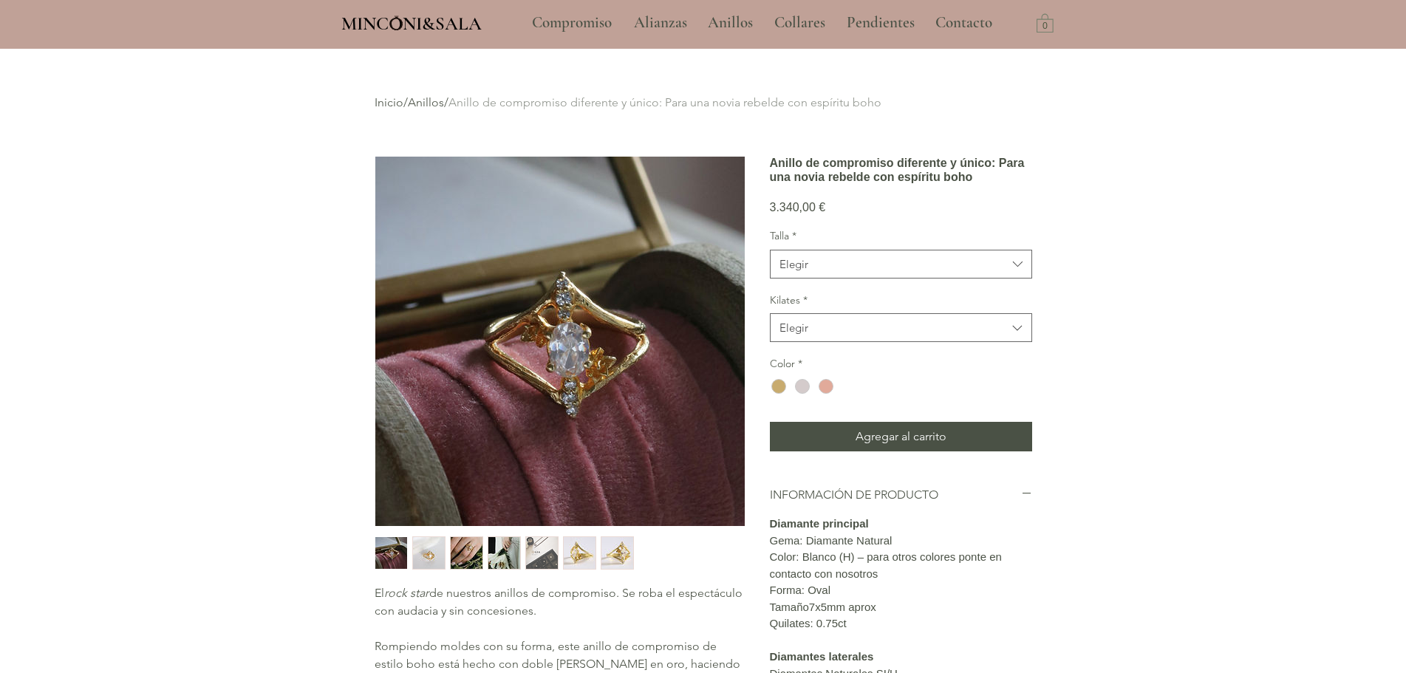
click at [503, 542] on img "4 / 7" at bounding box center [505, 553] width 32 height 32
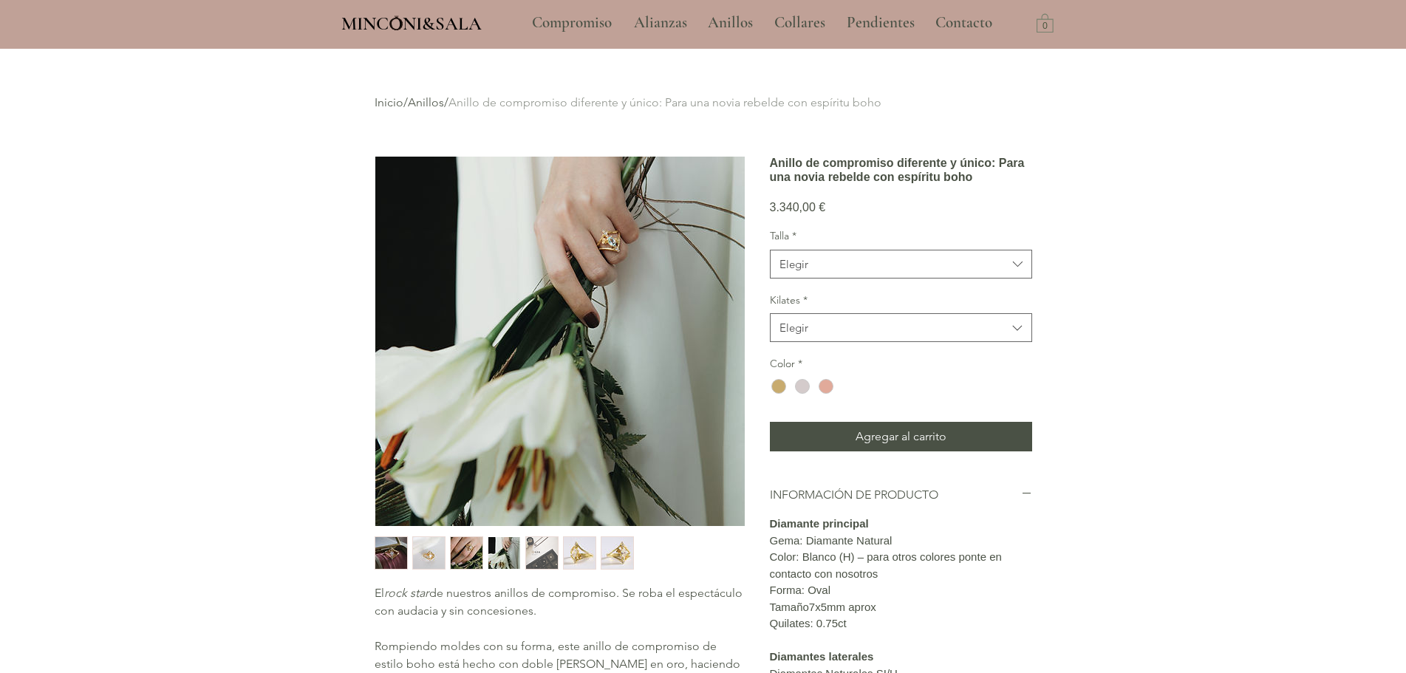
click at [470, 544] on img "3 / 7" at bounding box center [467, 553] width 32 height 32
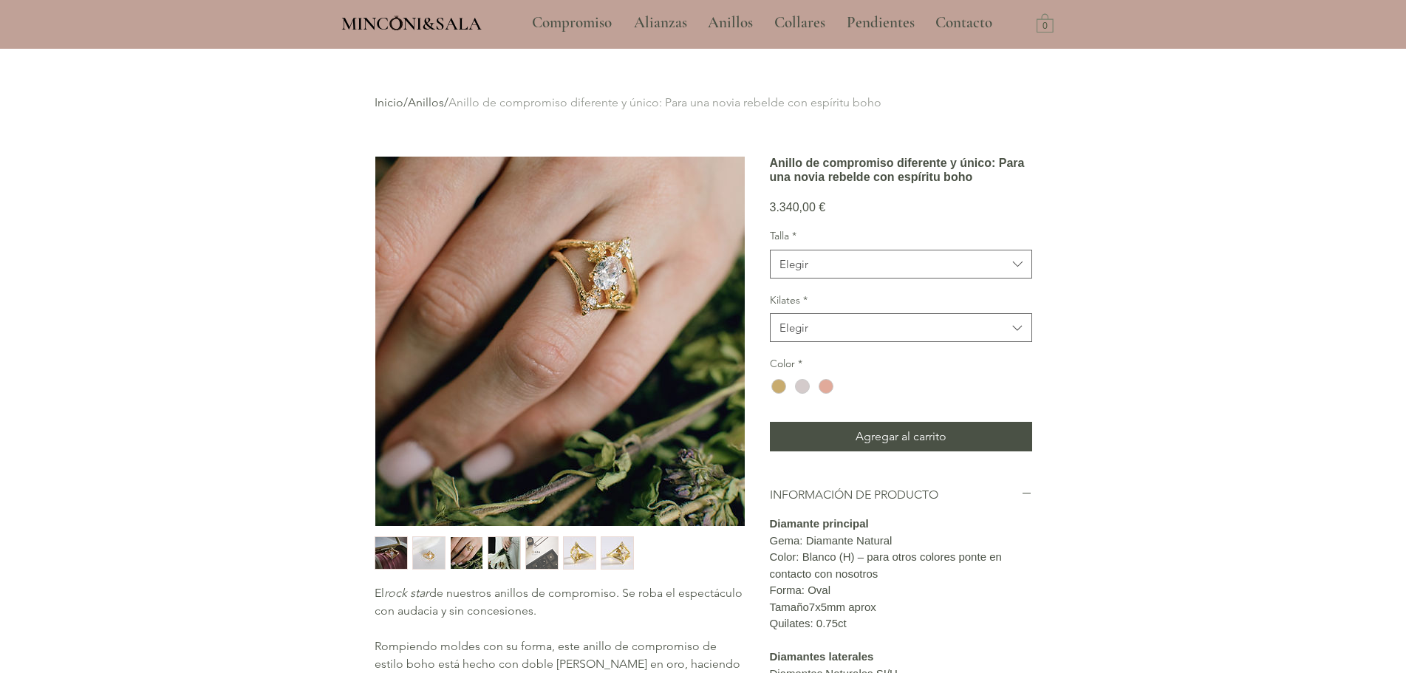
click at [510, 541] on img "4 / 7" at bounding box center [505, 553] width 32 height 32
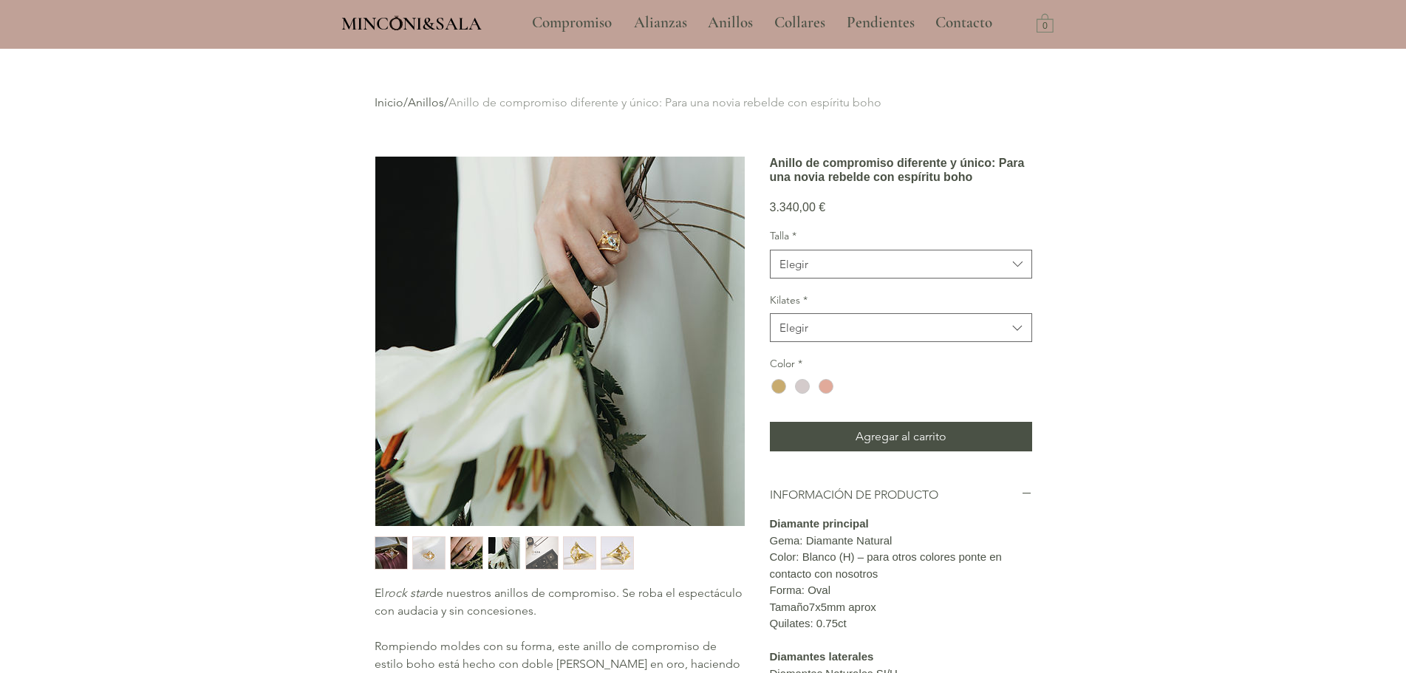
click at [566, 544] on img "6 / 7" at bounding box center [580, 553] width 32 height 32
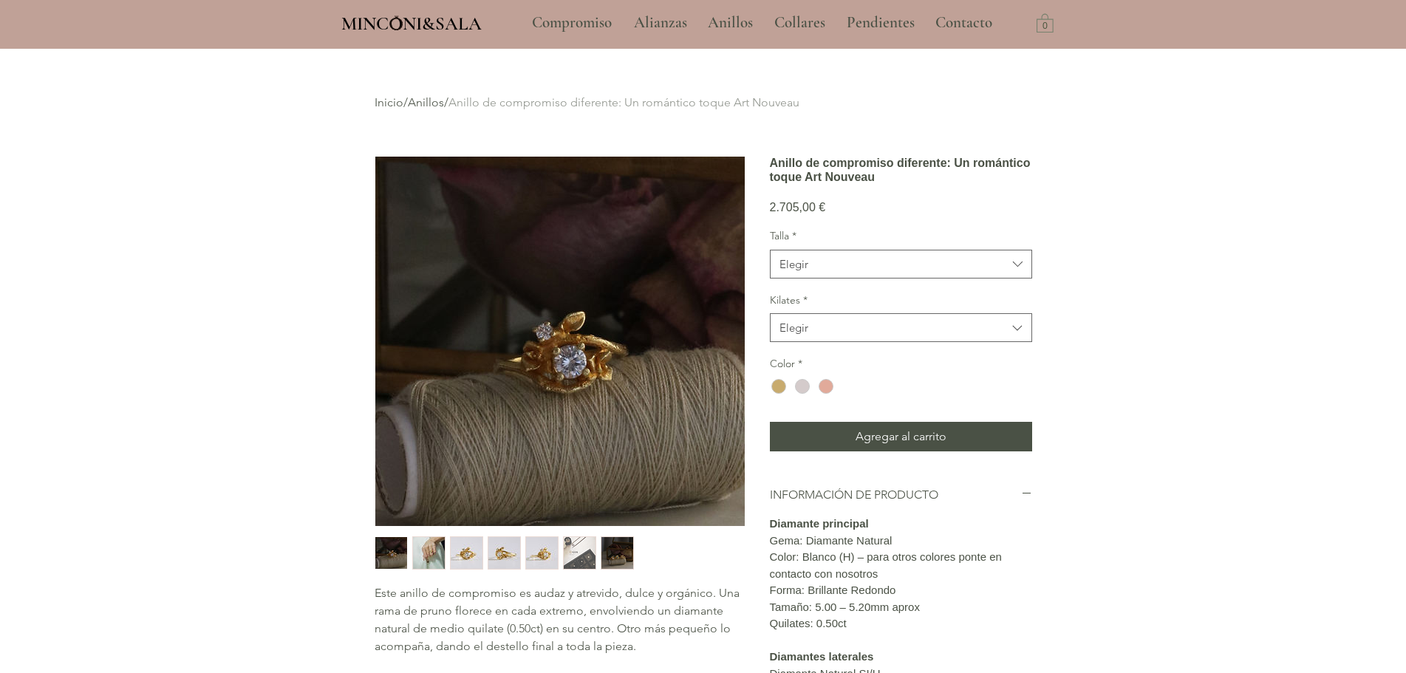
click at [423, 557] on img "2 / 7" at bounding box center [429, 553] width 32 height 32
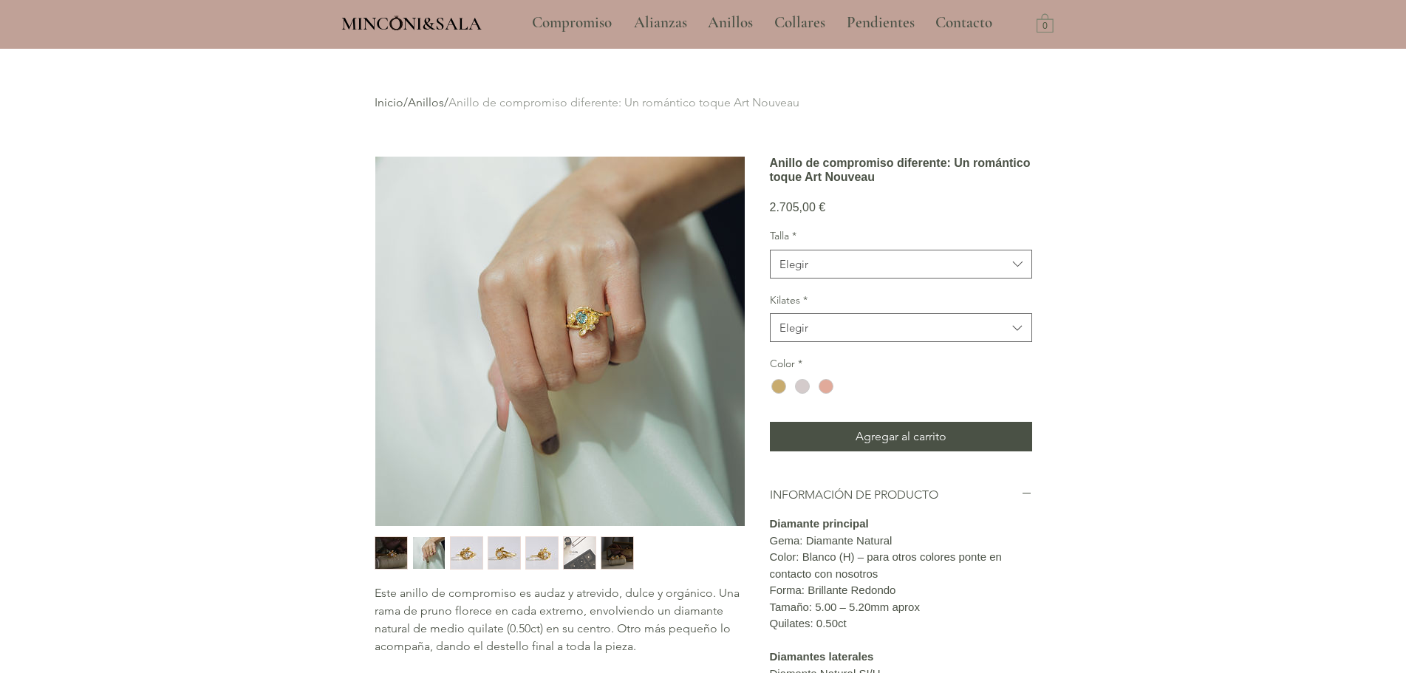
click at [494, 556] on img "4 / 7" at bounding box center [505, 553] width 32 height 32
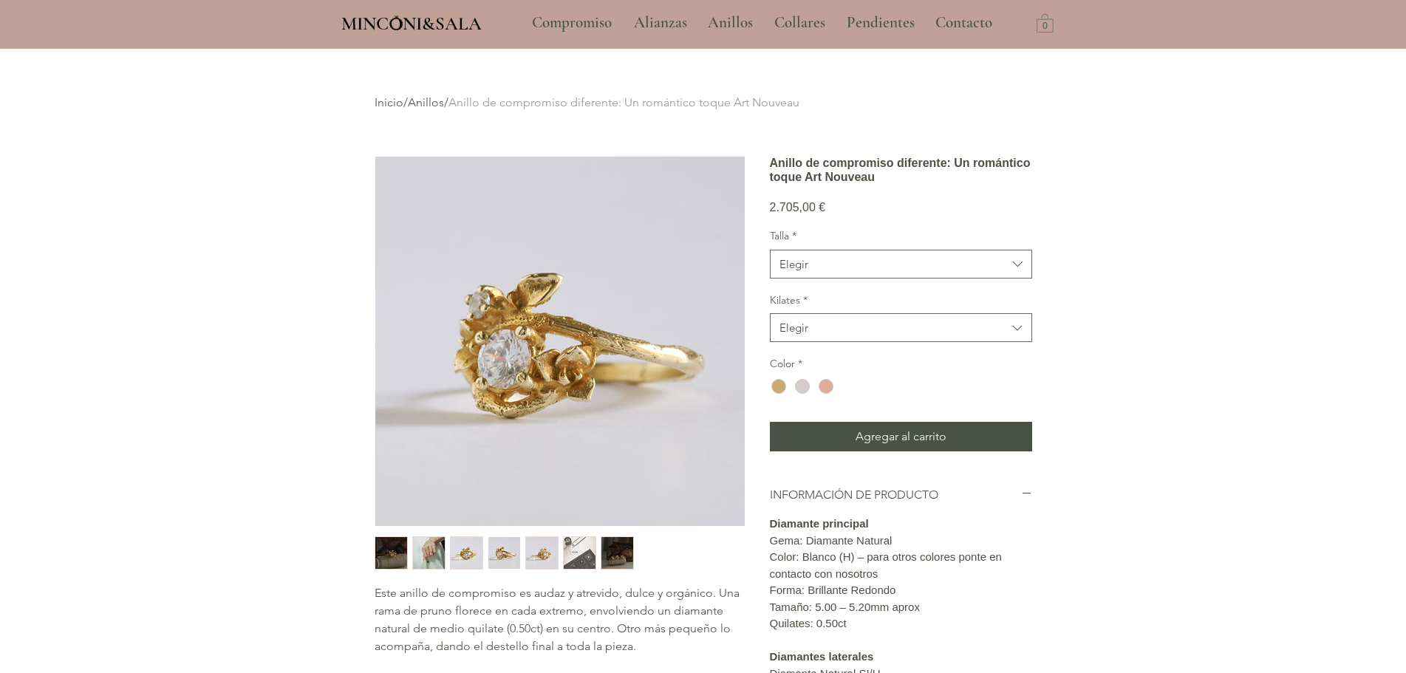
click at [517, 553] on img "4 / 7" at bounding box center [505, 553] width 32 height 32
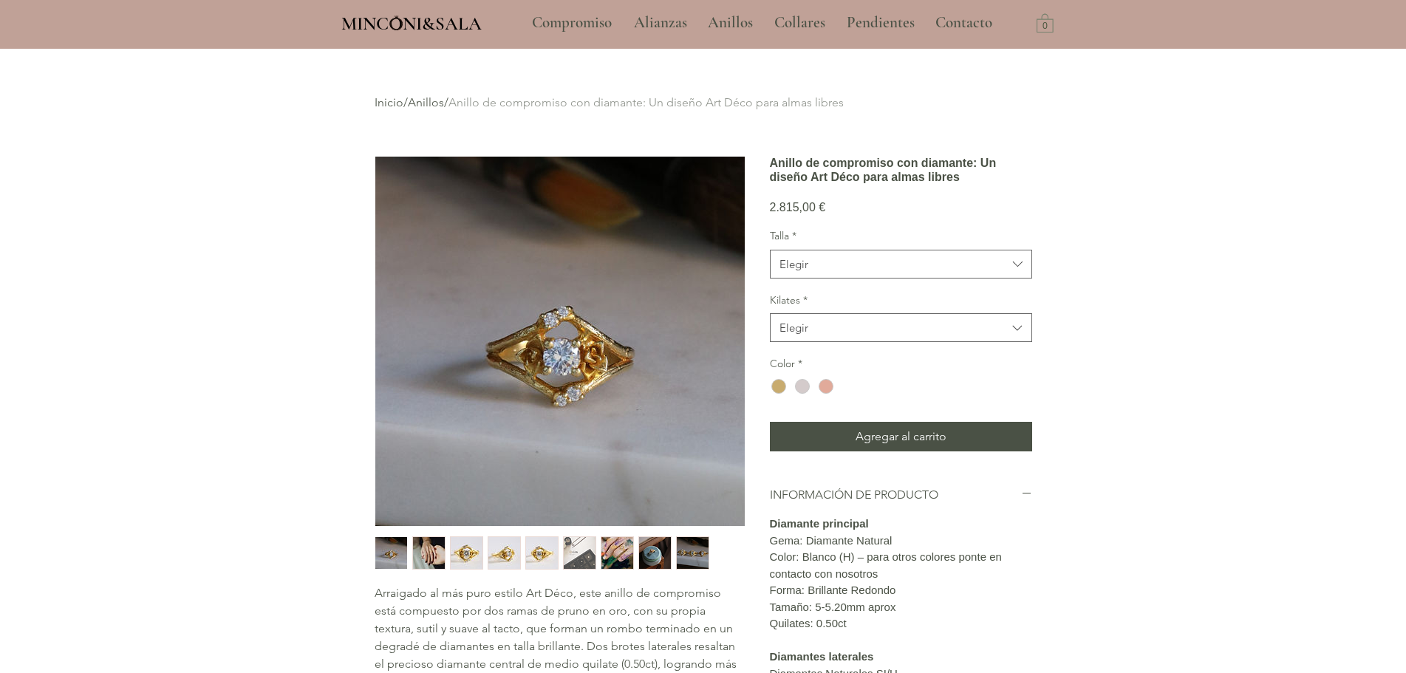
click at [438, 559] on img "2 / 9" at bounding box center [429, 553] width 32 height 32
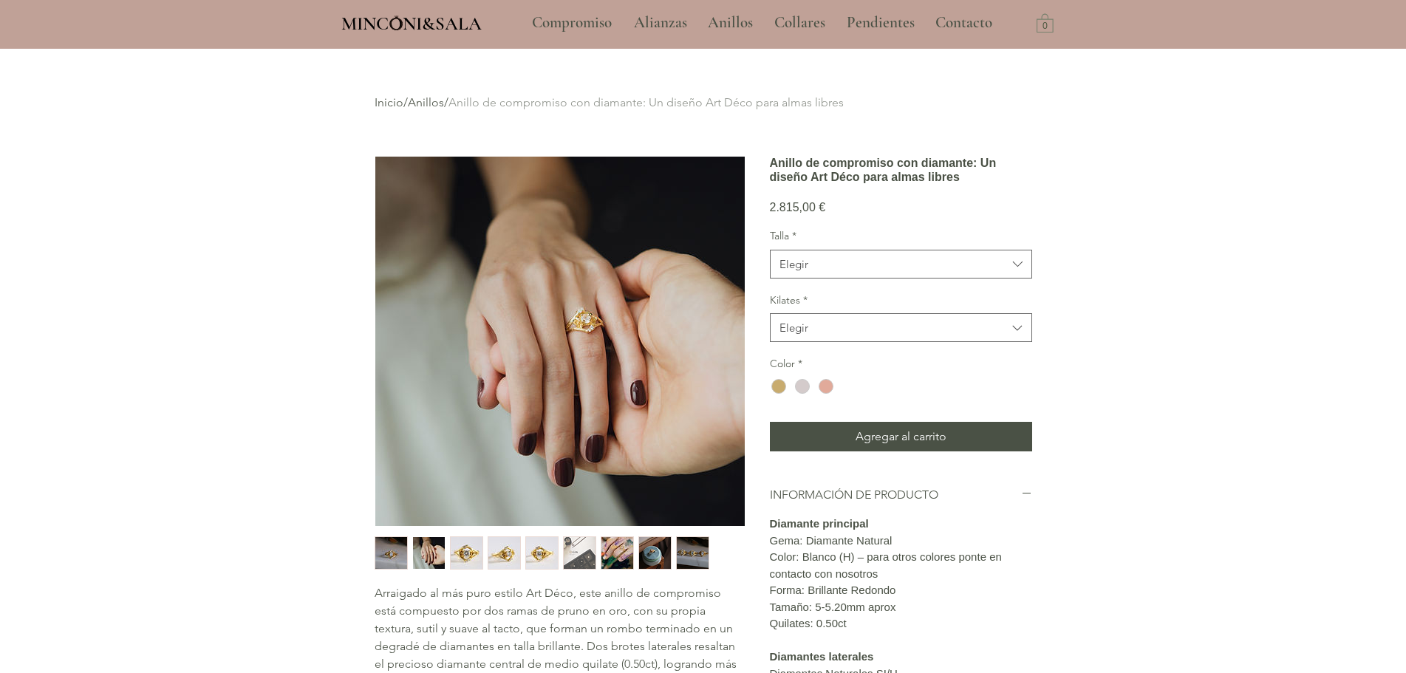
click at [462, 558] on img "3 / 9" at bounding box center [467, 553] width 32 height 32
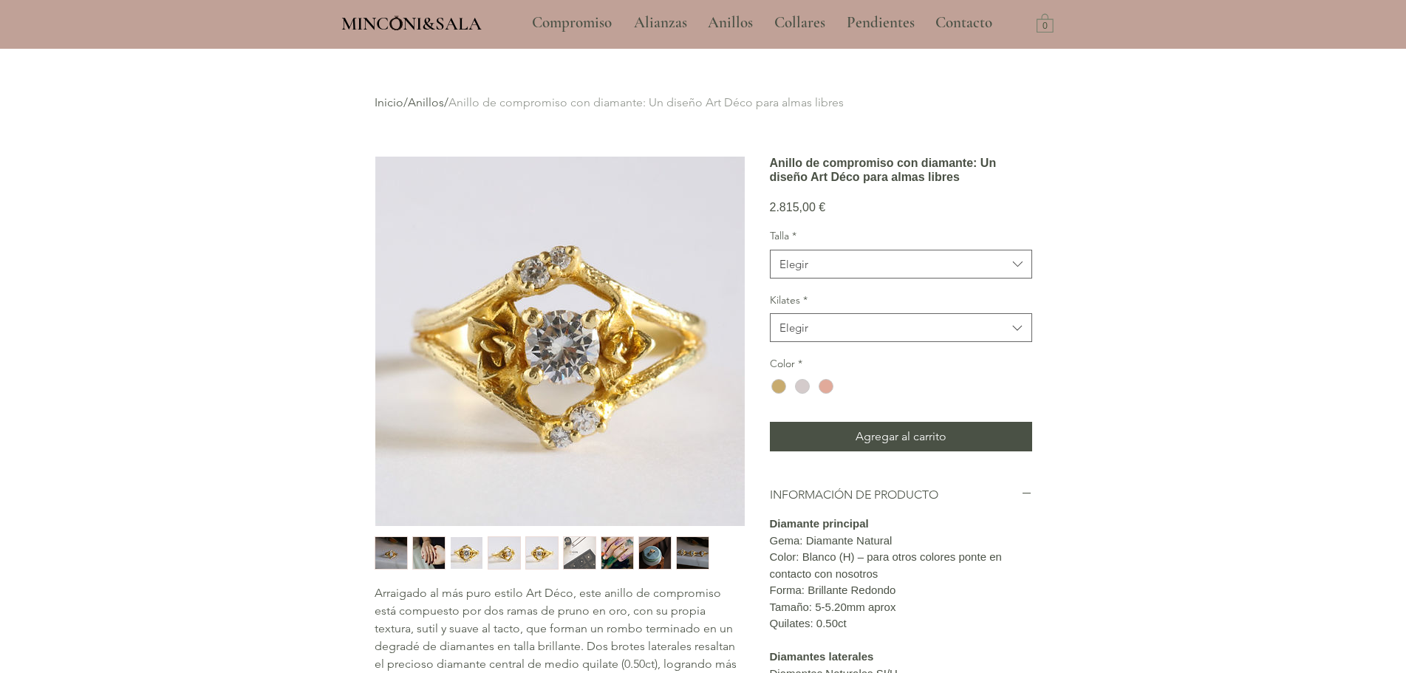
click at [506, 558] on img "4 / 9" at bounding box center [505, 553] width 32 height 32
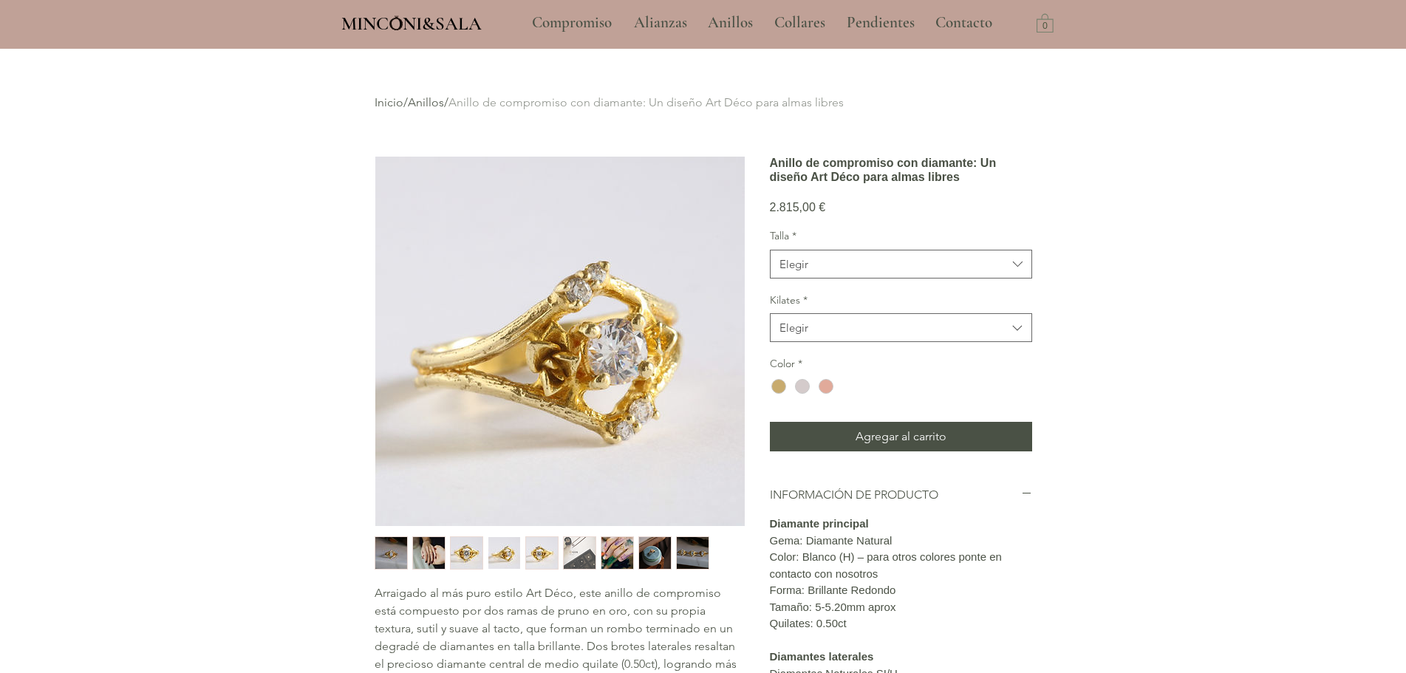
click at [413, 552] on img "2 / 9" at bounding box center [429, 553] width 32 height 32
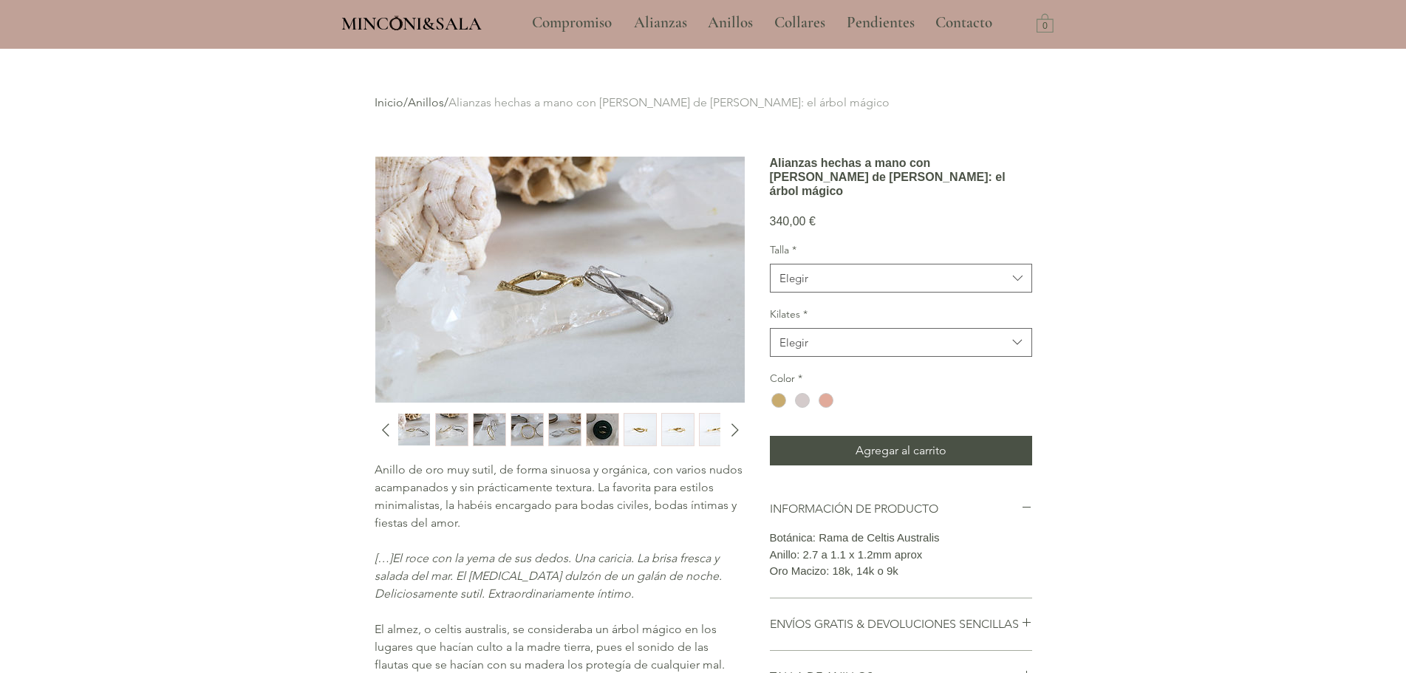
click at [597, 417] on img "6 / 15" at bounding box center [603, 430] width 32 height 32
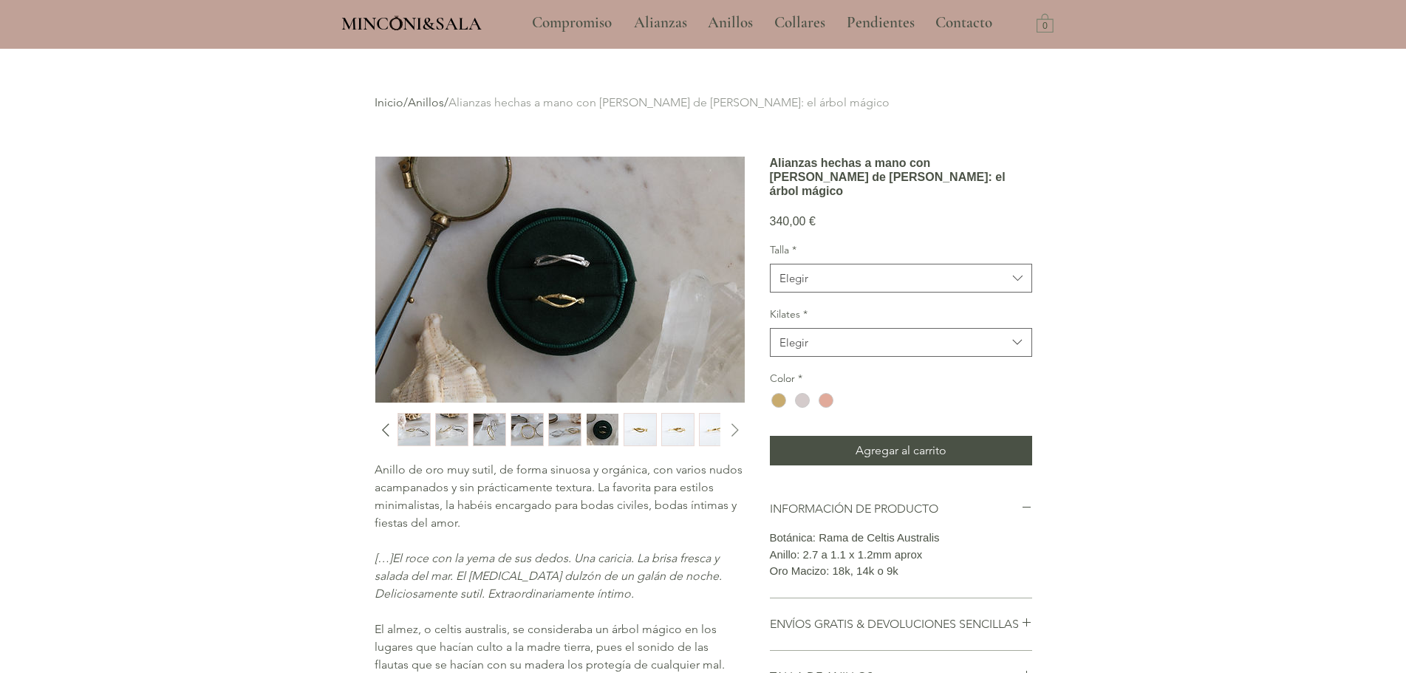
click at [735, 427] on icon "Diapositiva siguiente" at bounding box center [735, 429] width 7 height 13
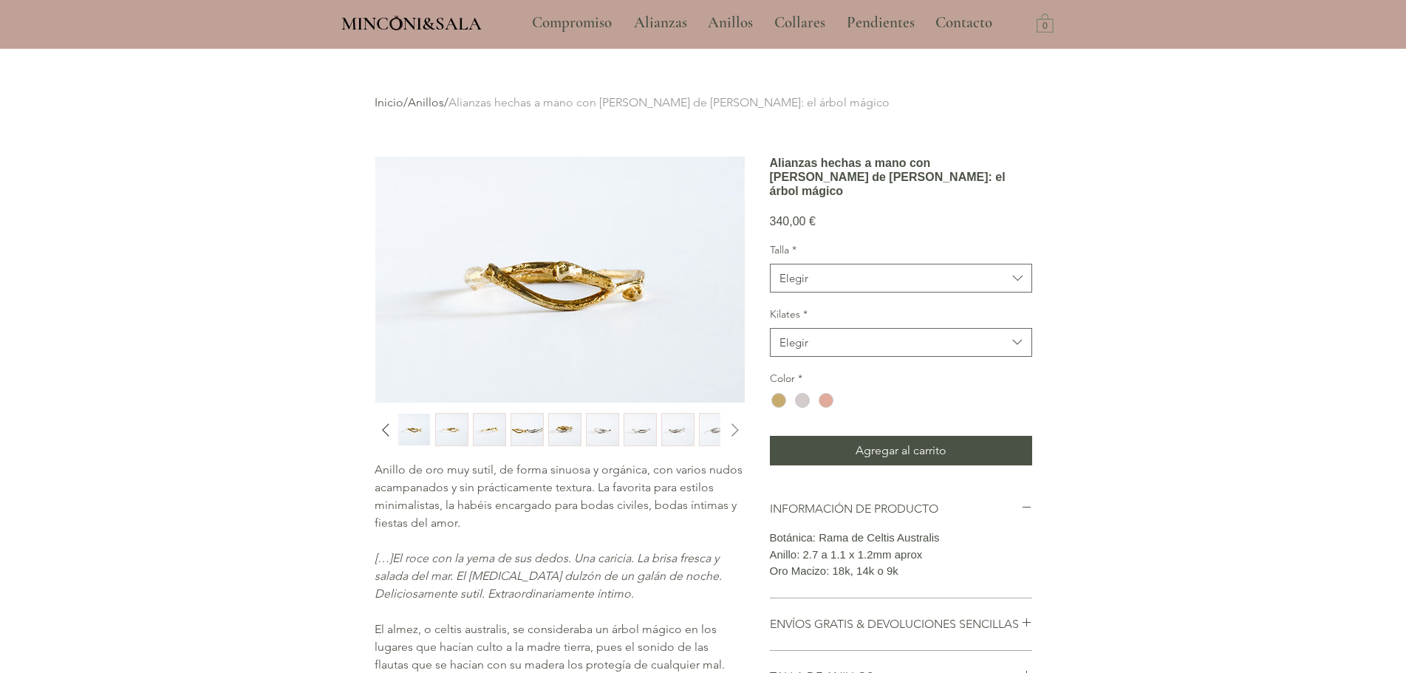
click at [735, 427] on icon "Diapositiva siguiente" at bounding box center [735, 429] width 7 height 13
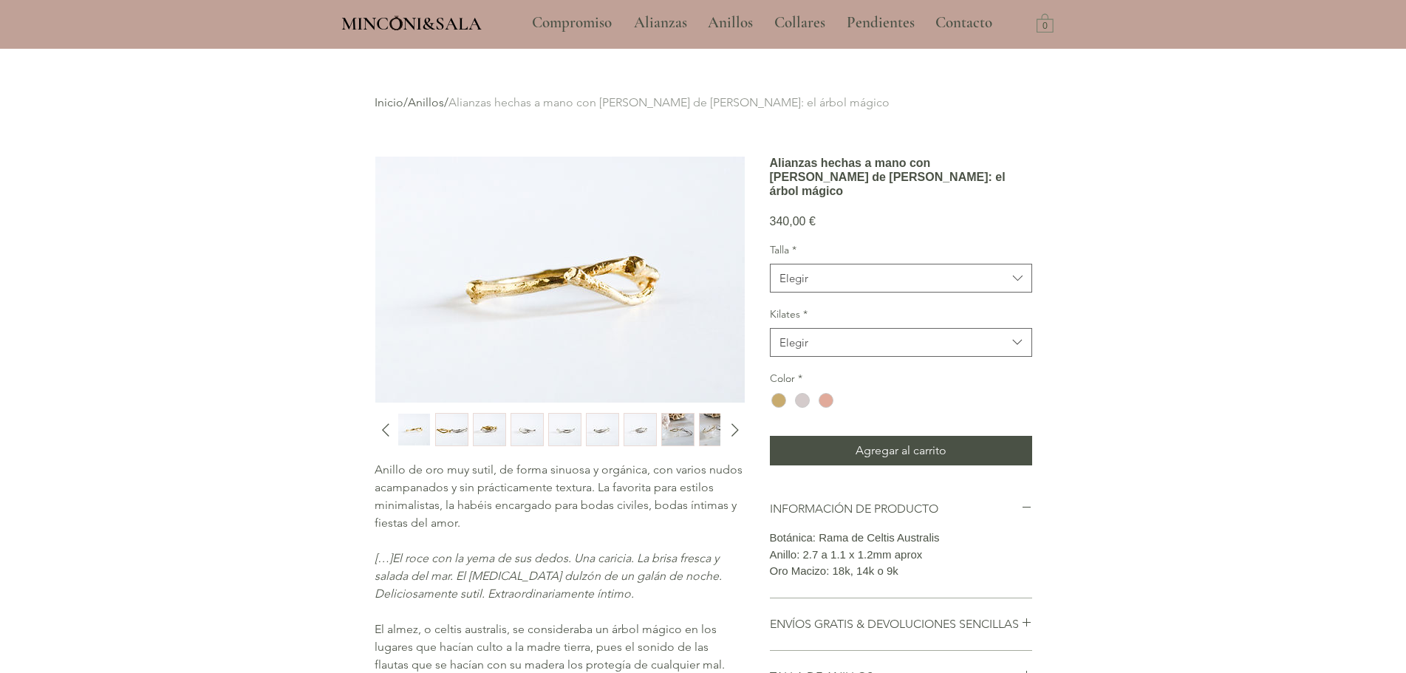
click at [662, 421] on img "1 / 15" at bounding box center [678, 430] width 32 height 32
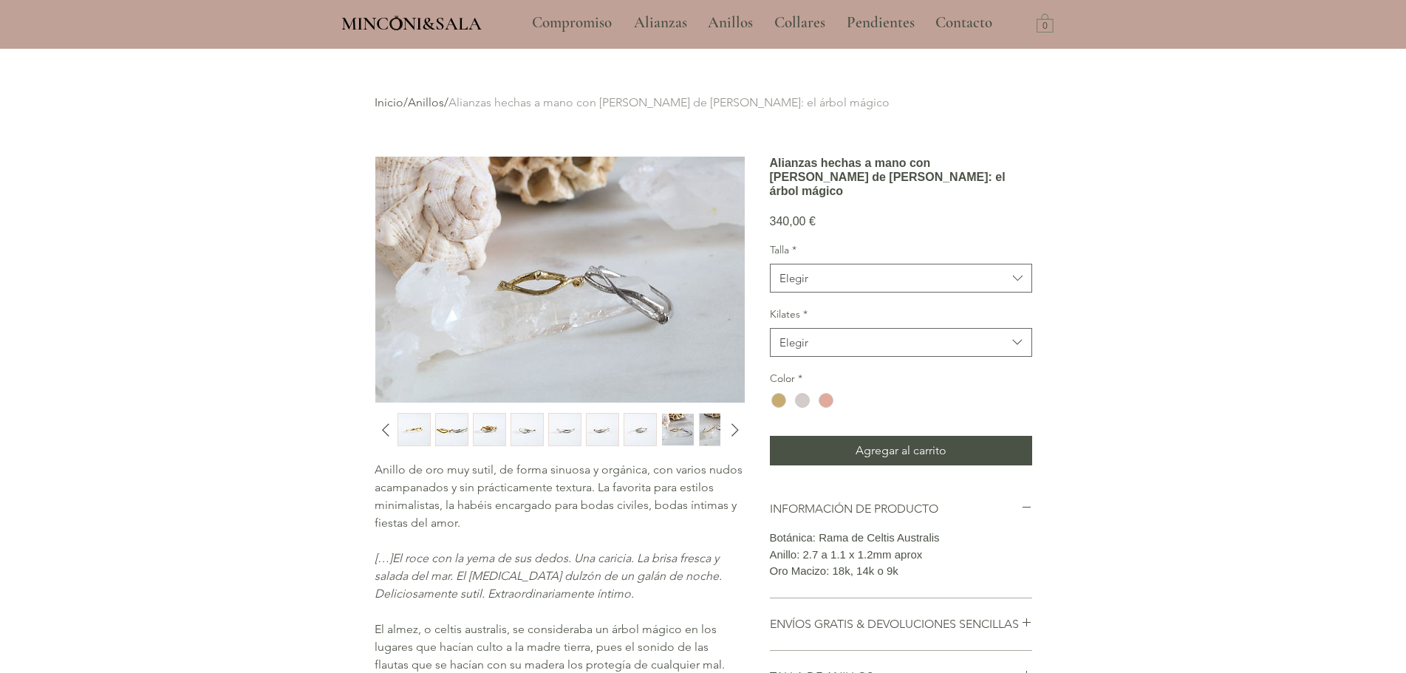
click at [848, 322] on label "Kilates *" at bounding box center [901, 314] width 262 height 15
click at [846, 350] on span "Elegir" at bounding box center [894, 343] width 228 height 16
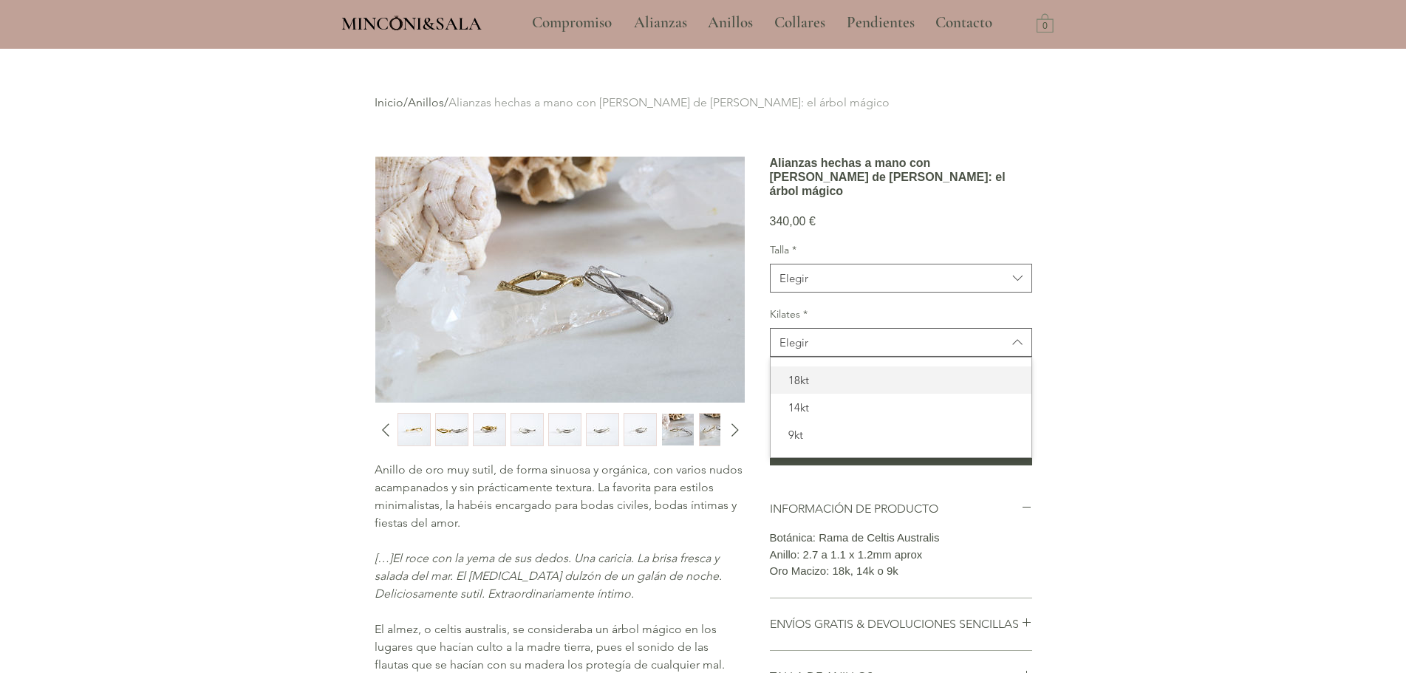
click at [814, 388] on span "18kt" at bounding box center [901, 380] width 243 height 16
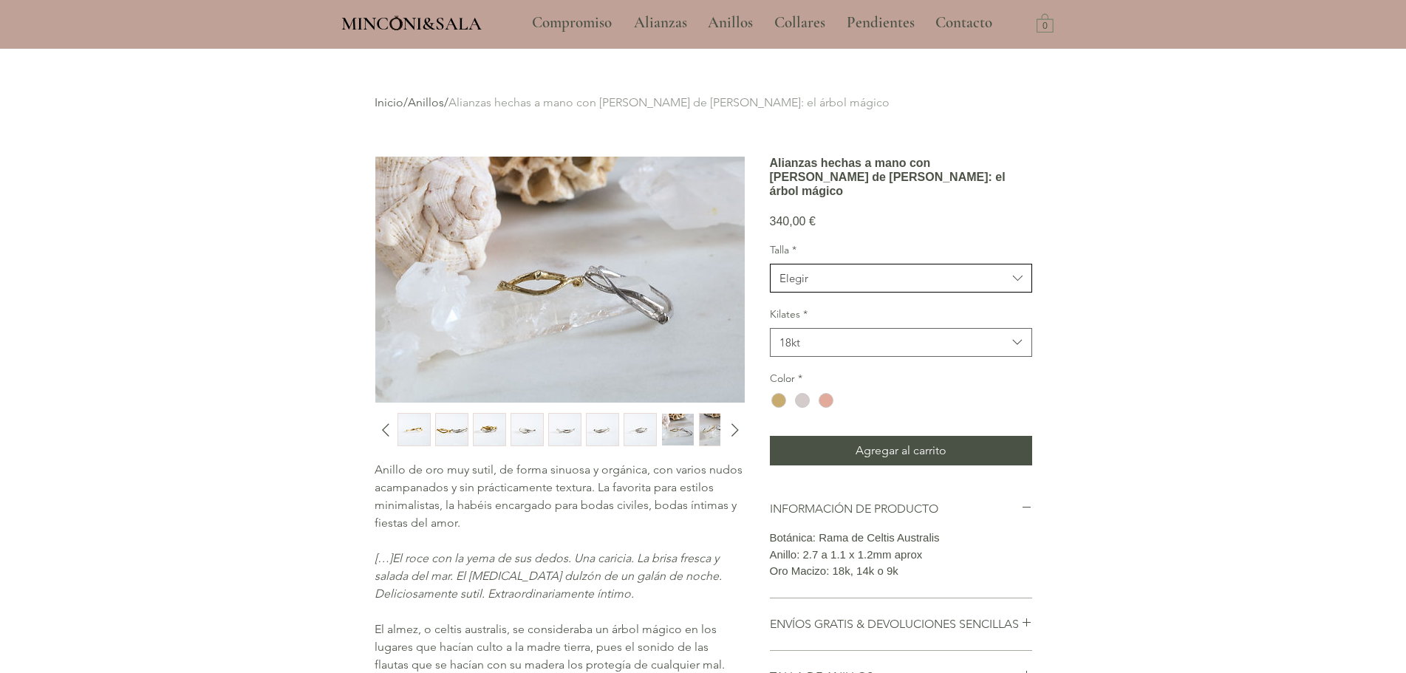
click at [845, 286] on span "Elegir" at bounding box center [894, 279] width 228 height 16
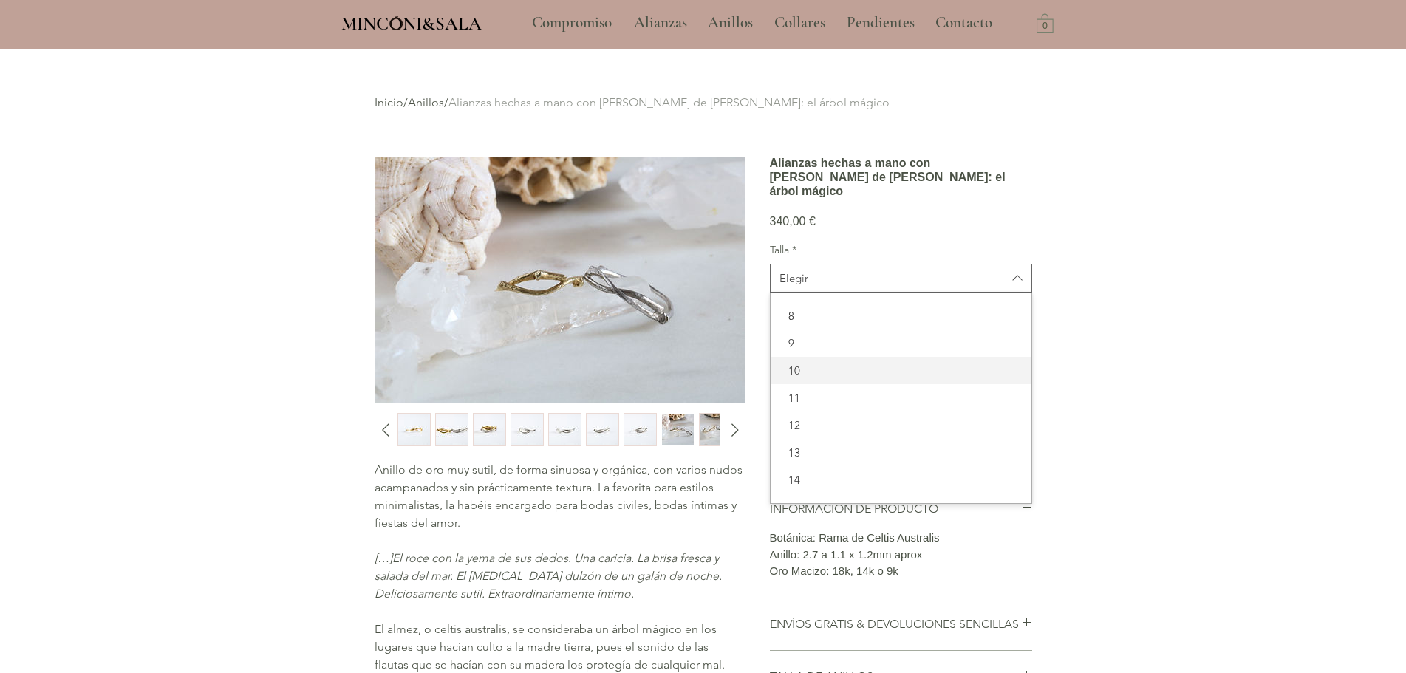
click at [820, 378] on span "10" at bounding box center [901, 371] width 243 height 16
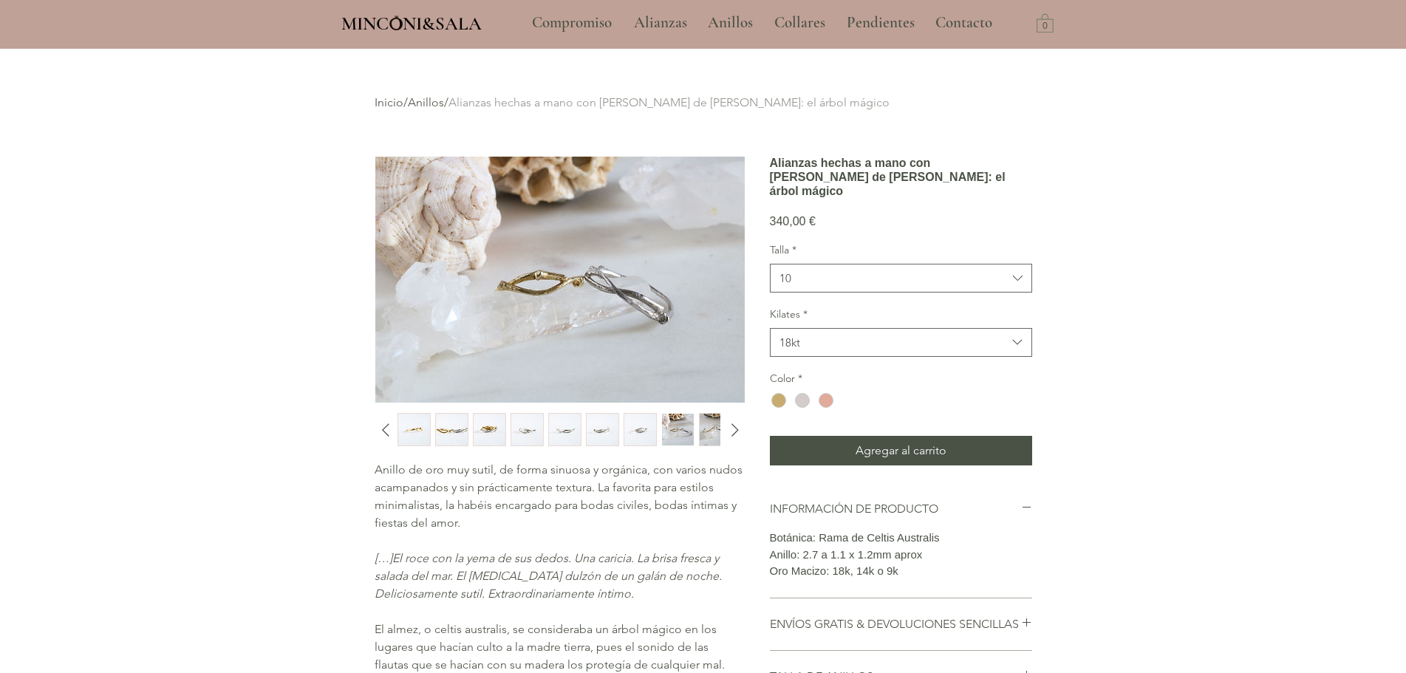
click at [1086, 328] on div "main content" at bounding box center [703, 424] width 1406 height 750
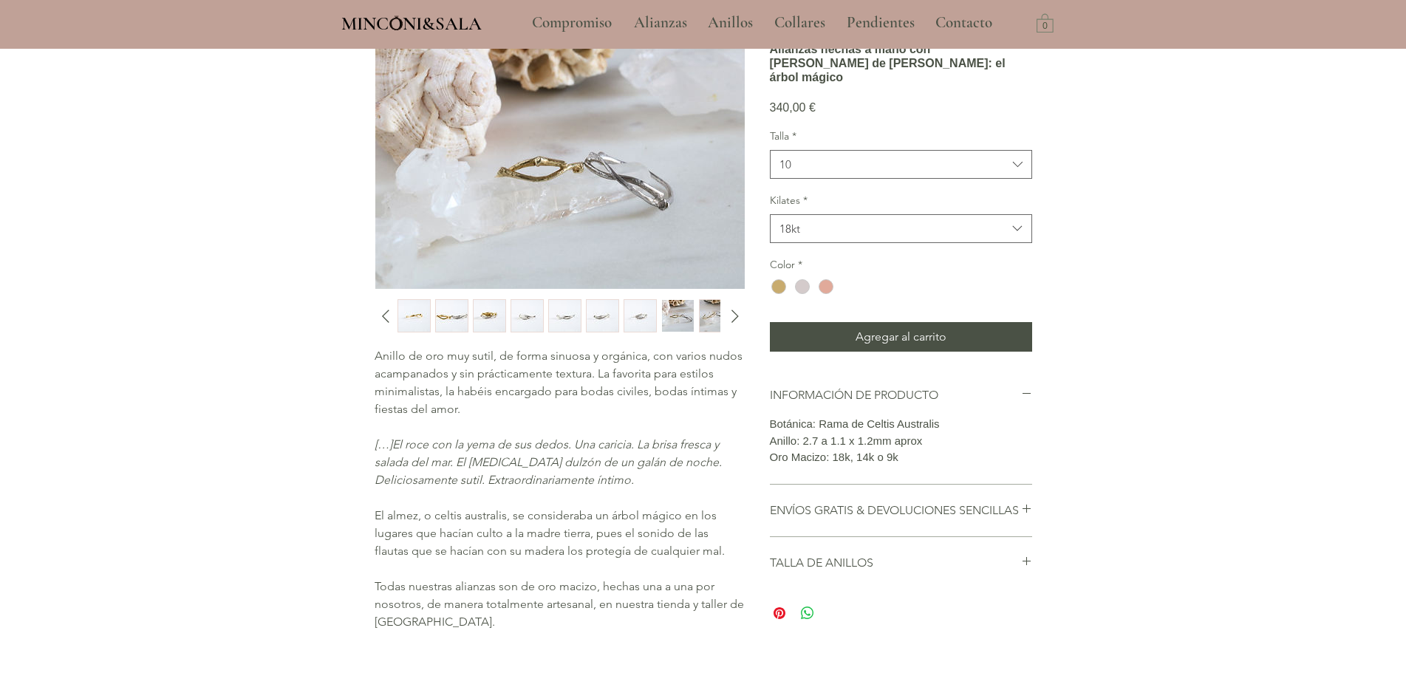
scroll to position [222, 0]
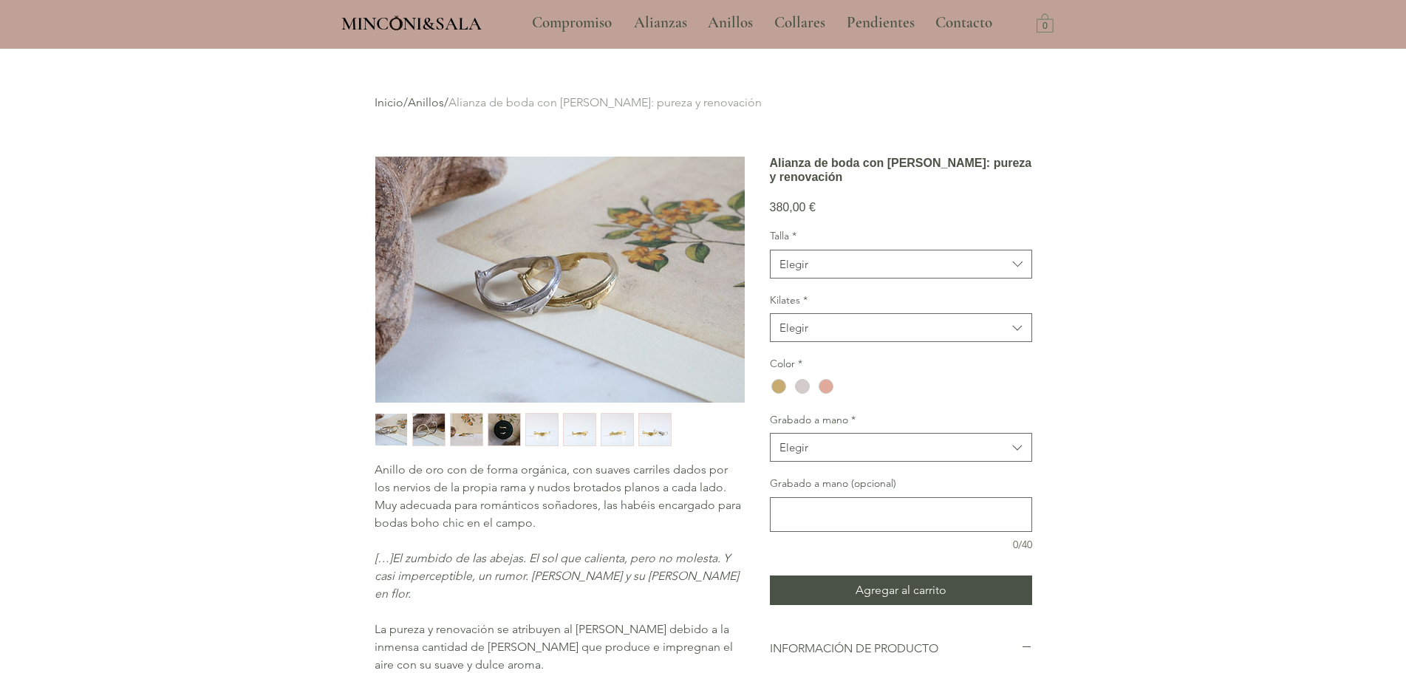
click at [503, 432] on img "4 / 8" at bounding box center [505, 430] width 32 height 32
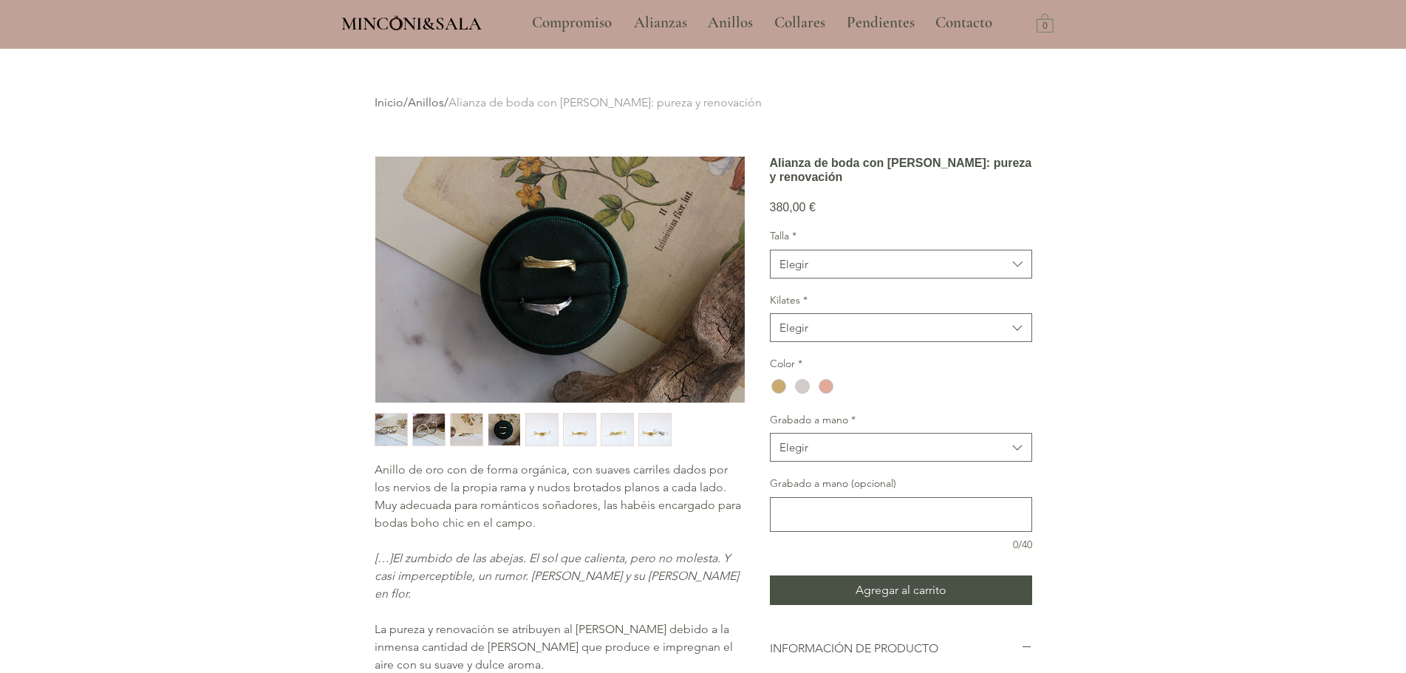
click at [441, 423] on img "2 / 8" at bounding box center [429, 430] width 32 height 32
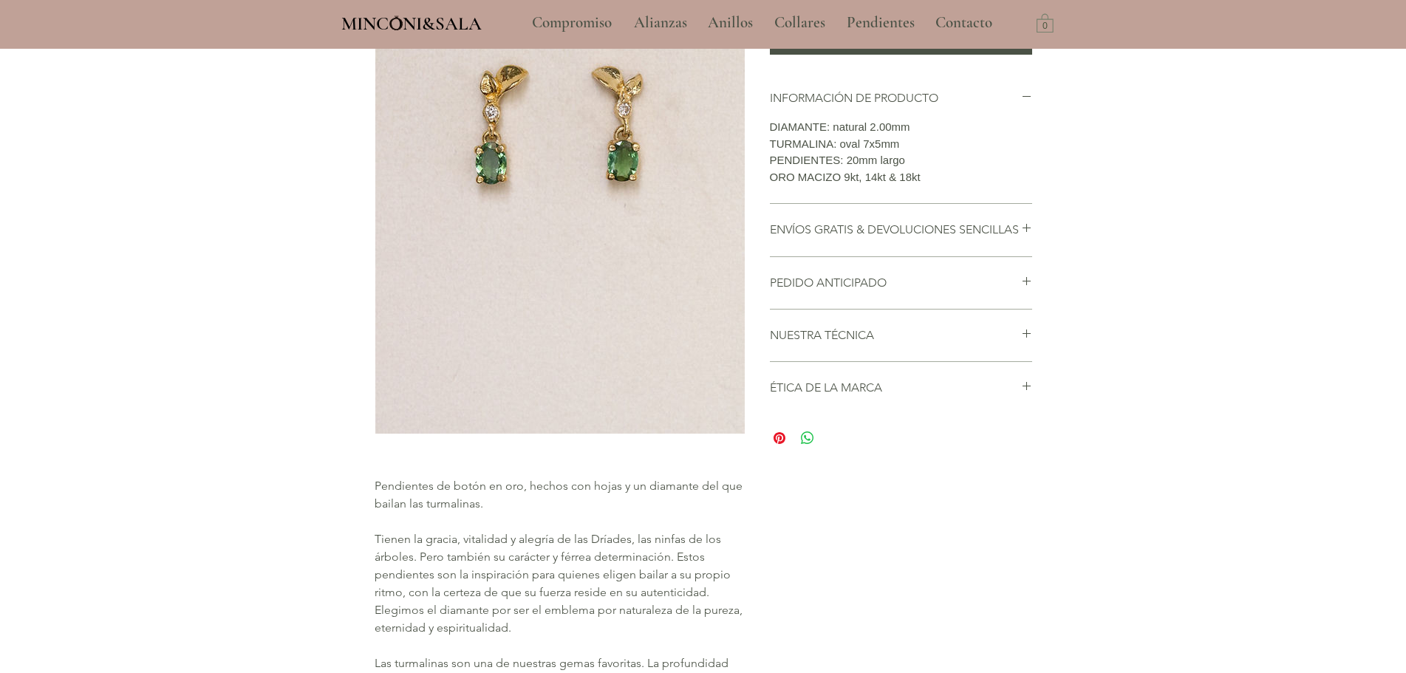
scroll to position [148, 0]
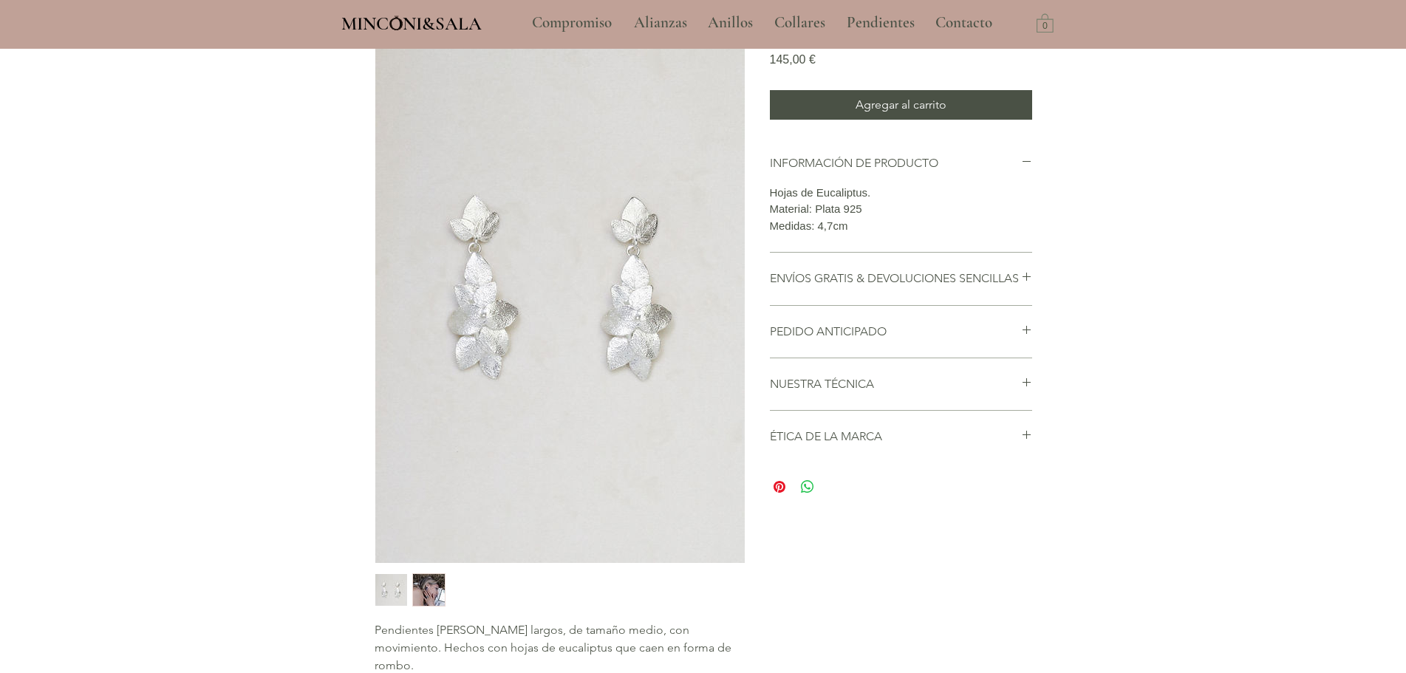
scroll to position [296, 0]
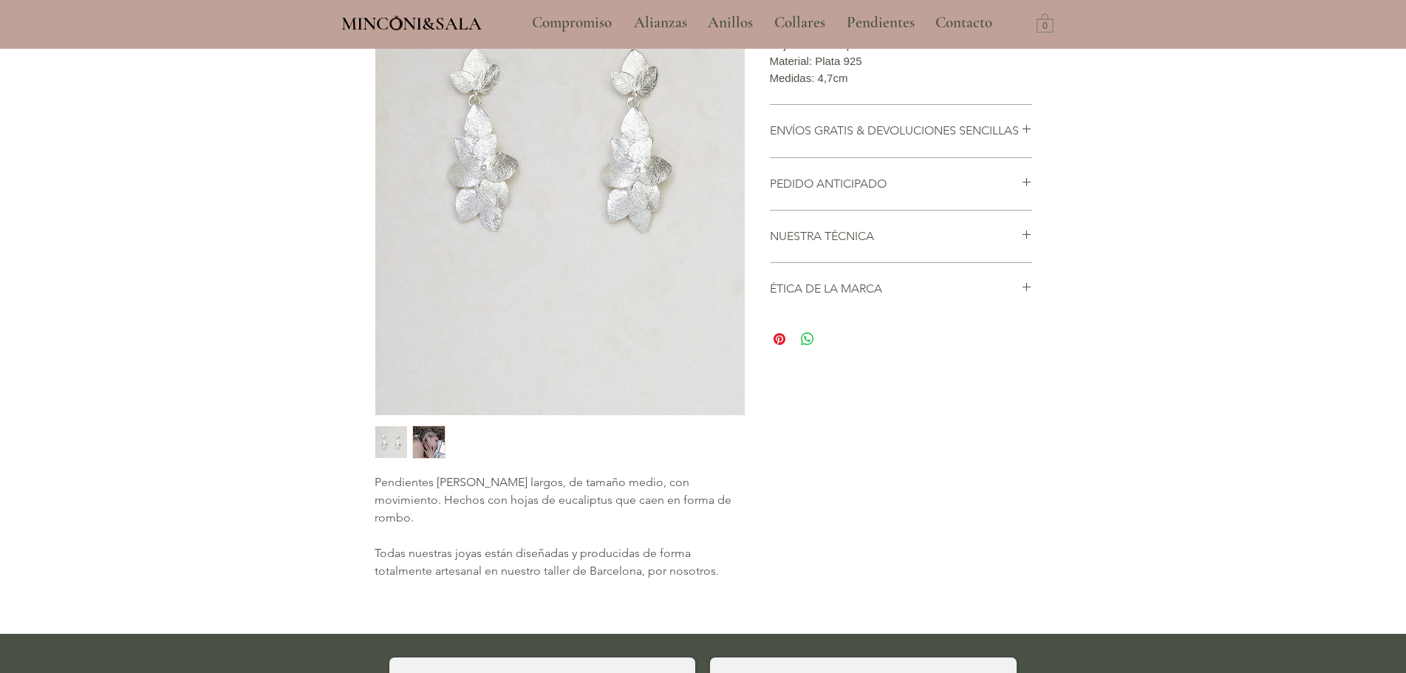
click at [430, 430] on img "2 / 2" at bounding box center [429, 442] width 32 height 32
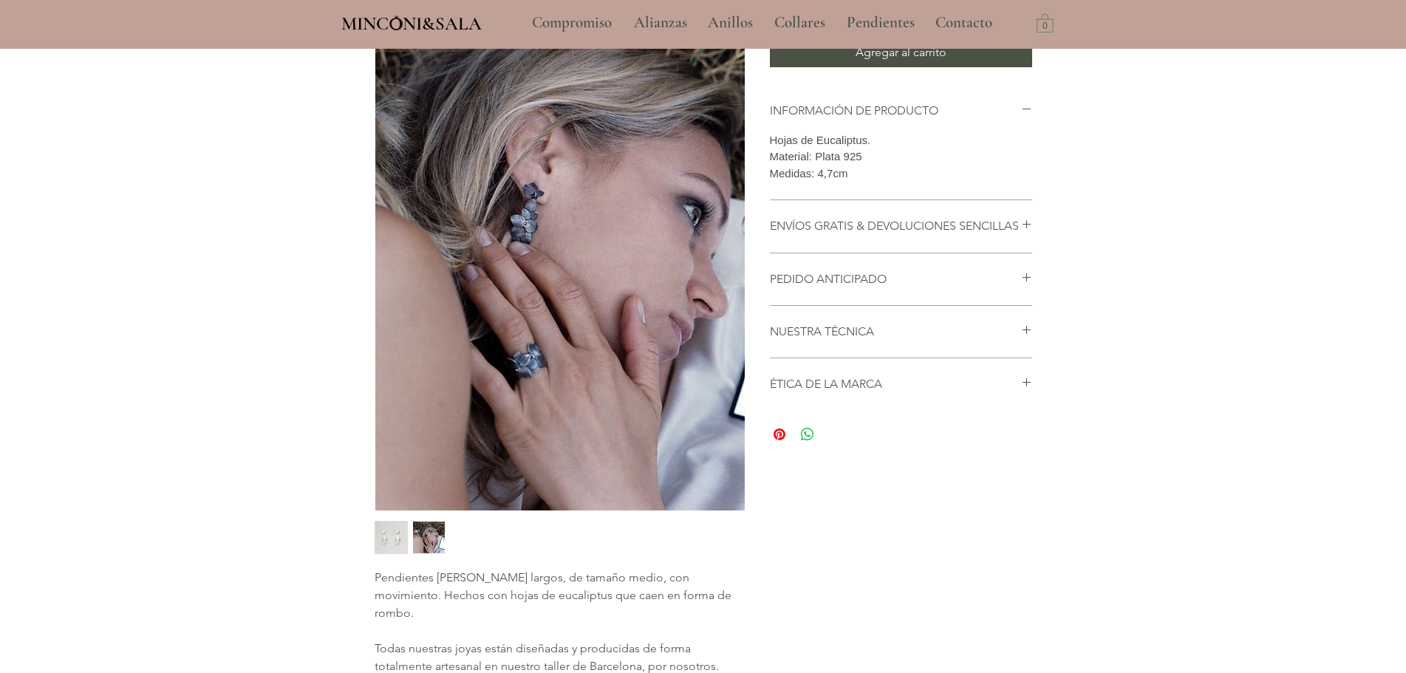
scroll to position [74, 0]
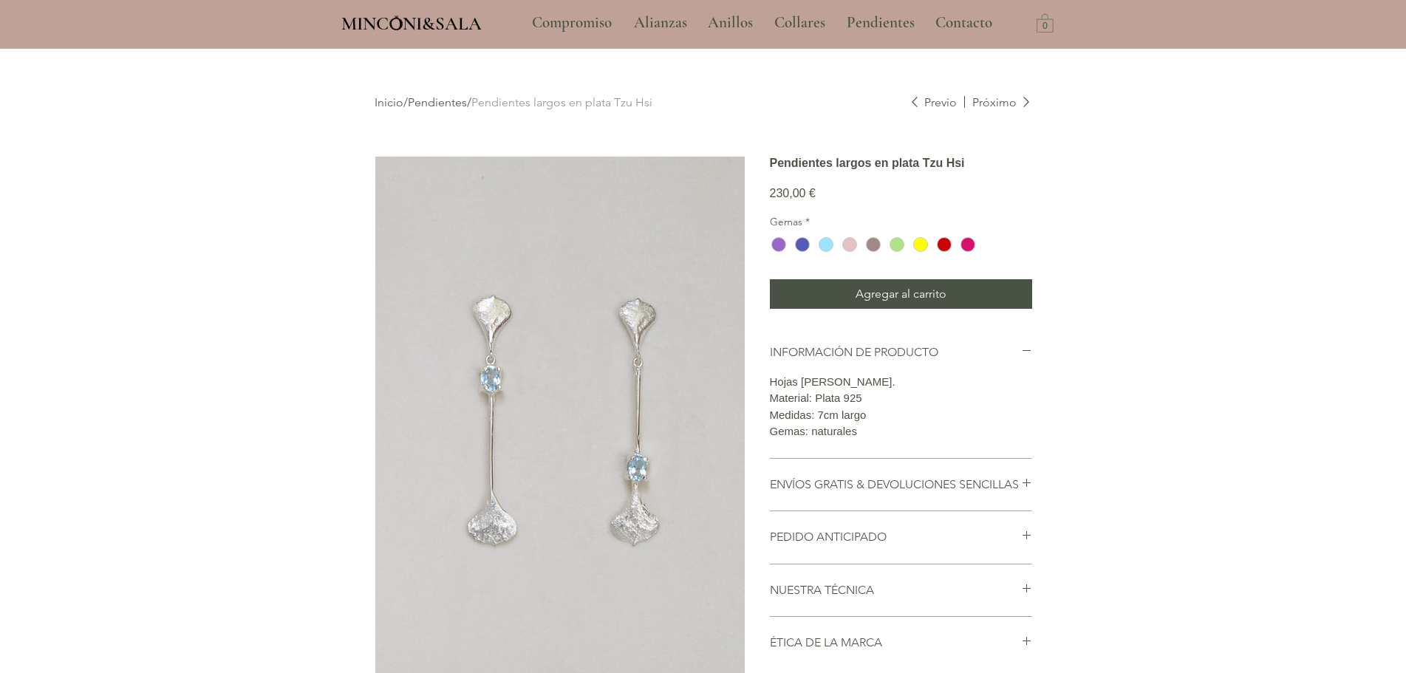
scroll to position [296, 0]
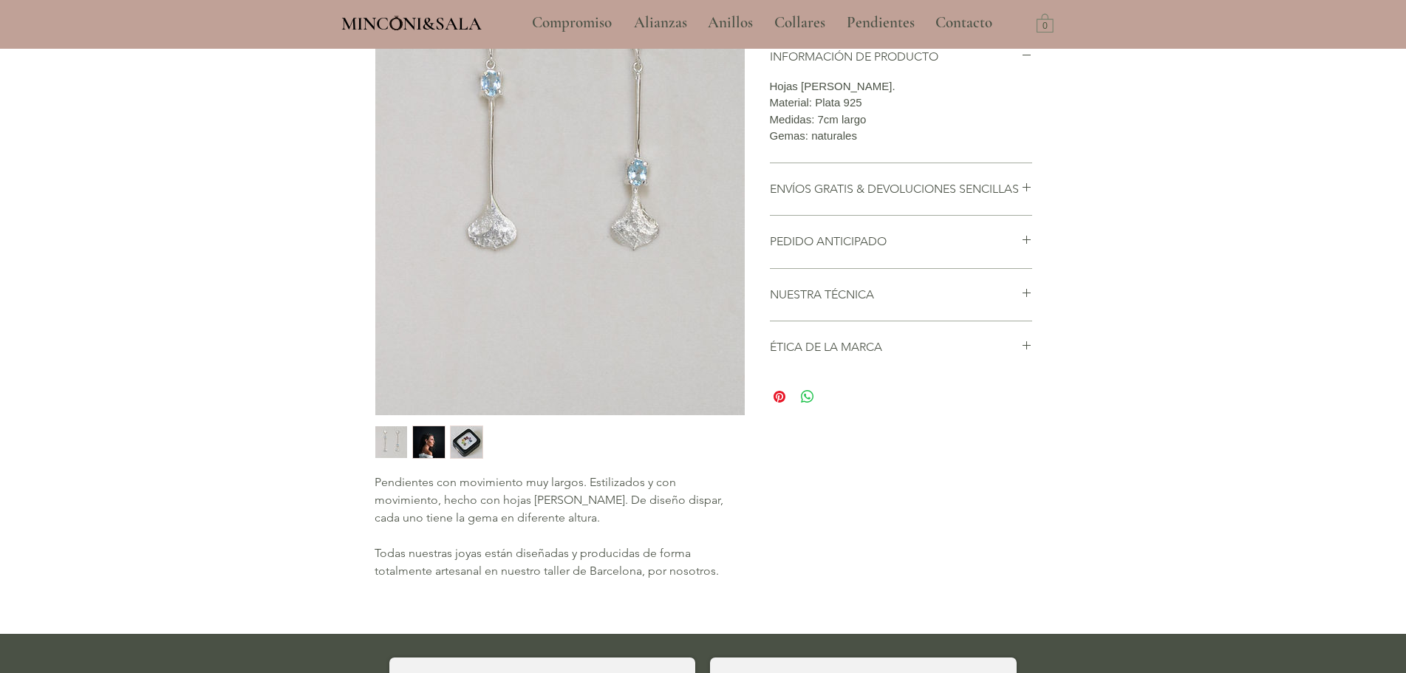
click at [401, 418] on section "Pendientes con movimiento muy largos. Estilizados y con movimiento, hecho con h…" at bounding box center [560, 227] width 370 height 735
click at [435, 443] on img "2 / 3" at bounding box center [429, 442] width 32 height 32
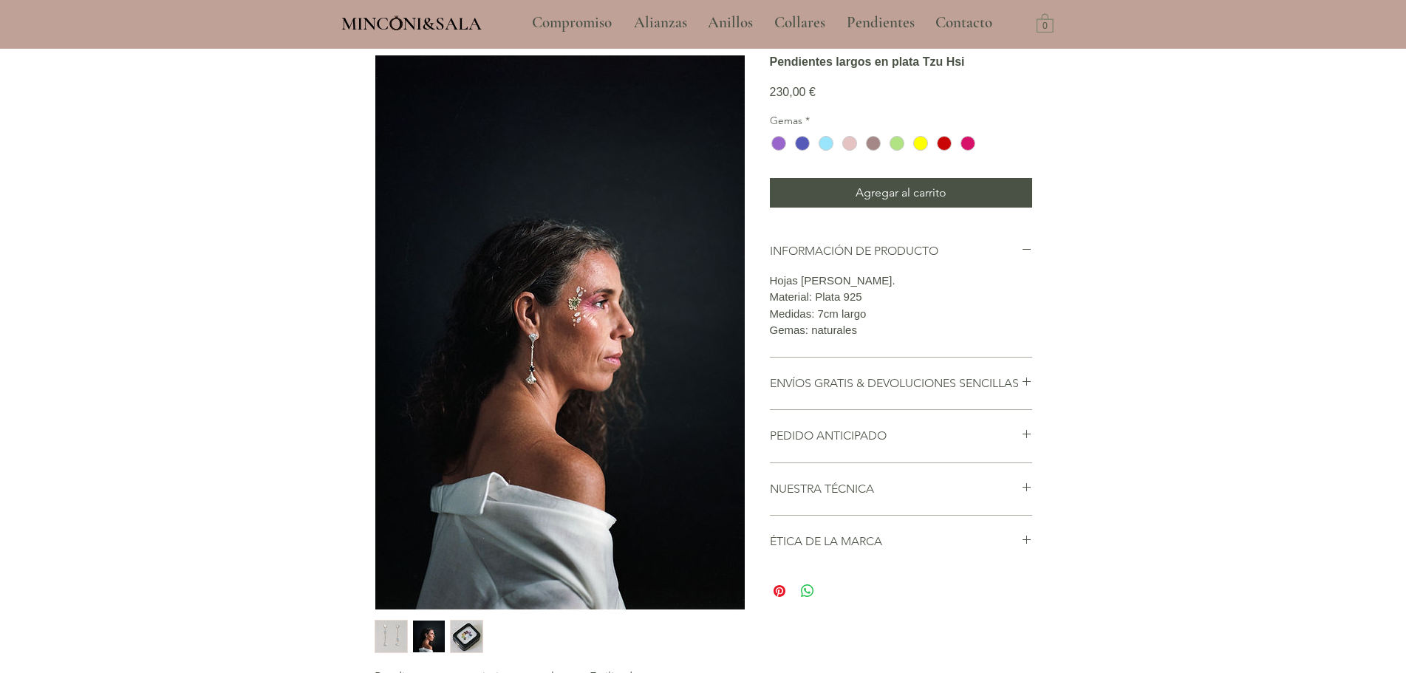
scroll to position [74, 0]
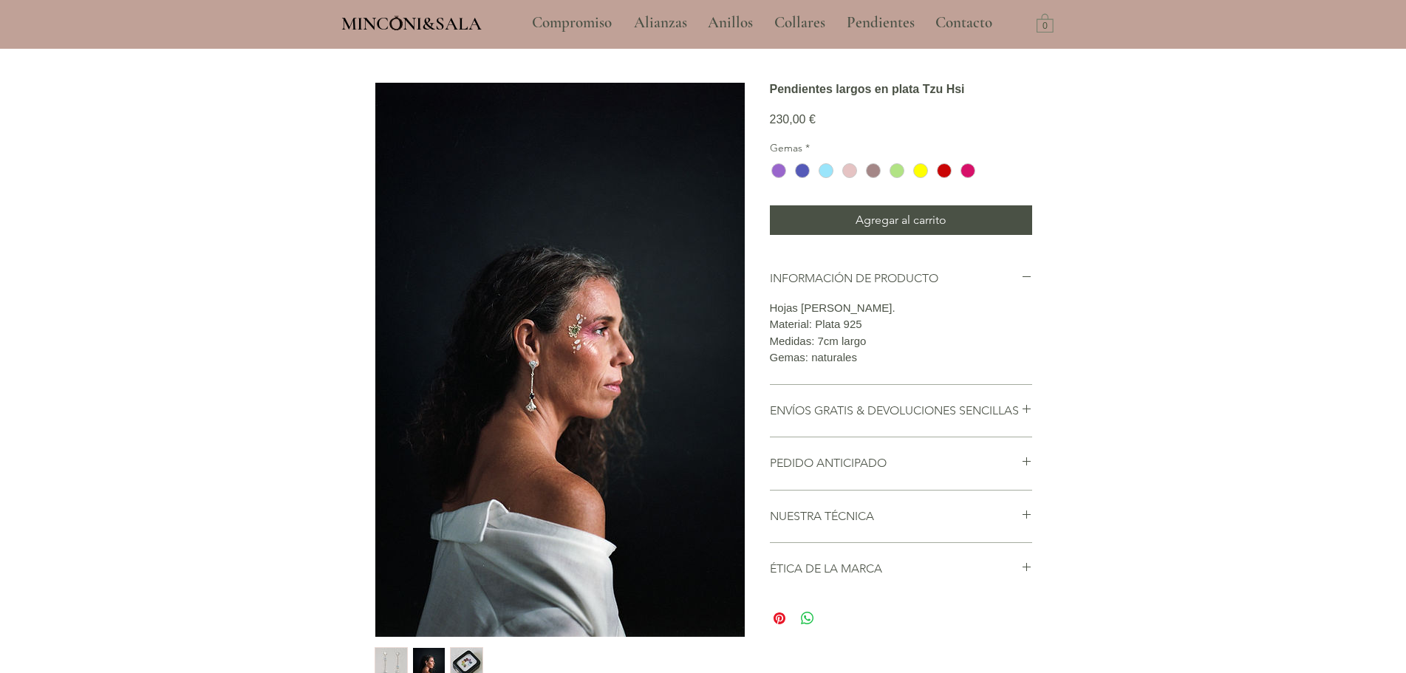
click at [472, 664] on img "3 / 3" at bounding box center [467, 664] width 32 height 32
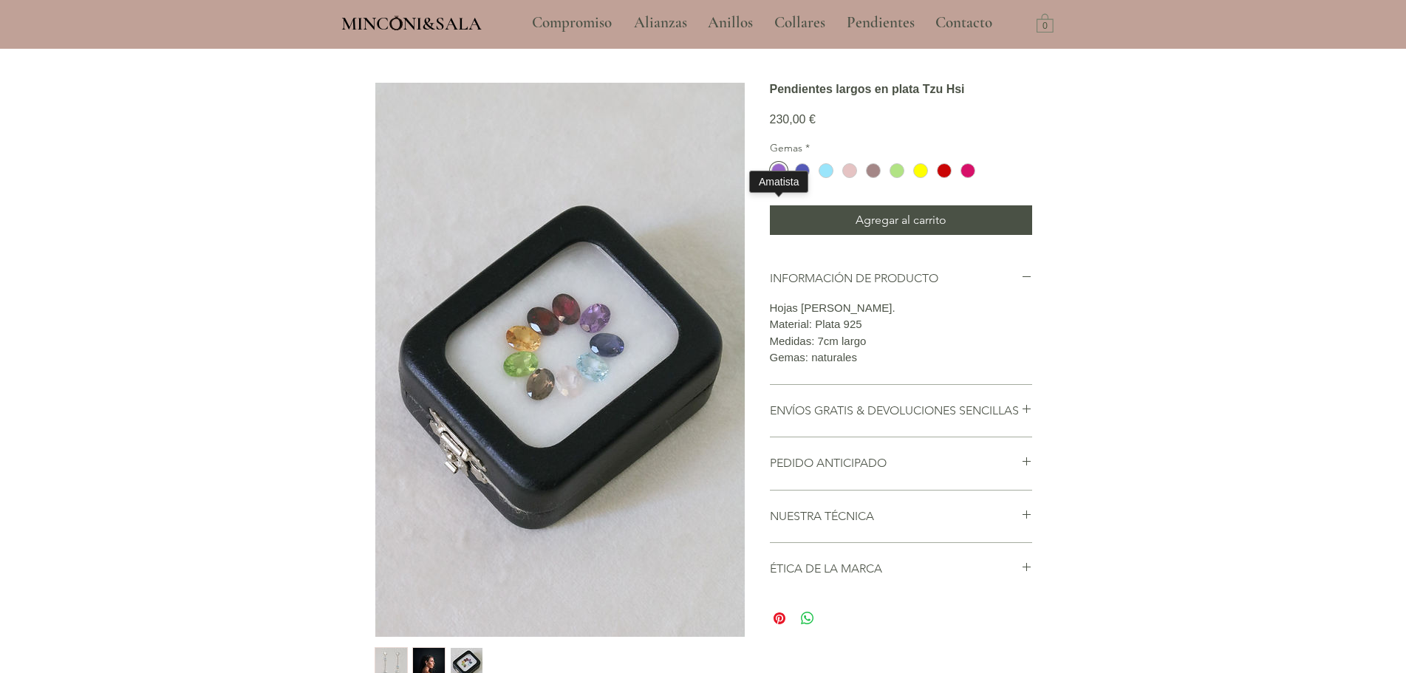
click at [775, 178] on div "main content" at bounding box center [779, 170] width 15 height 15
click at [796, 178] on div "main content" at bounding box center [802, 170] width 15 height 15
click at [827, 178] on div "main content" at bounding box center [826, 170] width 15 height 15
click at [851, 178] on div "main content" at bounding box center [850, 170] width 15 height 15
click at [874, 178] on div "main content" at bounding box center [873, 170] width 15 height 15
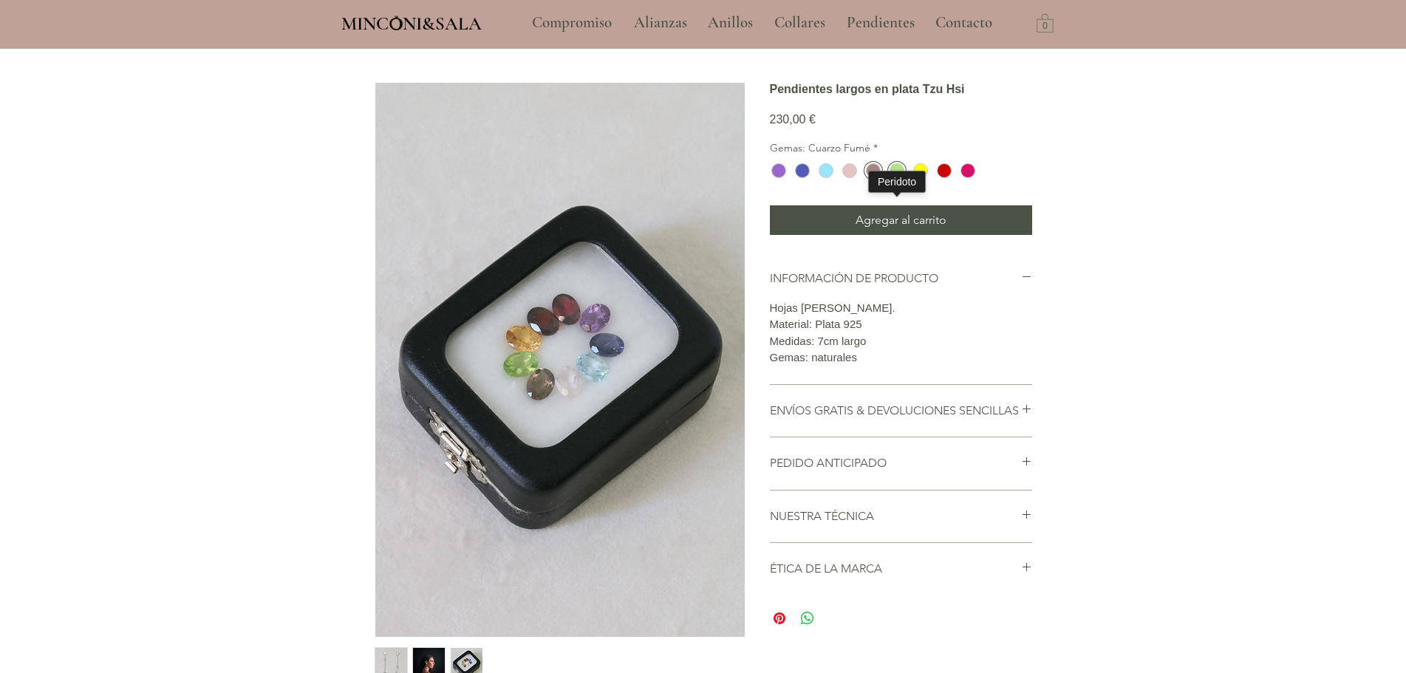
click at [906, 180] on div "main content" at bounding box center [897, 171] width 24 height 18
click at [918, 178] on div "main content" at bounding box center [921, 170] width 15 height 15
click at [941, 178] on div "main content" at bounding box center [944, 170] width 15 height 15
click at [977, 180] on div "main content" at bounding box center [968, 171] width 24 height 18
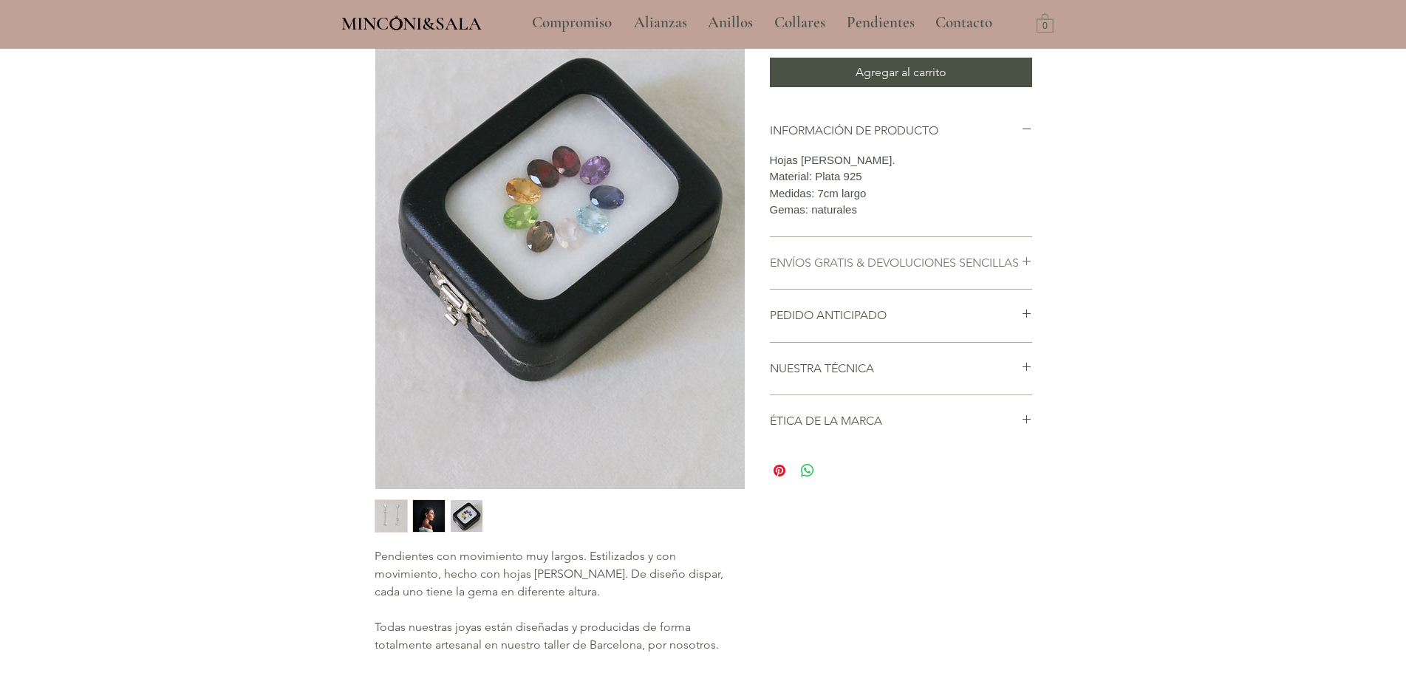
click at [947, 271] on h2 "ENVÍOS GRATIS & DEVOLUCIONES SENCILLAS" at bounding box center [895, 263] width 251 height 16
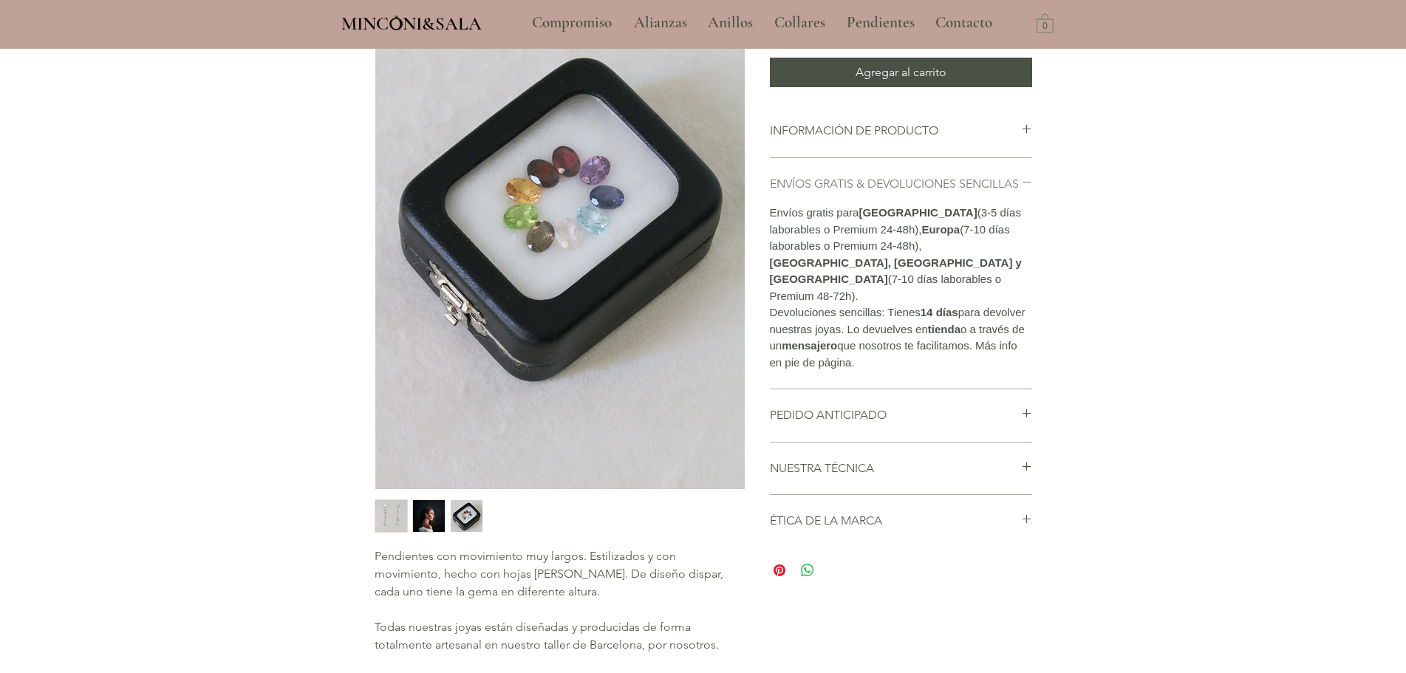
scroll to position [119, 0]
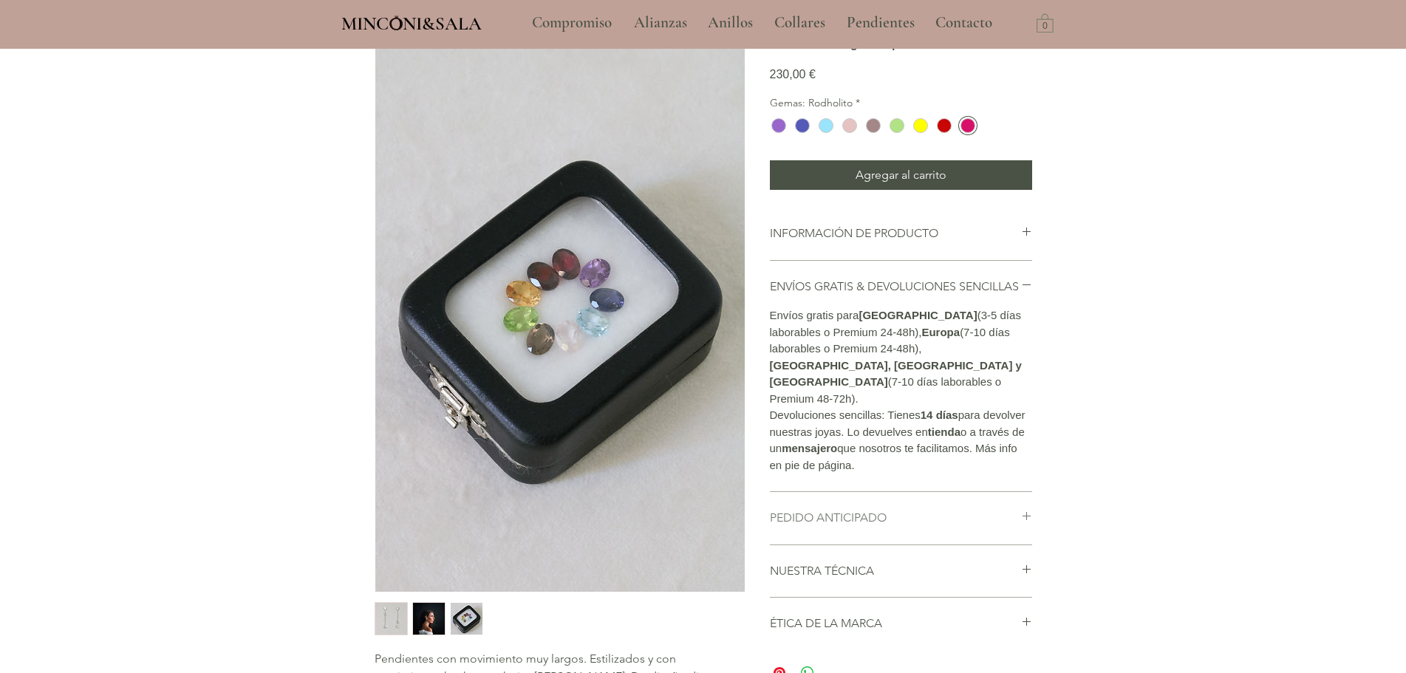
click at [988, 526] on h2 "PEDIDO ANTICIPADO" at bounding box center [895, 518] width 251 height 16
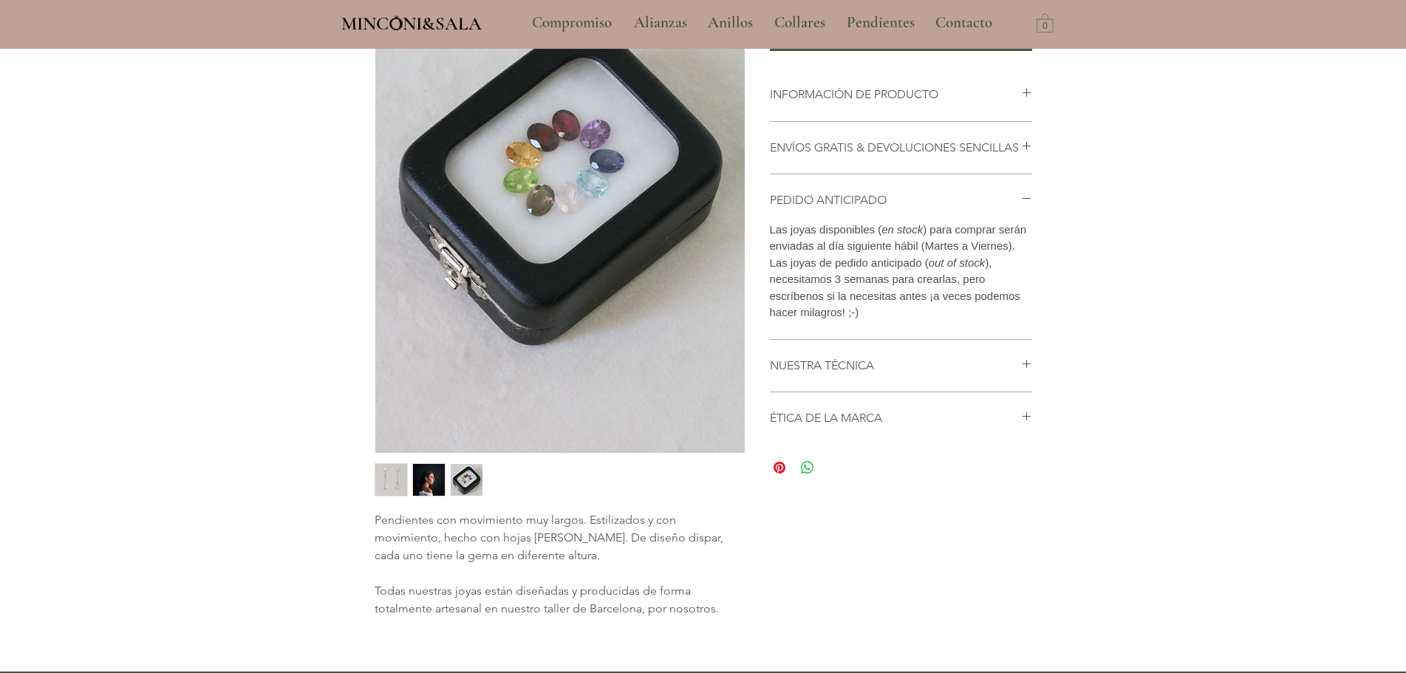
scroll to position [324, 0]
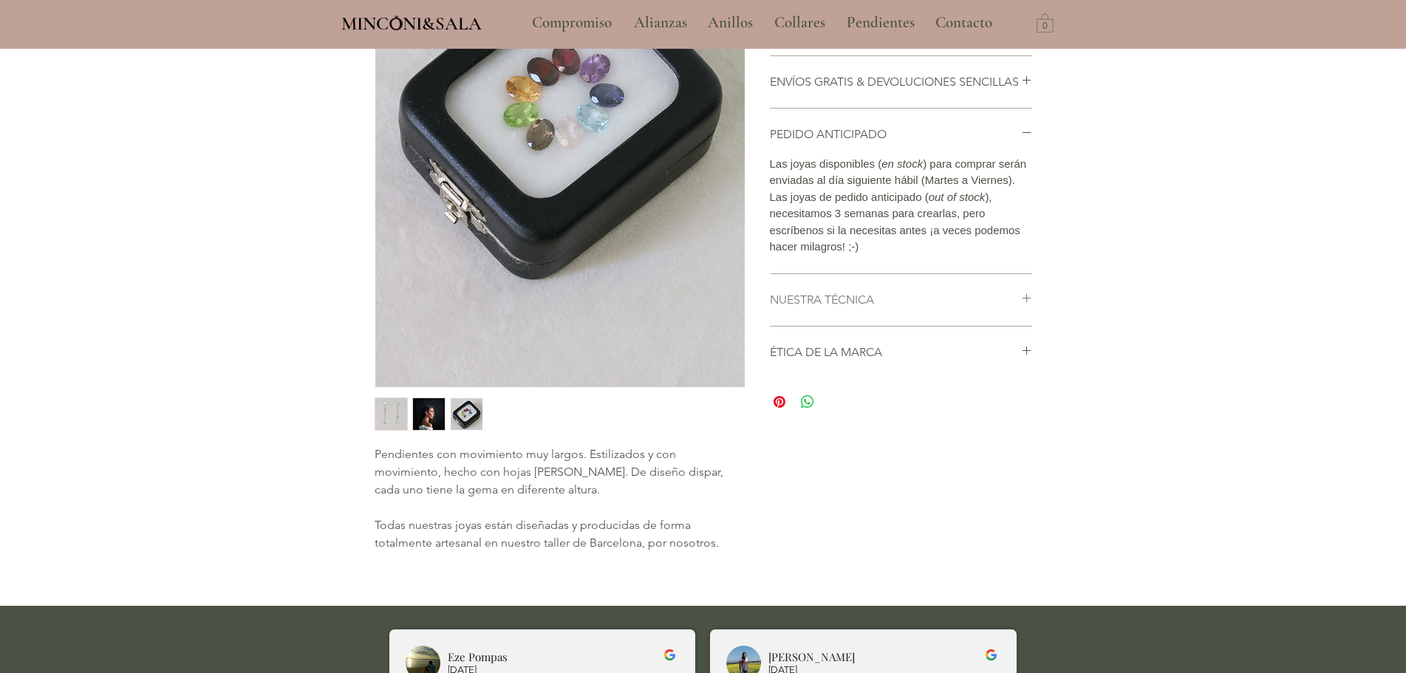
click at [995, 308] on h2 "NUESTRA TÉCNICA" at bounding box center [895, 300] width 251 height 16
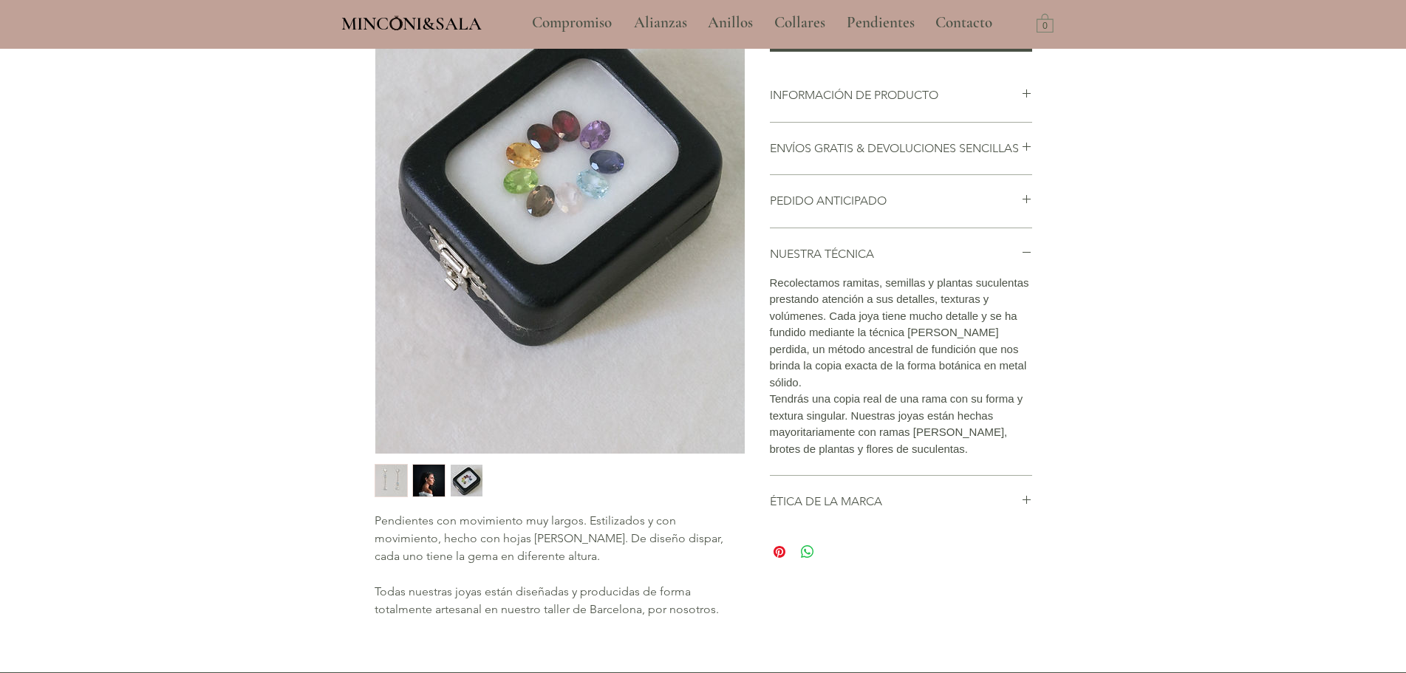
scroll to position [228, 0]
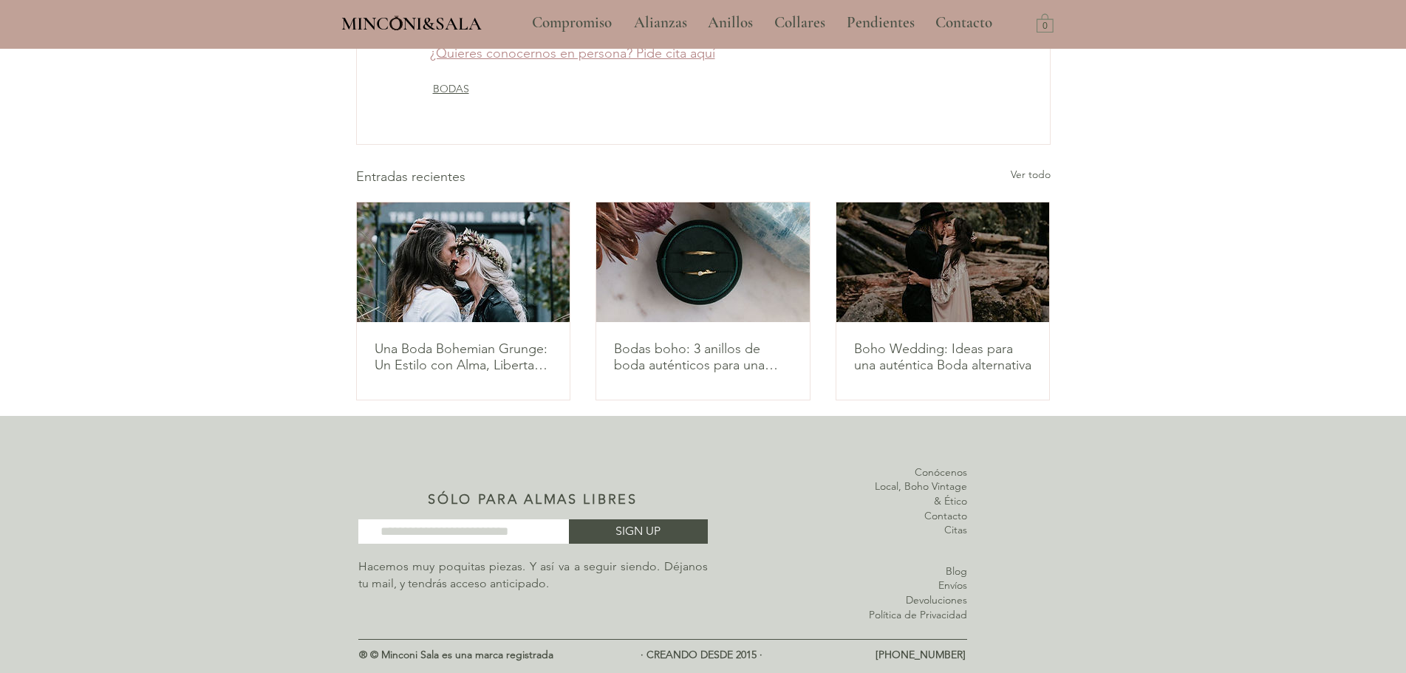
scroll to position [2886, 0]
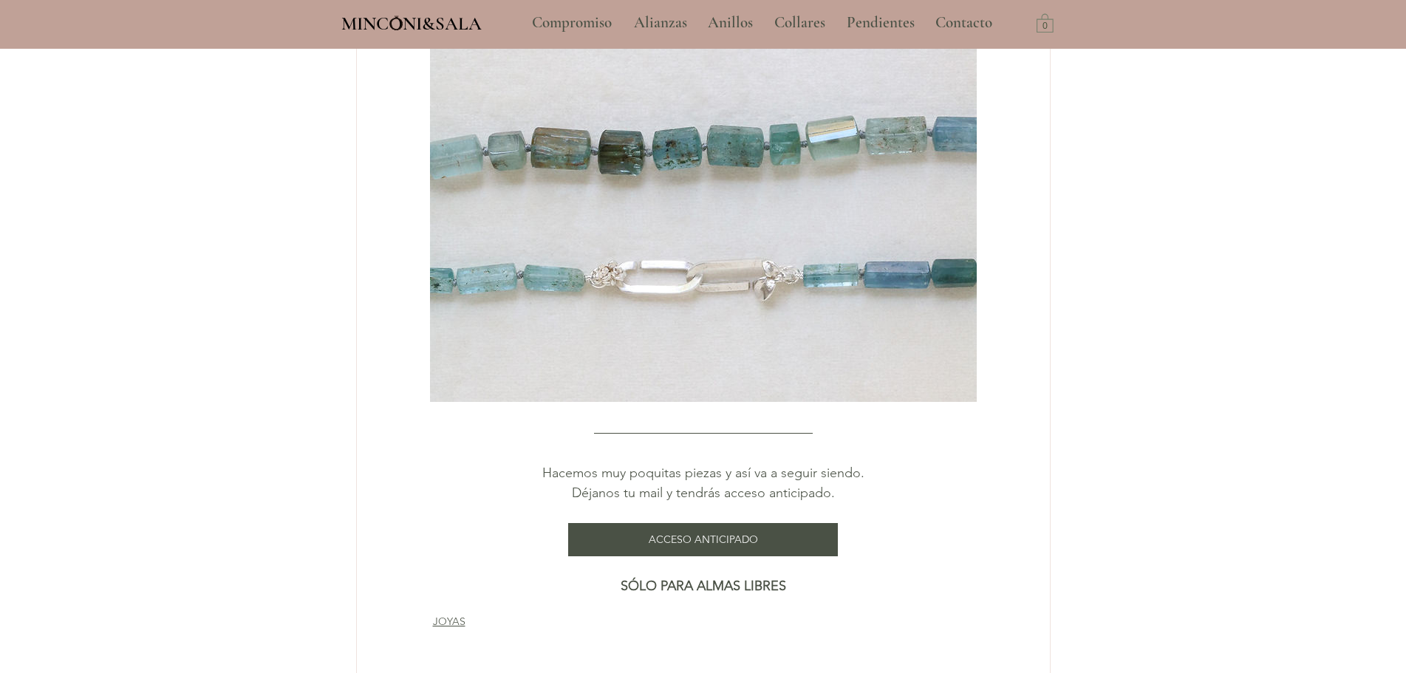
scroll to position [2069, 0]
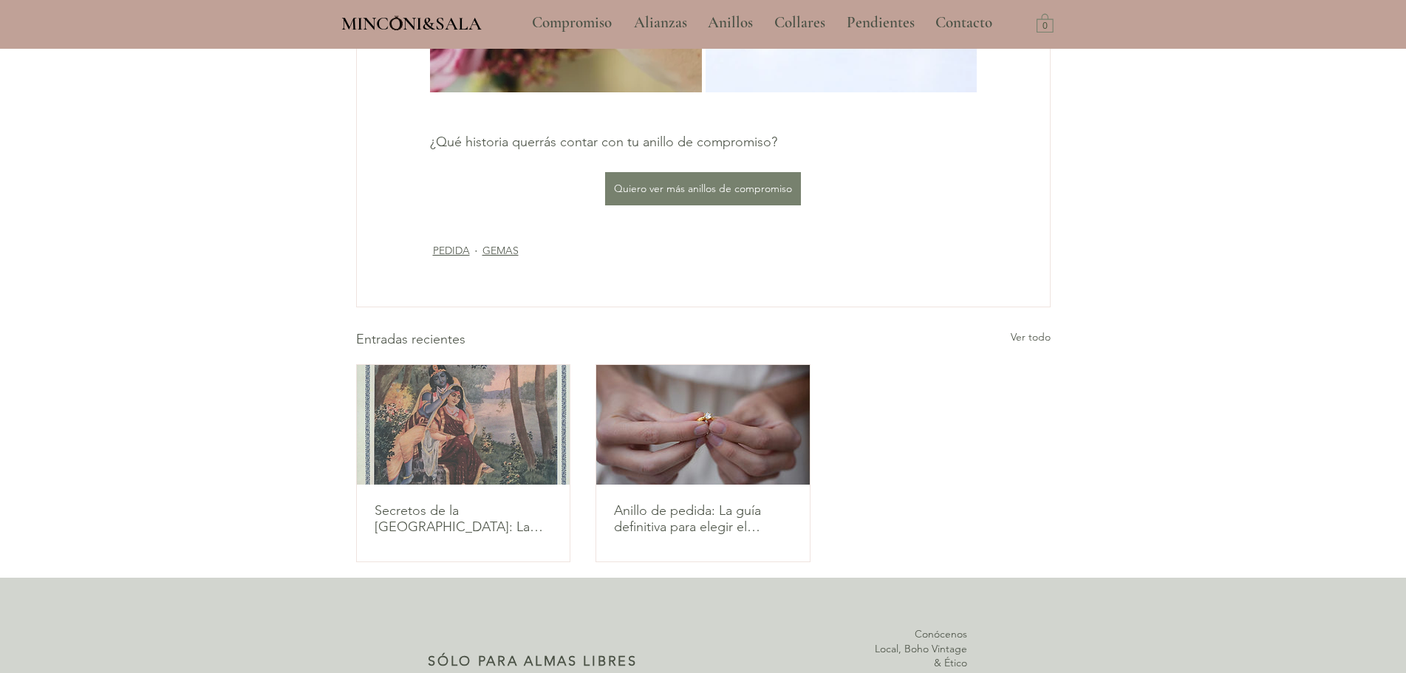
scroll to position [1256, 0]
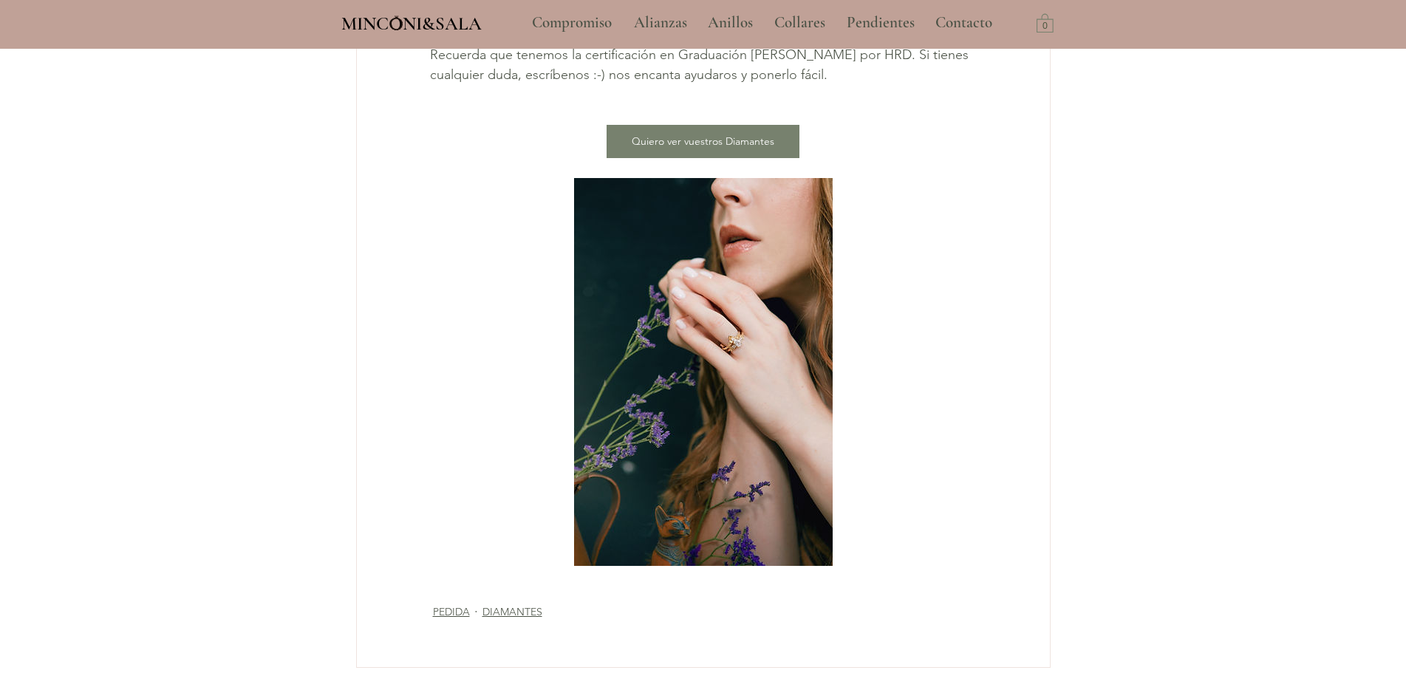
scroll to position [2809, 0]
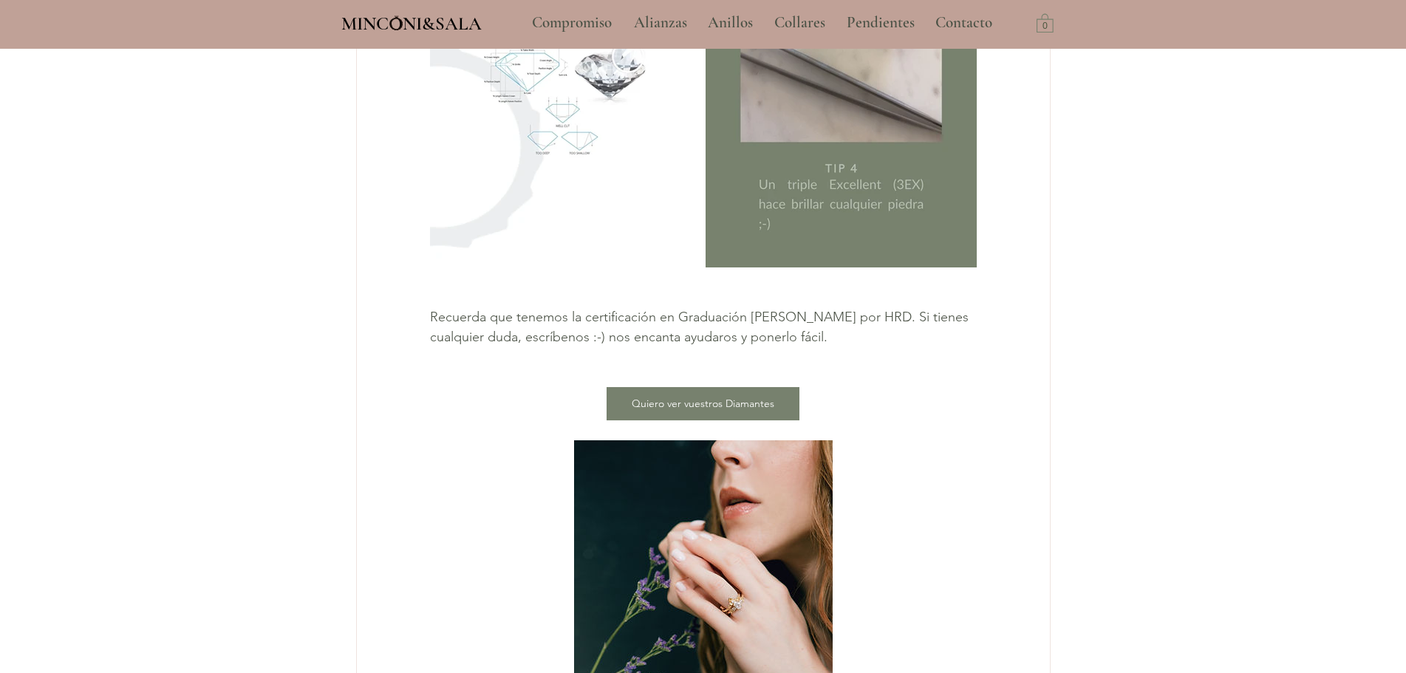
click at [701, 412] on div "Quiero ver vuestros Diamantes" at bounding box center [703, 404] width 175 height 16
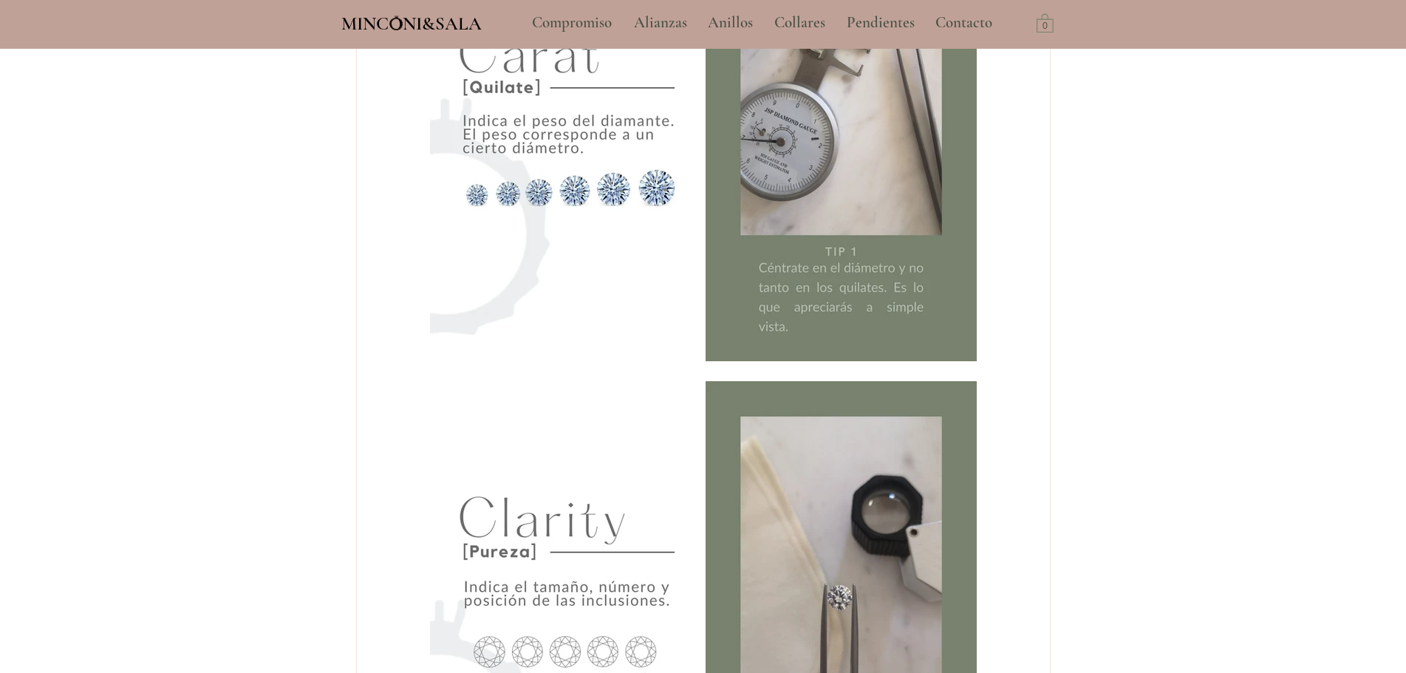
scroll to position [813, 0]
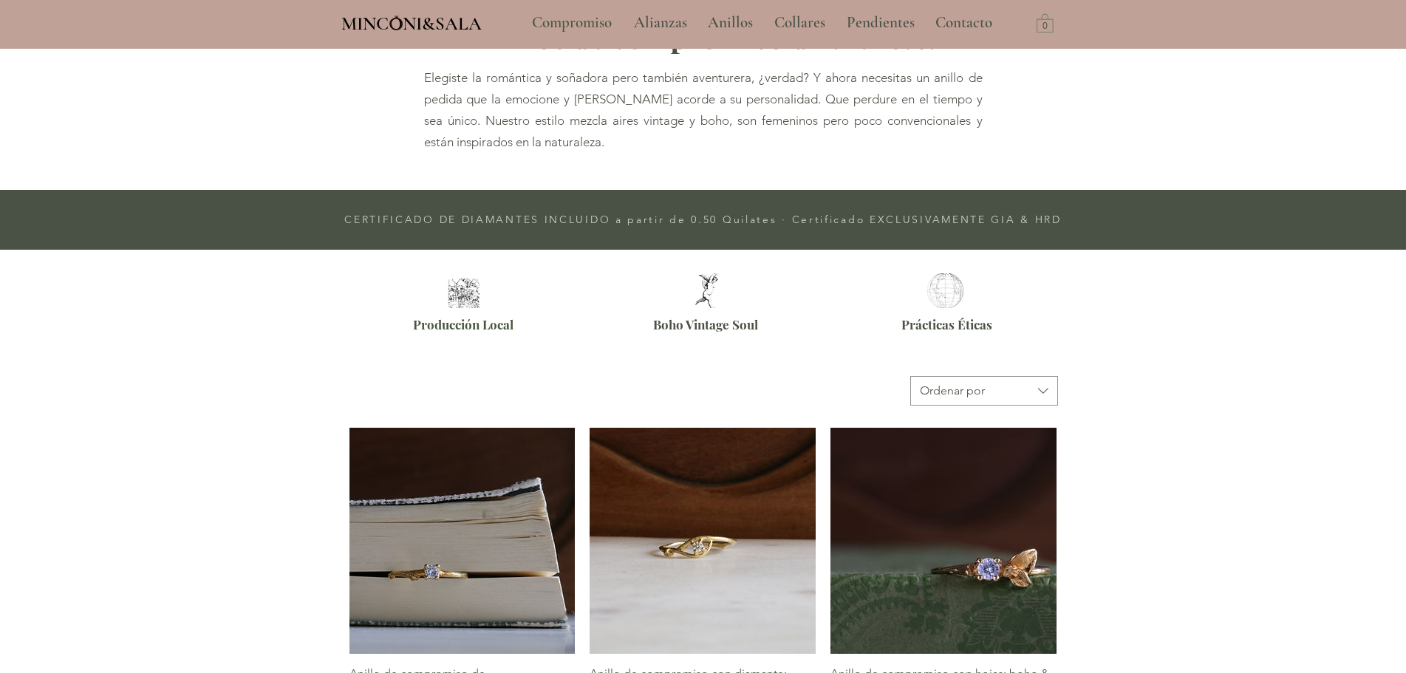
type input "**********"
select select "**********"
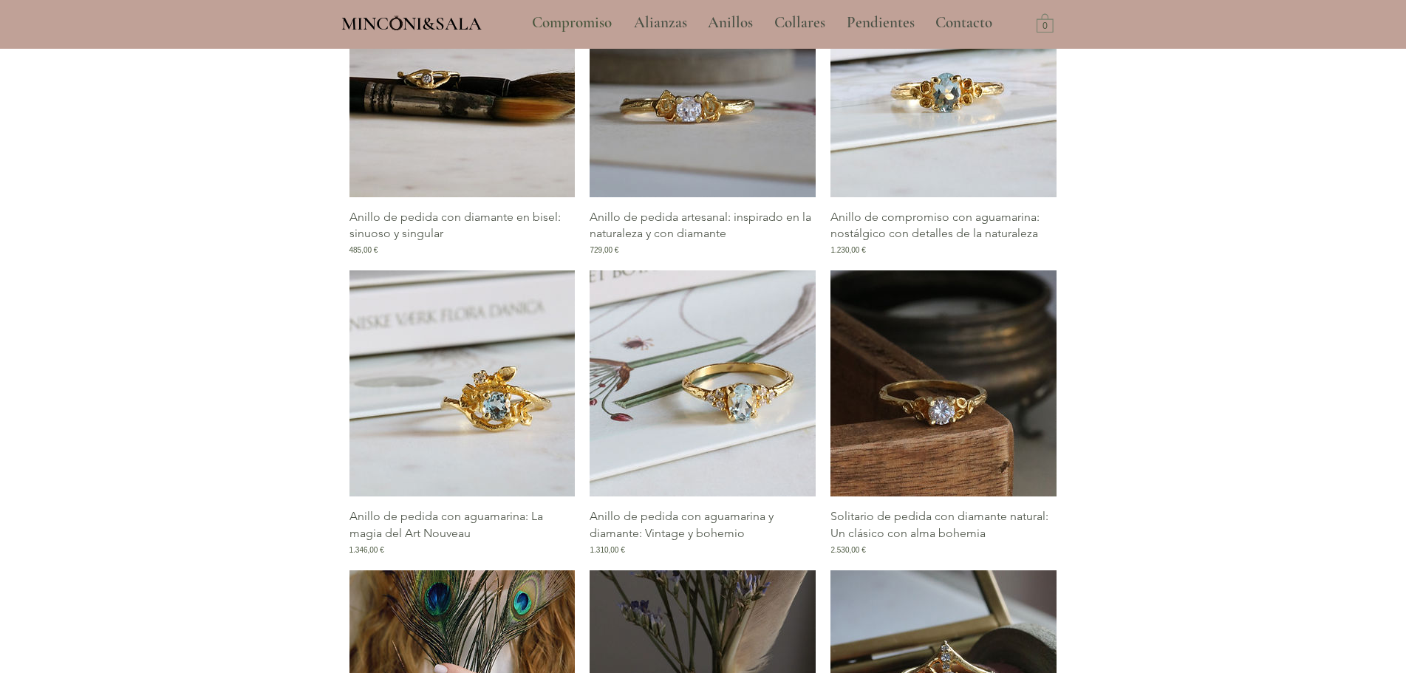
scroll to position [1478, 0]
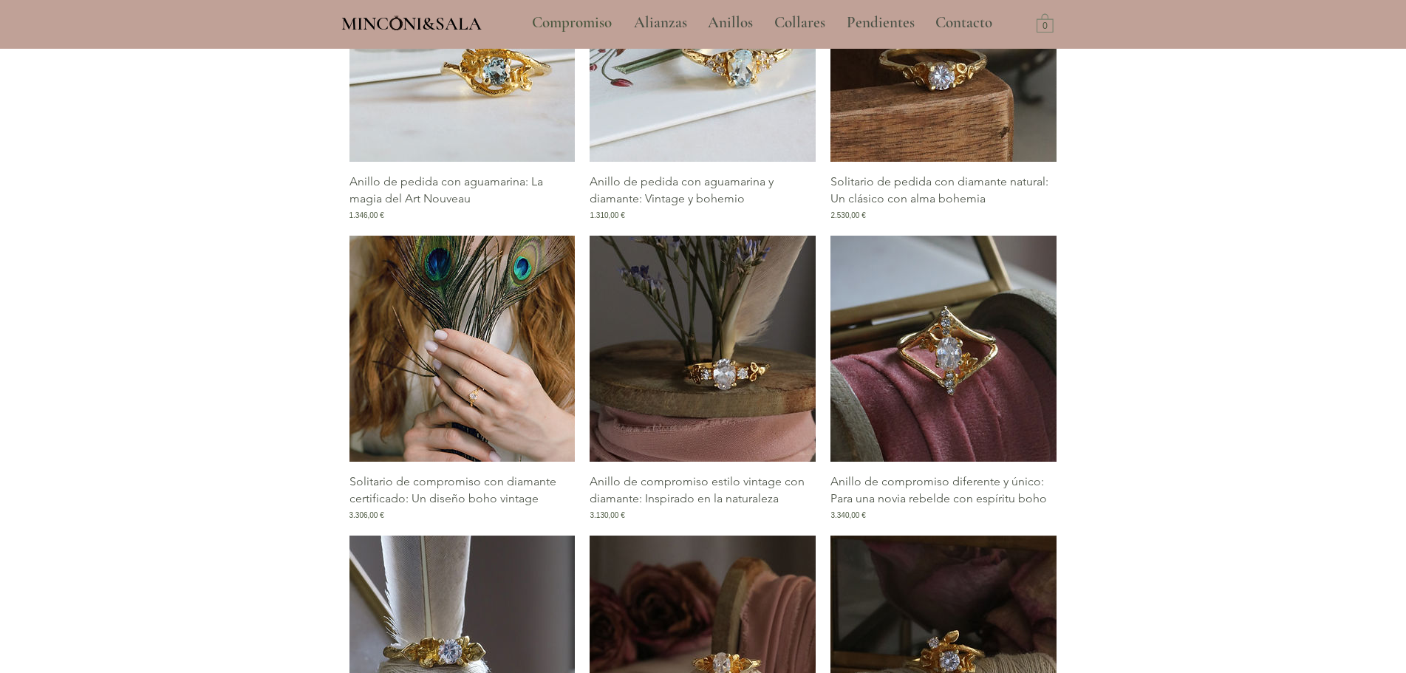
click at [471, 363] on img "Galería de Solitario de compromiso con diamante certificado: Un diseño boho vin…" at bounding box center [463, 349] width 226 height 226
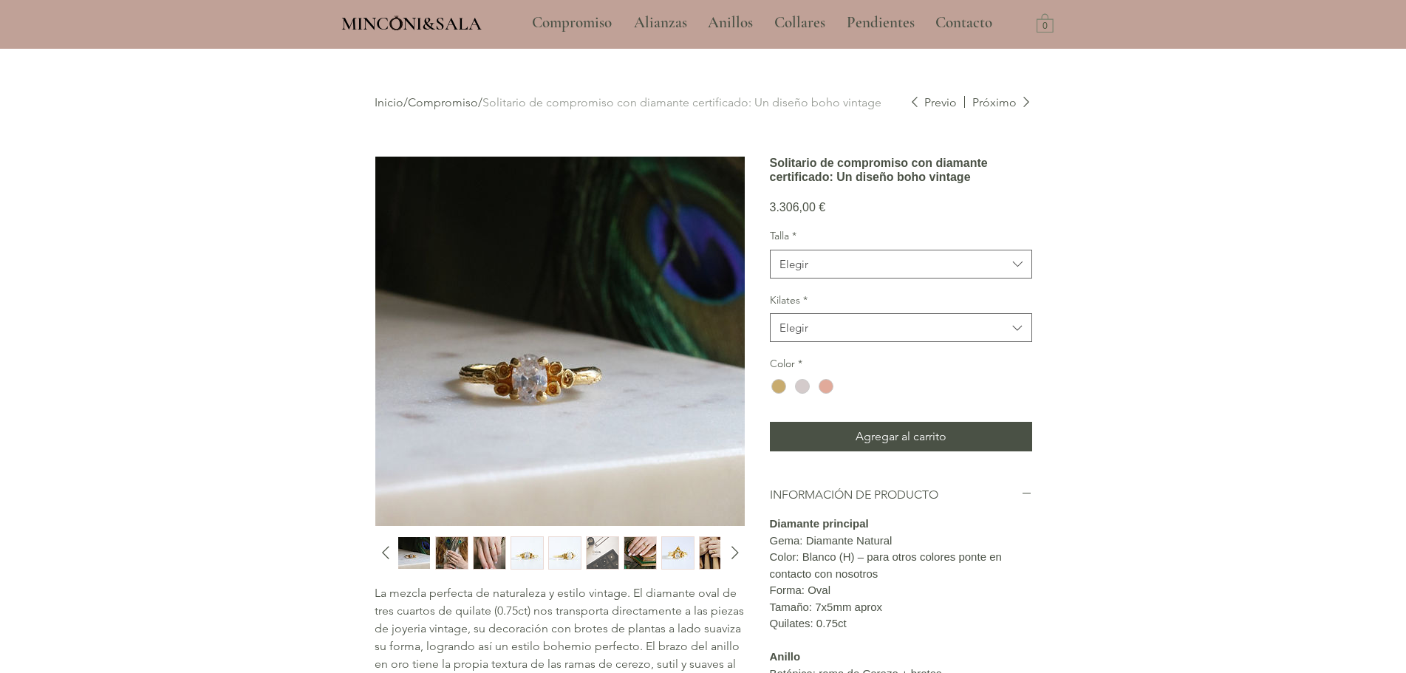
click at [456, 548] on img "2 / 13" at bounding box center [452, 553] width 32 height 32
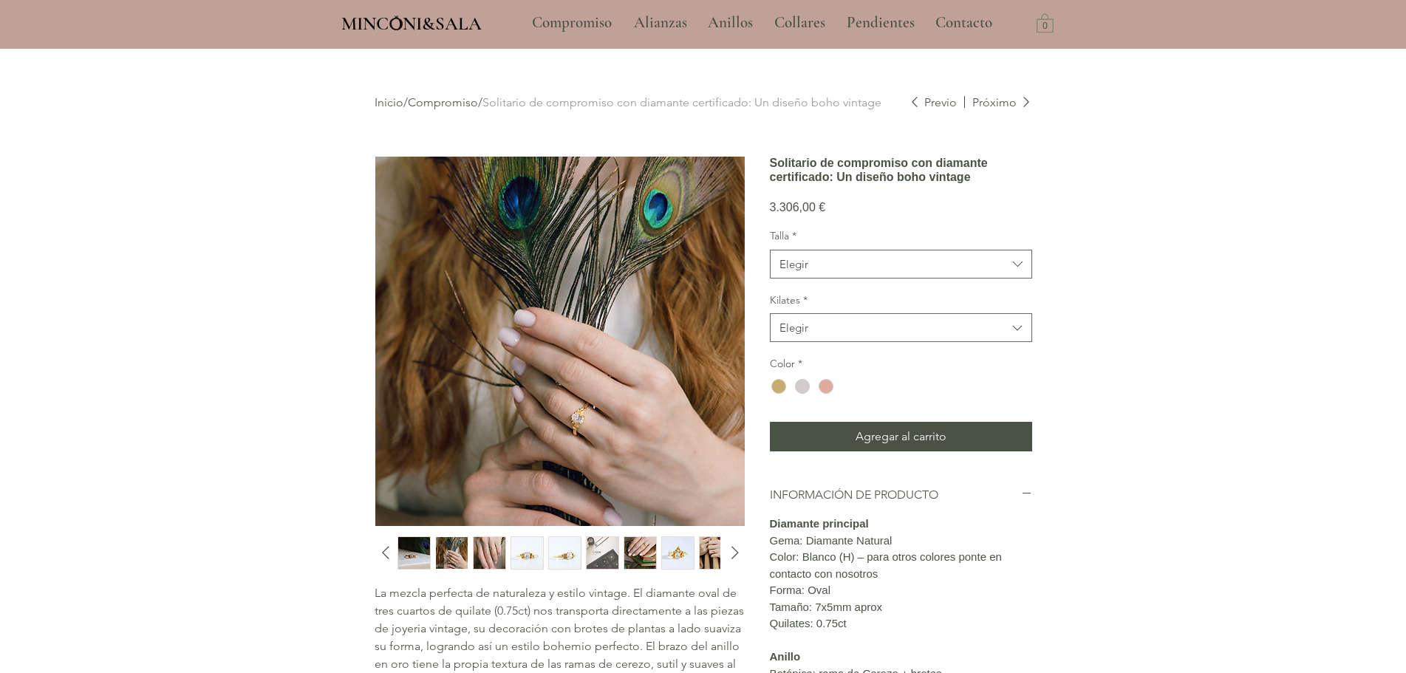
click at [495, 547] on img "3 / 13" at bounding box center [490, 553] width 32 height 32
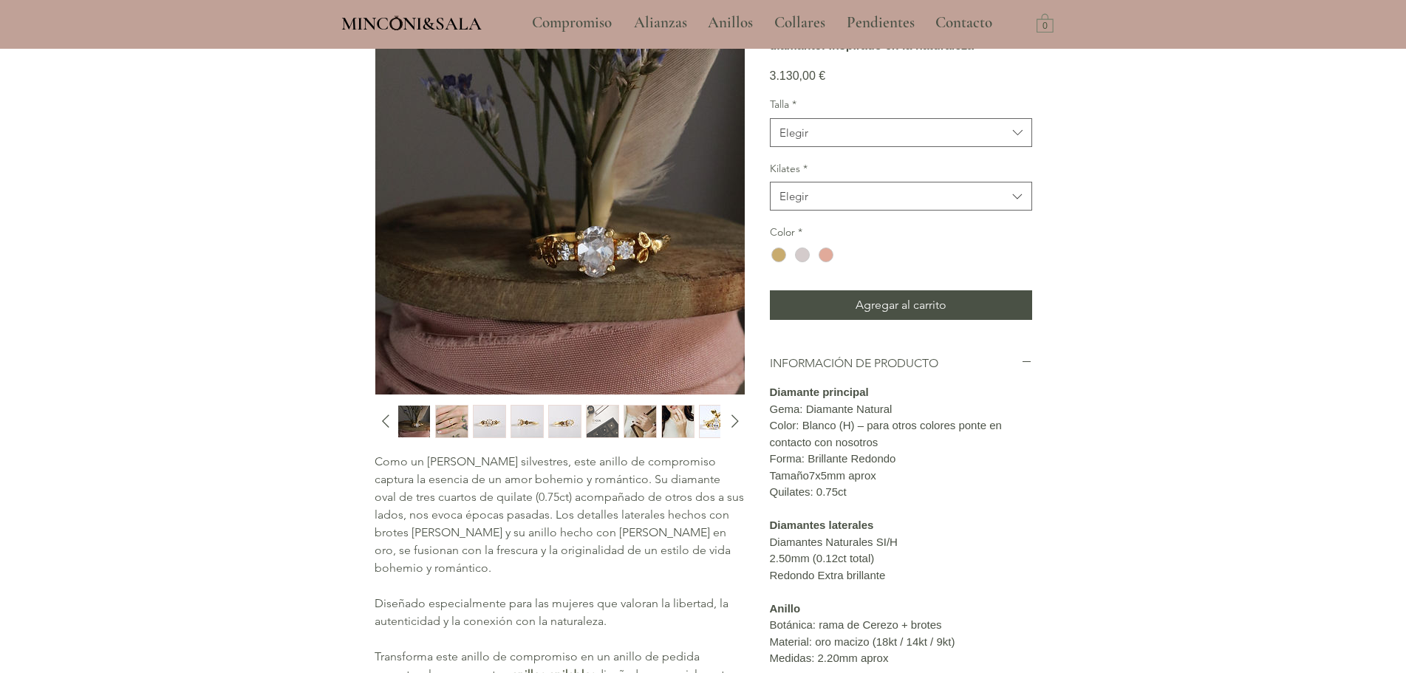
scroll to position [222, 0]
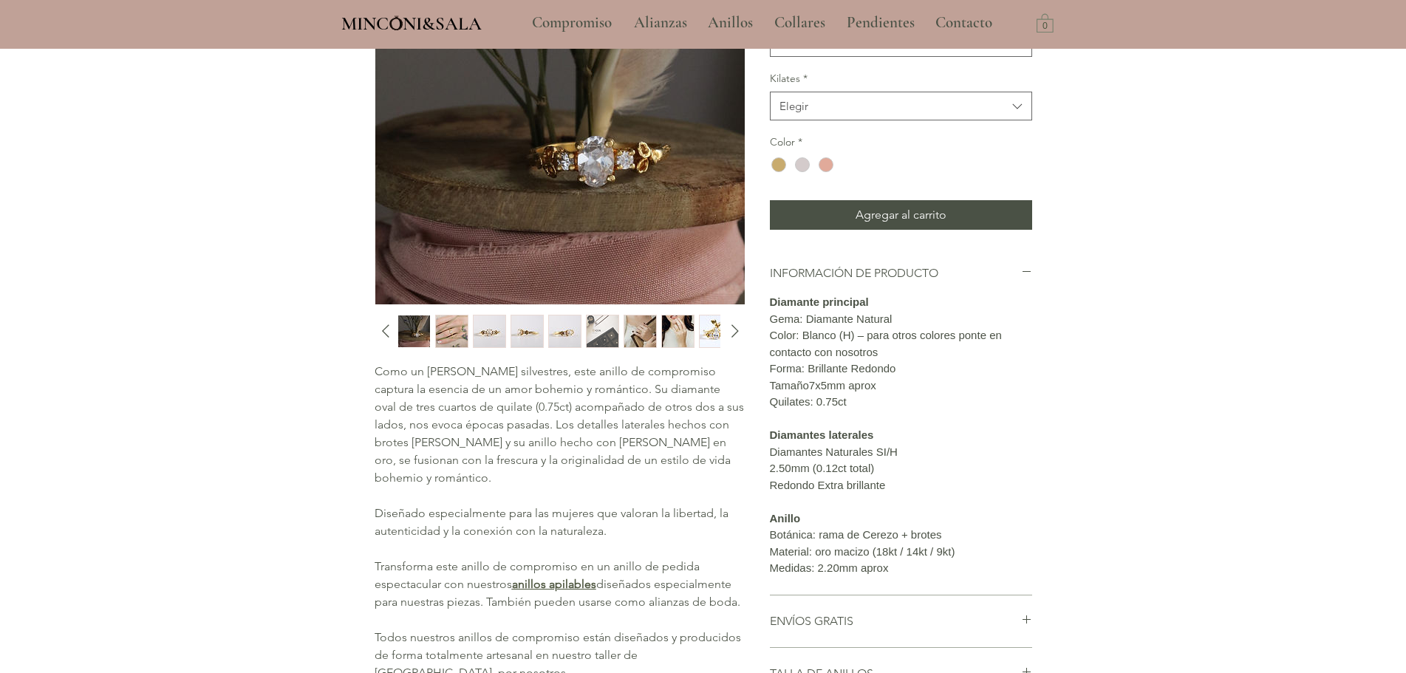
click at [475, 330] on img "3 / 14" at bounding box center [490, 332] width 32 height 32
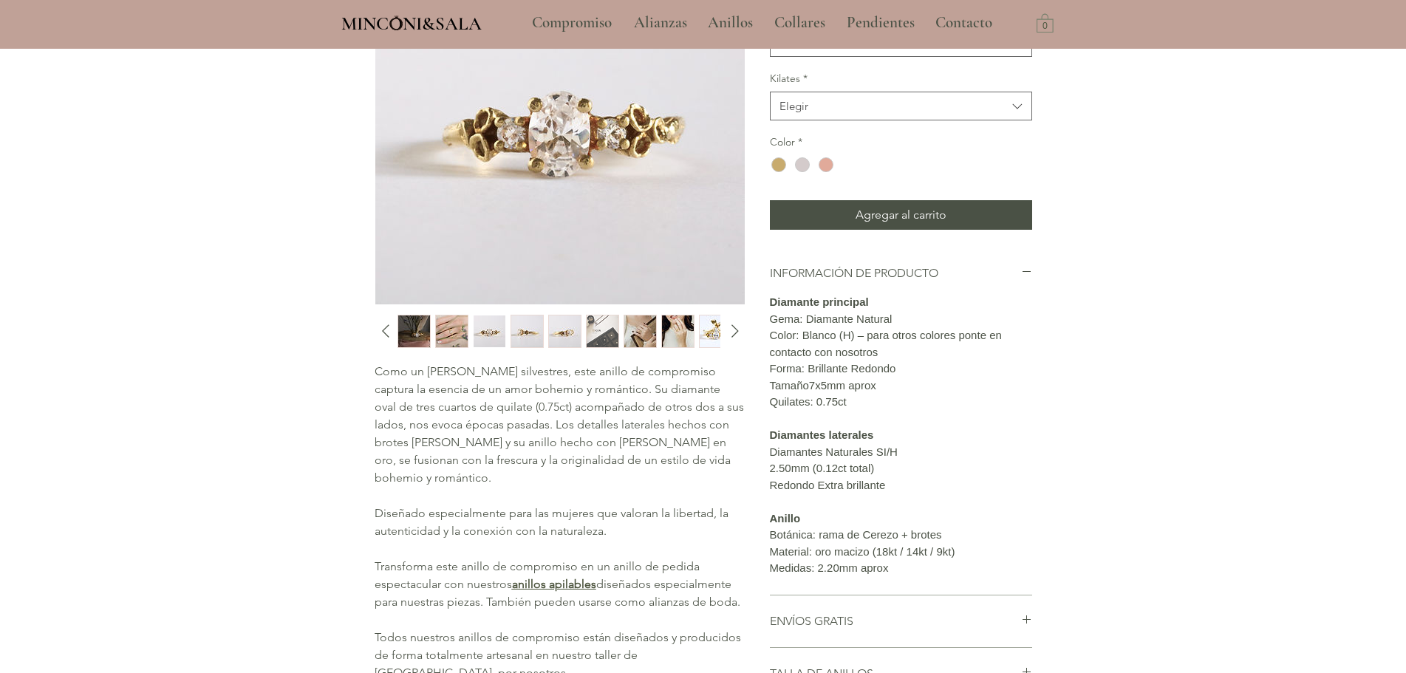
click at [452, 330] on img "2 / 14" at bounding box center [452, 332] width 32 height 32
click at [443, 338] on img "2 / 14" at bounding box center [452, 332] width 32 height 32
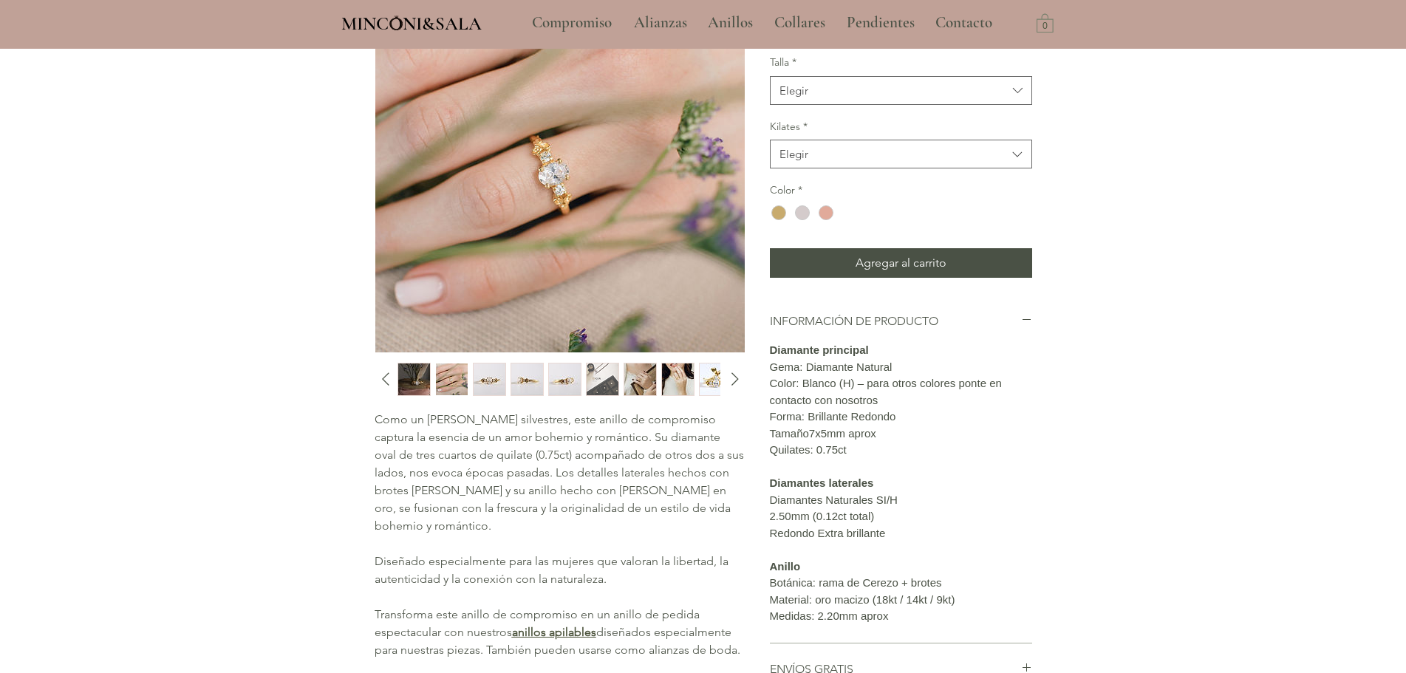
scroll to position [148, 0]
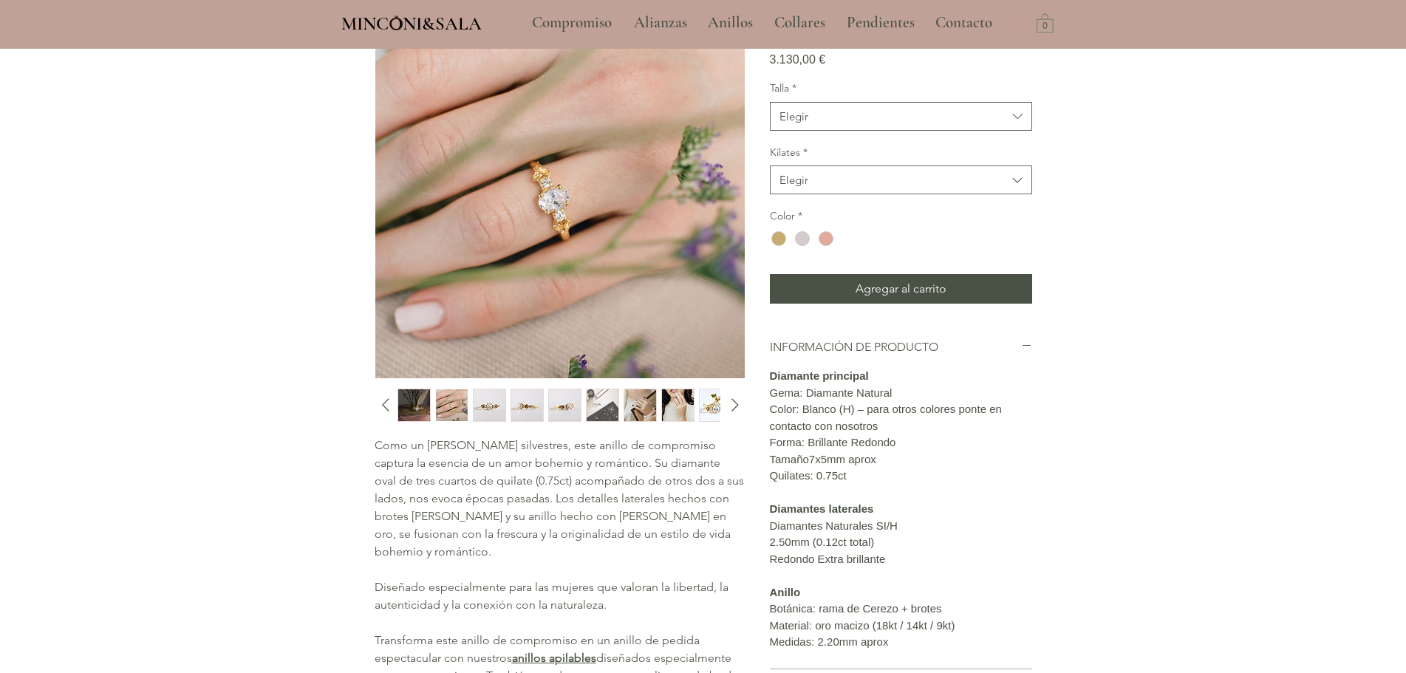
click at [628, 415] on img "7 / 14" at bounding box center [641, 405] width 32 height 32
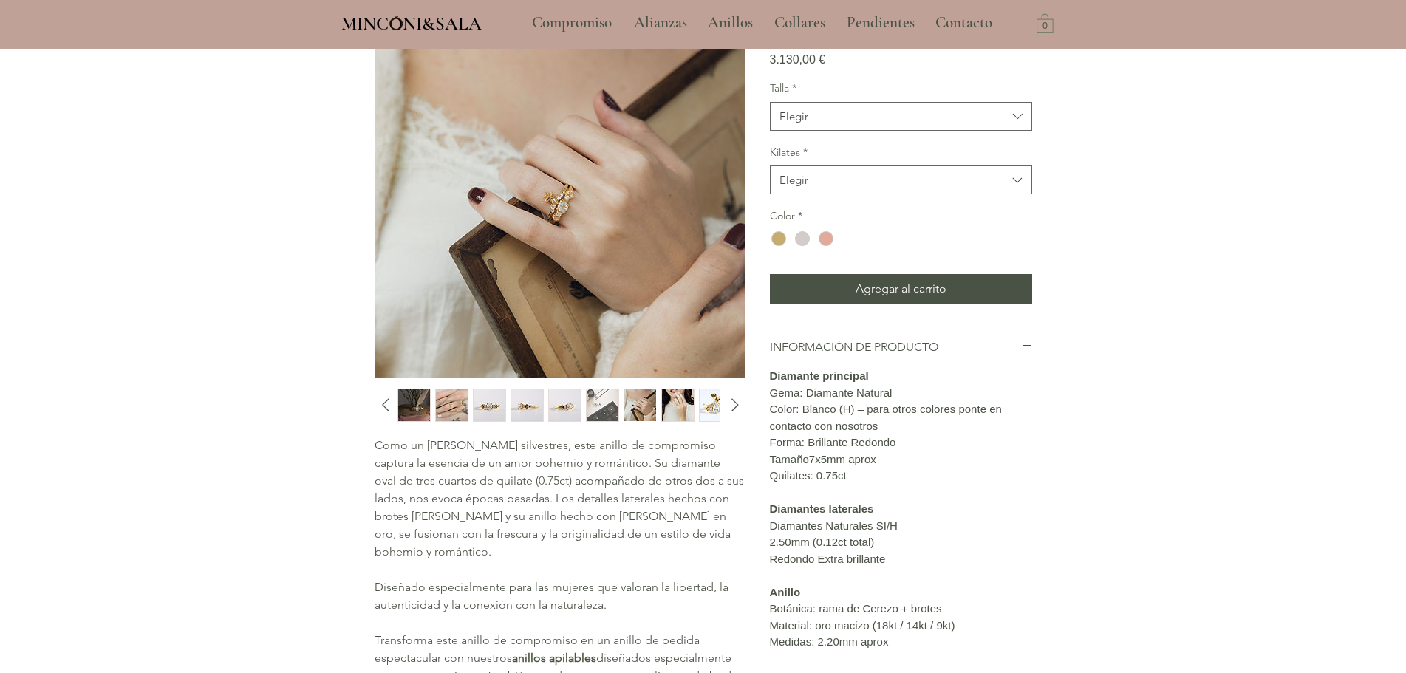
click at [663, 399] on img "8 / 14" at bounding box center [678, 405] width 32 height 32
